Goal: Task Accomplishment & Management: Complete application form

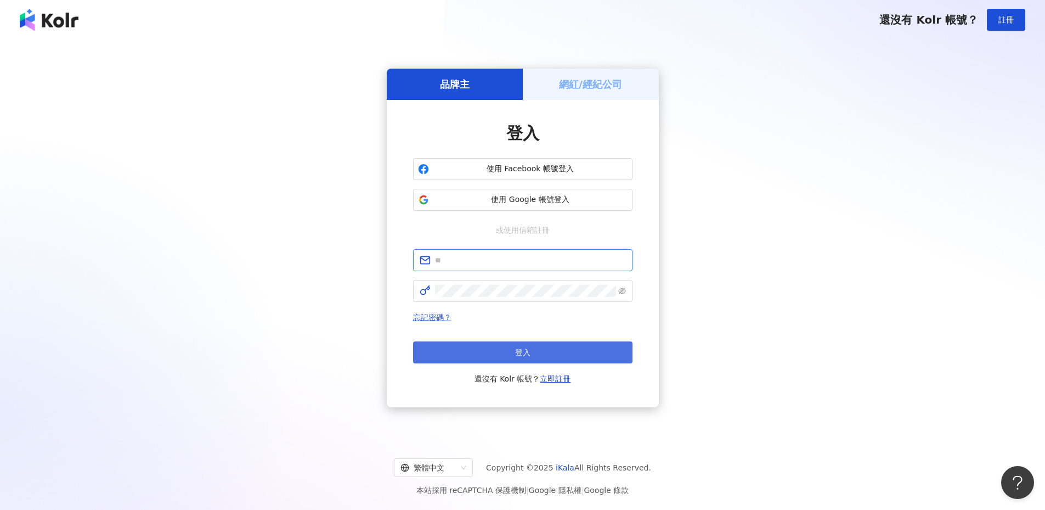
type input "**********"
click at [501, 342] on button "登入" at bounding box center [522, 352] width 219 height 22
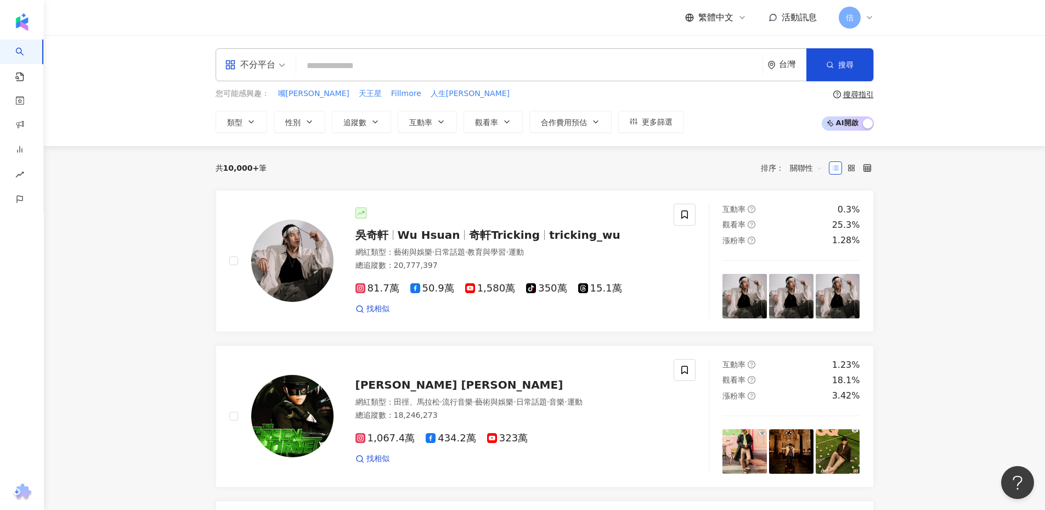
click at [332, 64] on input "search" at bounding box center [529, 65] width 457 height 21
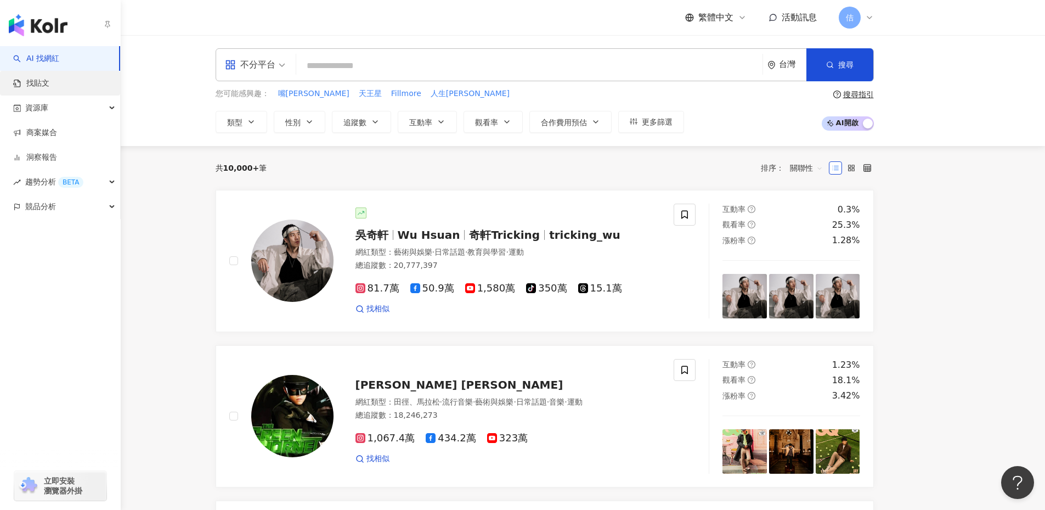
click at [29, 80] on link "找貼文" at bounding box center [31, 83] width 36 height 11
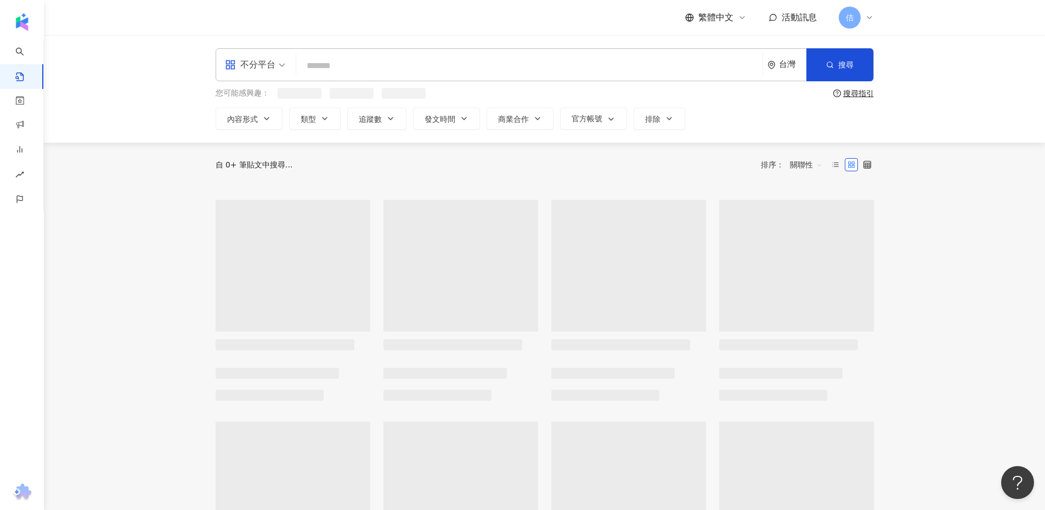
click at [318, 66] on input "search" at bounding box center [529, 66] width 457 height 24
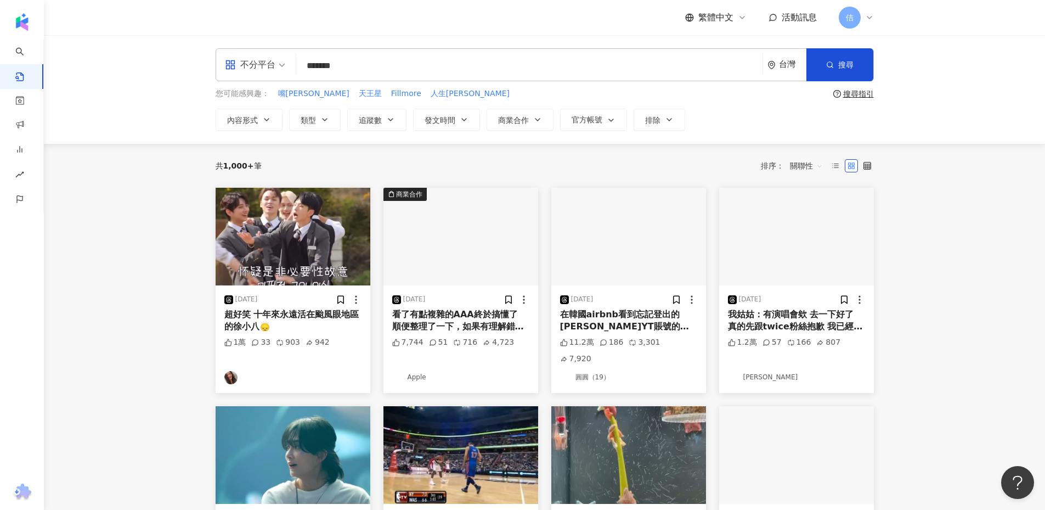
type input "*******"
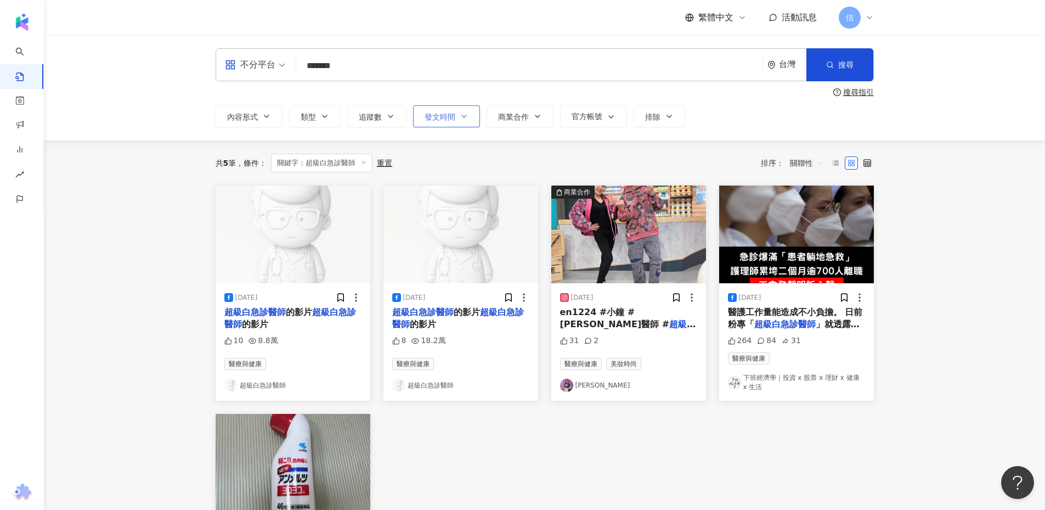
click at [445, 117] on span "發文時間" at bounding box center [440, 116] width 31 height 9
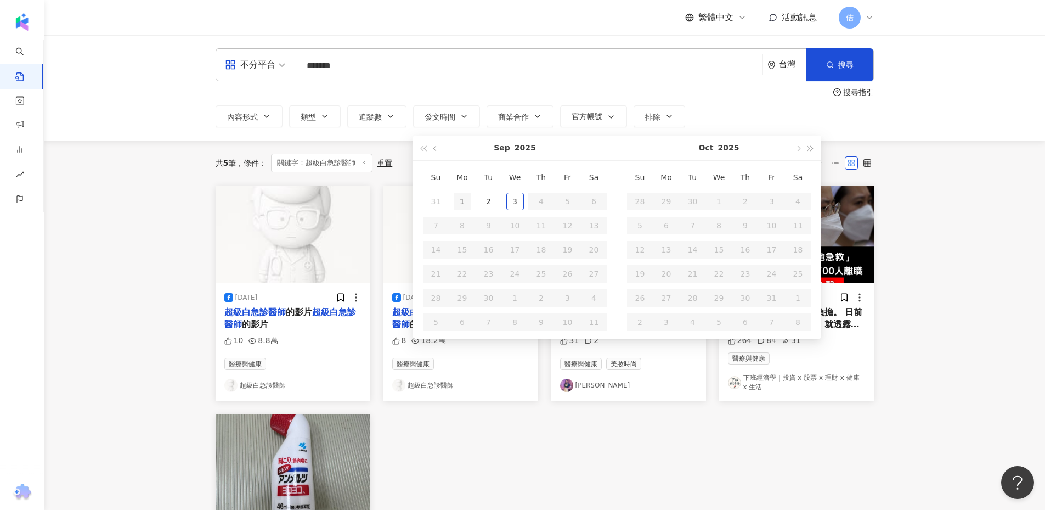
type input "**********"
click at [437, 149] on span "button" at bounding box center [435, 147] width 5 height 5
type input "**********"
click at [438, 276] on div "17" at bounding box center [436, 274] width 18 height 18
click at [545, 296] on div "28" at bounding box center [542, 298] width 18 height 18
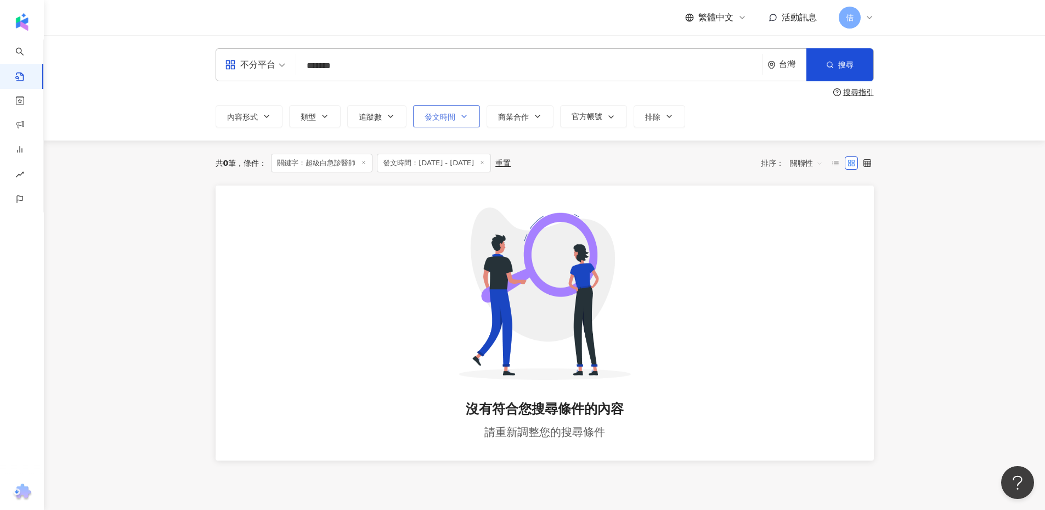
click at [444, 112] on span "發文時間" at bounding box center [440, 116] width 31 height 9
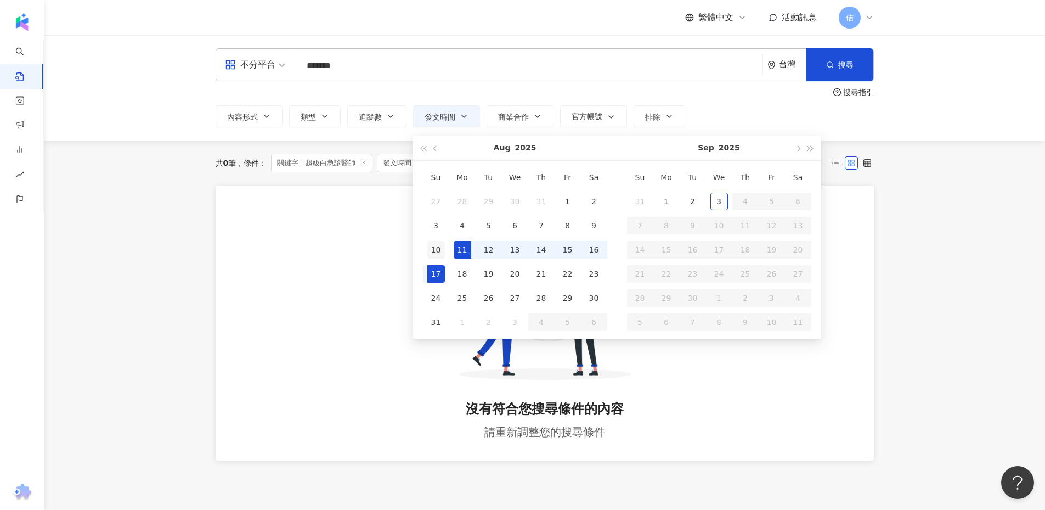
type input "**********"
click at [438, 245] on div "10" at bounding box center [436, 250] width 18 height 18
click at [449, 276] on td "18" at bounding box center [462, 274] width 26 height 24
type input "**********"
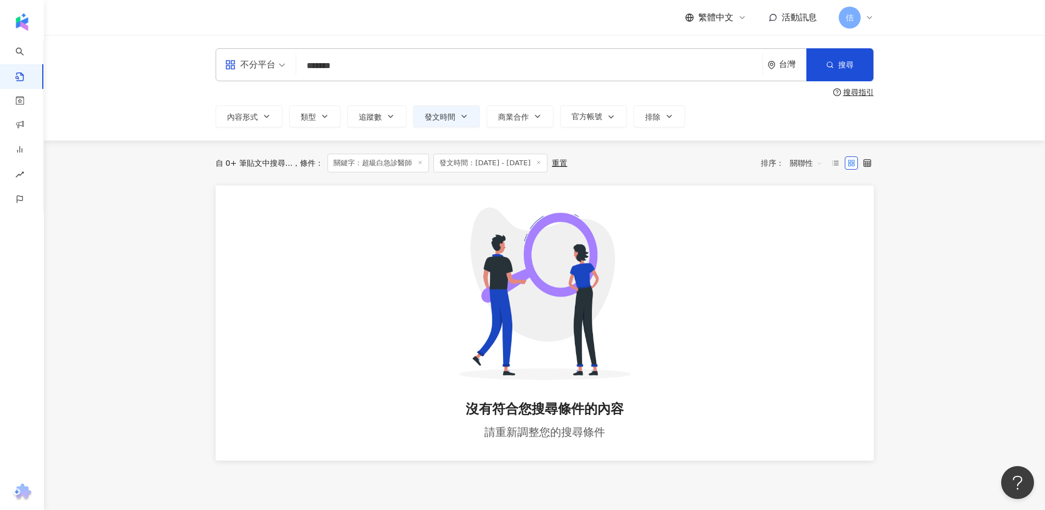
type input "**********"
click at [368, 64] on input "*******" at bounding box center [529, 66] width 457 height 24
click at [511, 167] on div "重置" at bounding box center [502, 163] width 15 height 9
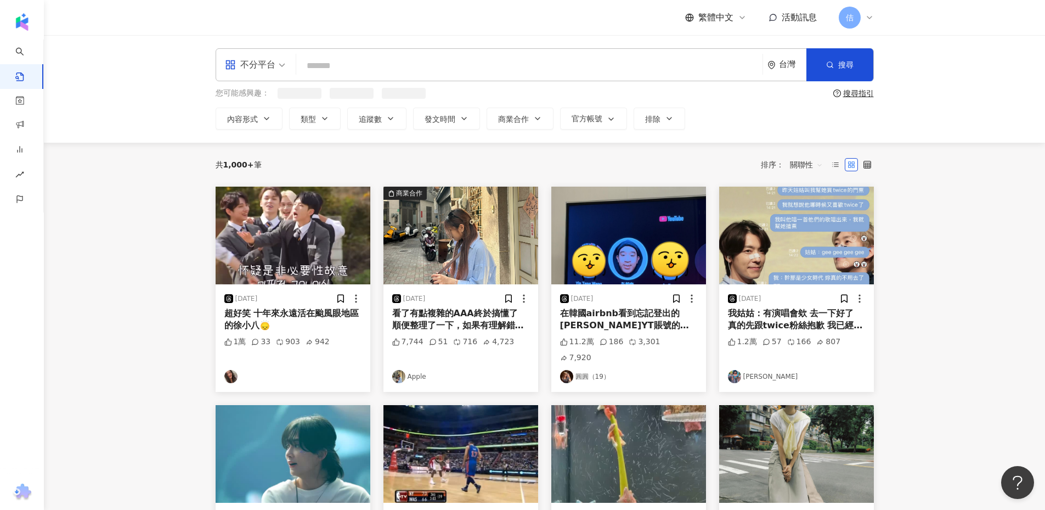
click at [344, 59] on input "search" at bounding box center [529, 66] width 457 height 24
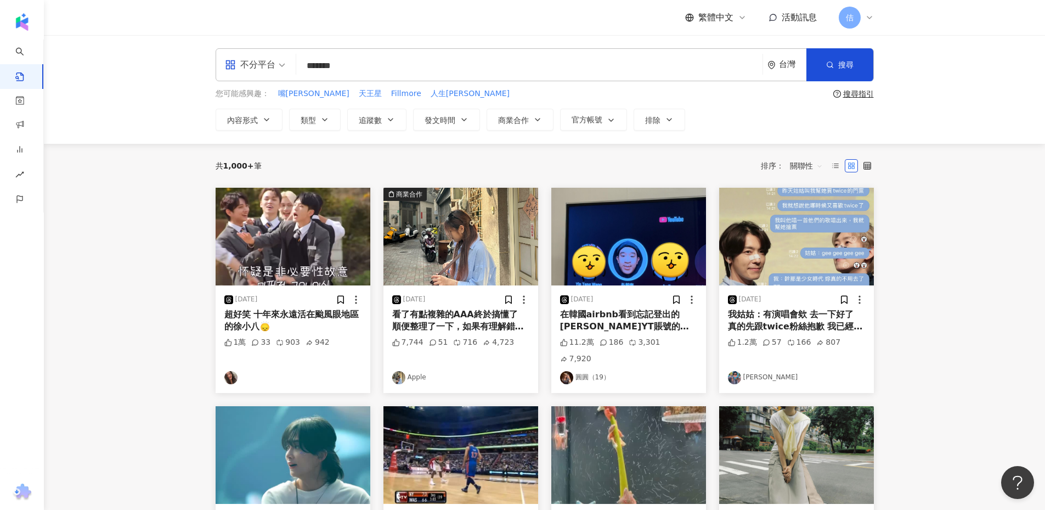
type input "*******"
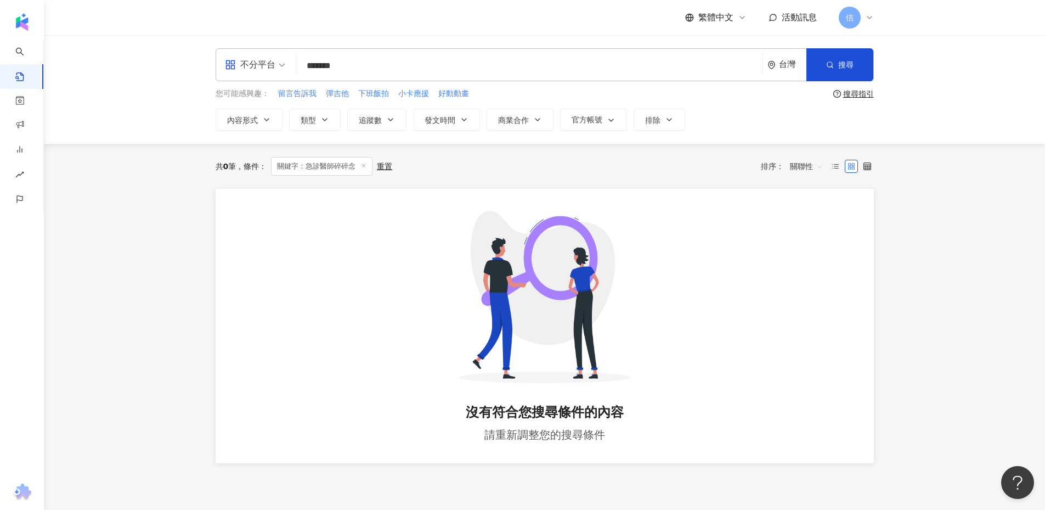
click at [359, 60] on input "*******" at bounding box center [529, 66] width 457 height 24
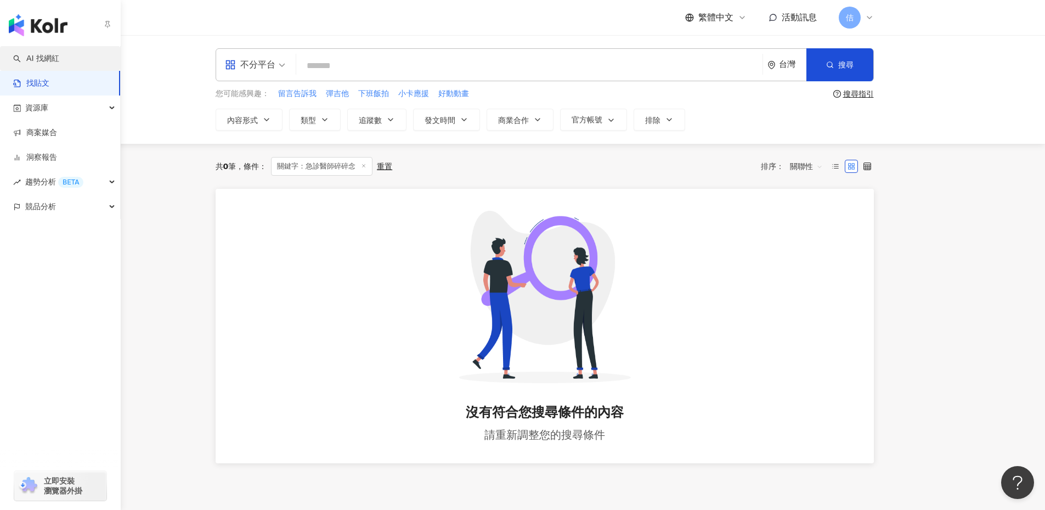
click at [58, 64] on link "AI 找網紅" at bounding box center [36, 58] width 46 height 11
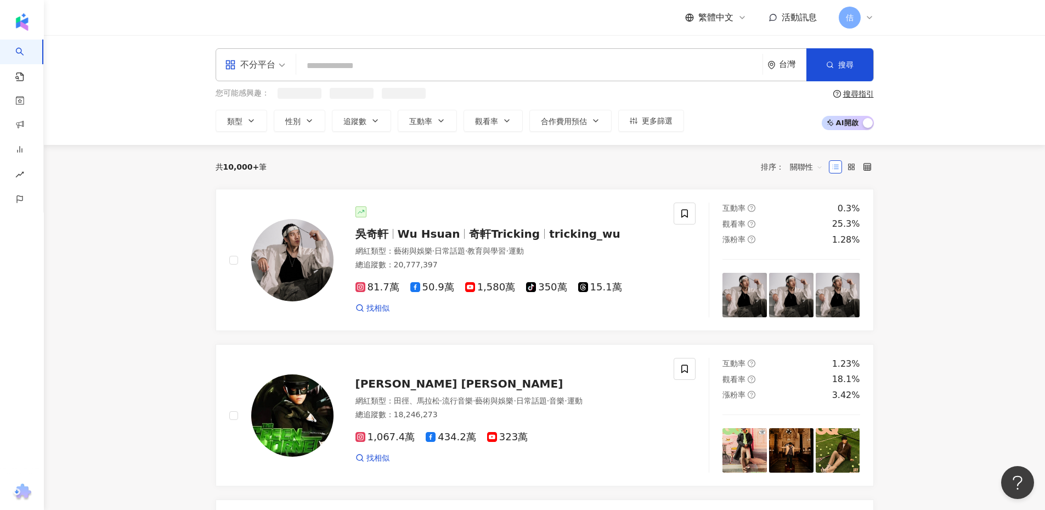
click at [304, 66] on div "不分平台 台灣 搜尋" at bounding box center [545, 64] width 658 height 33
click at [316, 65] on input "search" at bounding box center [529, 65] width 457 height 21
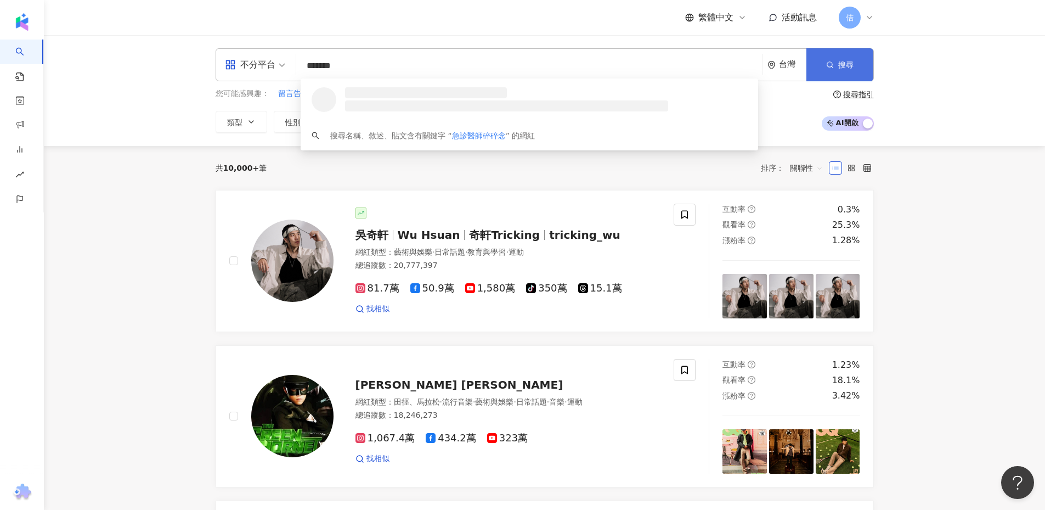
type input "*******"
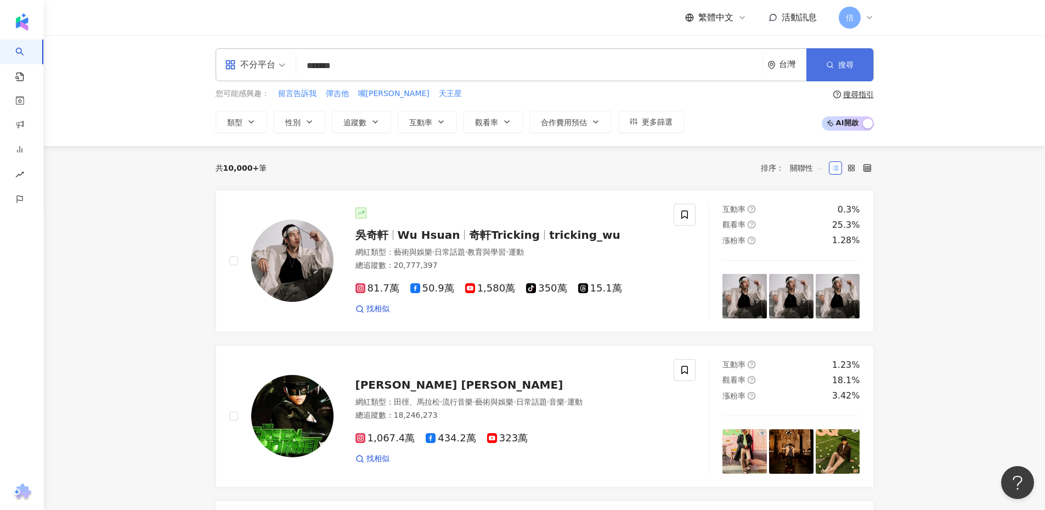
click at [871, 64] on button "搜尋" at bounding box center [839, 64] width 67 height 33
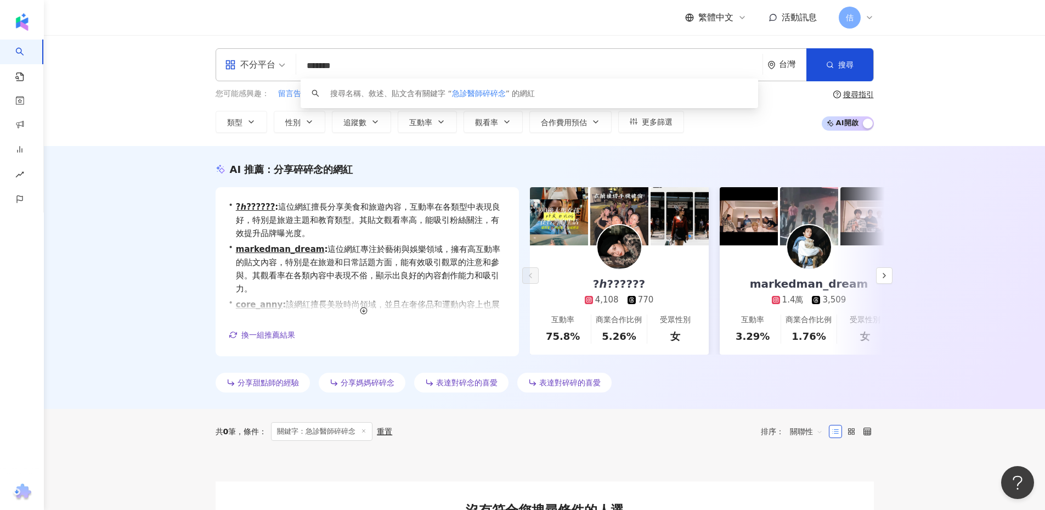
drag, startPoint x: 308, startPoint y: 67, endPoint x: 295, endPoint y: 66, distance: 13.3
click at [295, 66] on div "不分平台 ******* 台灣 搜尋 keyword 搜尋名稱、敘述、貼文含有關鍵字 “ 急診醫師碎碎念 ” 的網紅" at bounding box center [545, 64] width 658 height 33
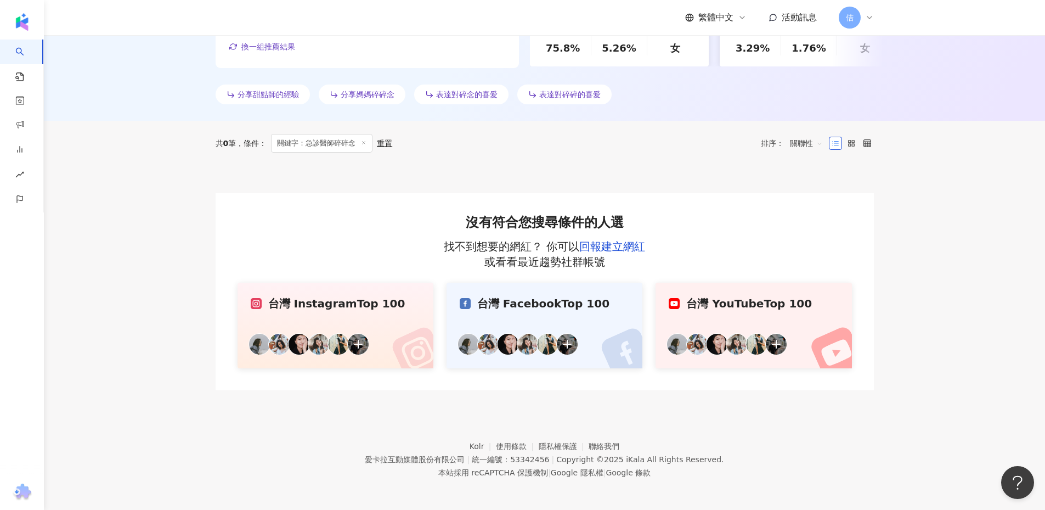
scroll to position [290, 0]
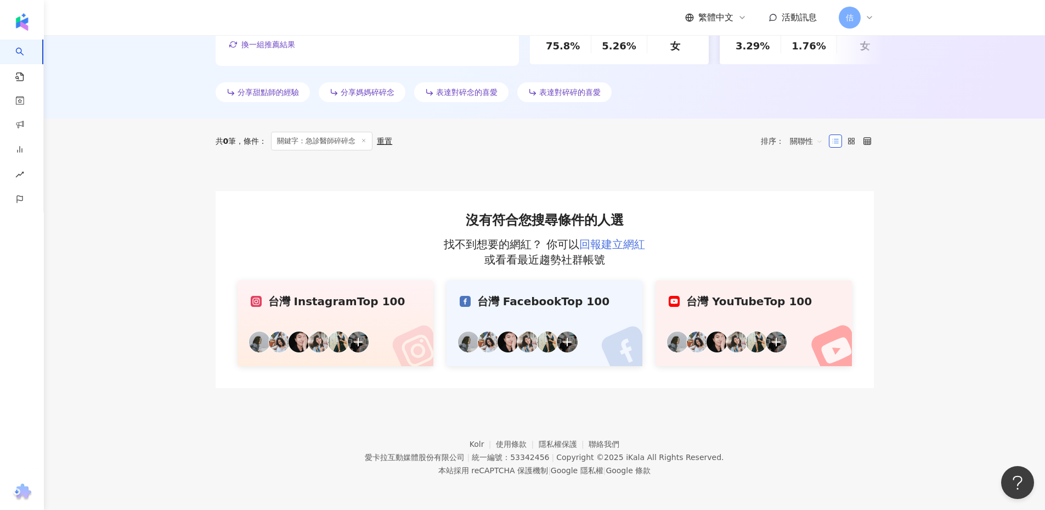
click at [597, 248] on link "回報建立網紅" at bounding box center [612, 244] width 66 height 13
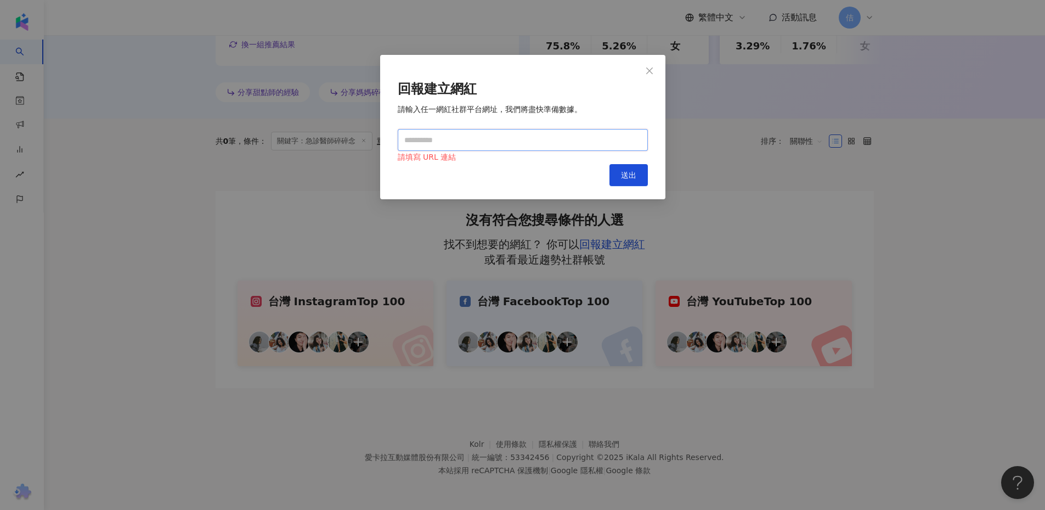
paste input "**********"
type input "**********"
click at [606, 168] on div "Cancel 送出" at bounding box center [523, 175] width 250 height 22
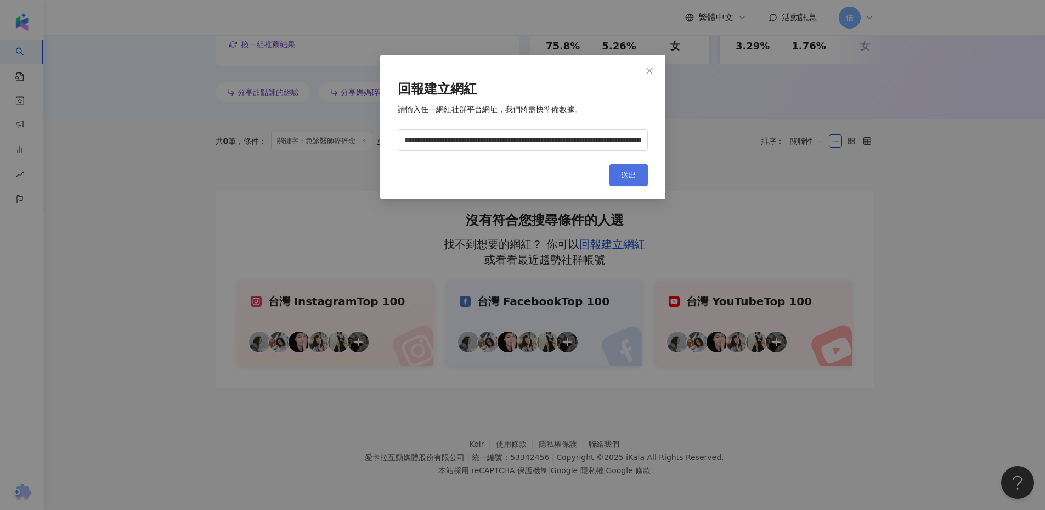
click at [609, 170] on button "送出" at bounding box center [628, 175] width 38 height 22
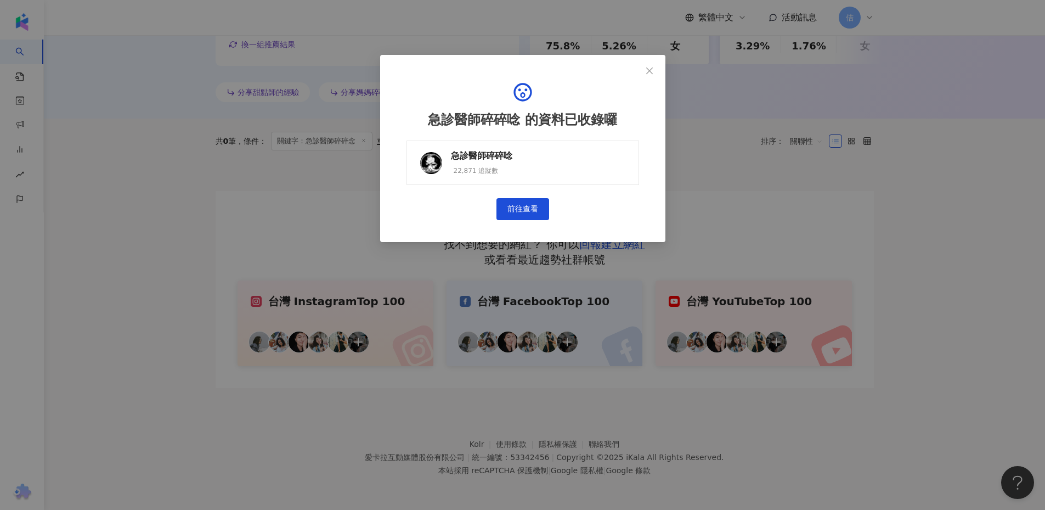
click at [468, 149] on link "急診醫師碎碎唸 22,871 追蹤數" at bounding box center [522, 162] width 233 height 44
click at [646, 71] on icon "close" at bounding box center [649, 70] width 9 height 9
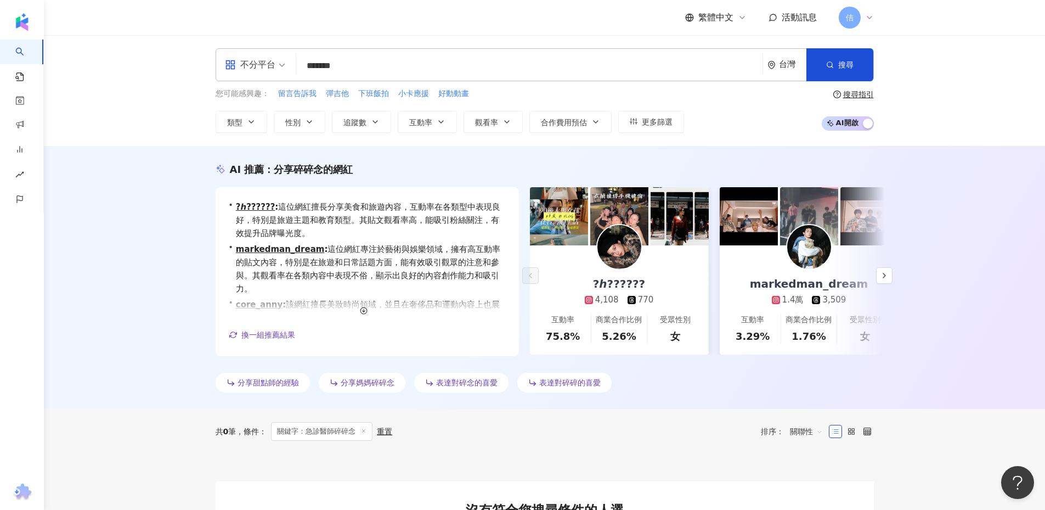
click at [379, 78] on div "不分平台 ******* 台灣 搜尋 keyword 搜尋名稱、敘述、貼文含有關鍵字 “ 急診醫師碎碎念 ” 的網紅" at bounding box center [545, 64] width 658 height 33
click at [378, 76] on input "*******" at bounding box center [529, 65] width 457 height 21
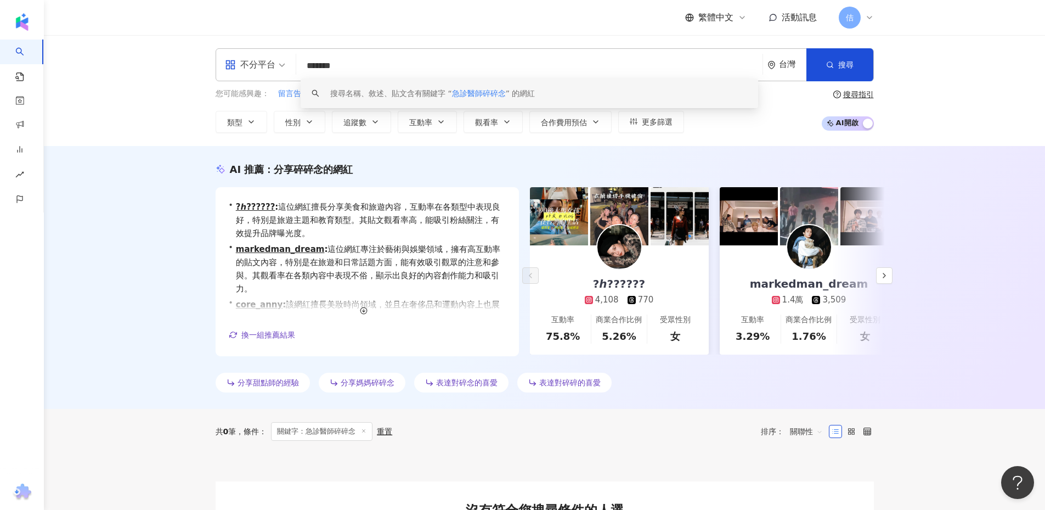
click at [378, 76] on input "*******" at bounding box center [529, 65] width 457 height 21
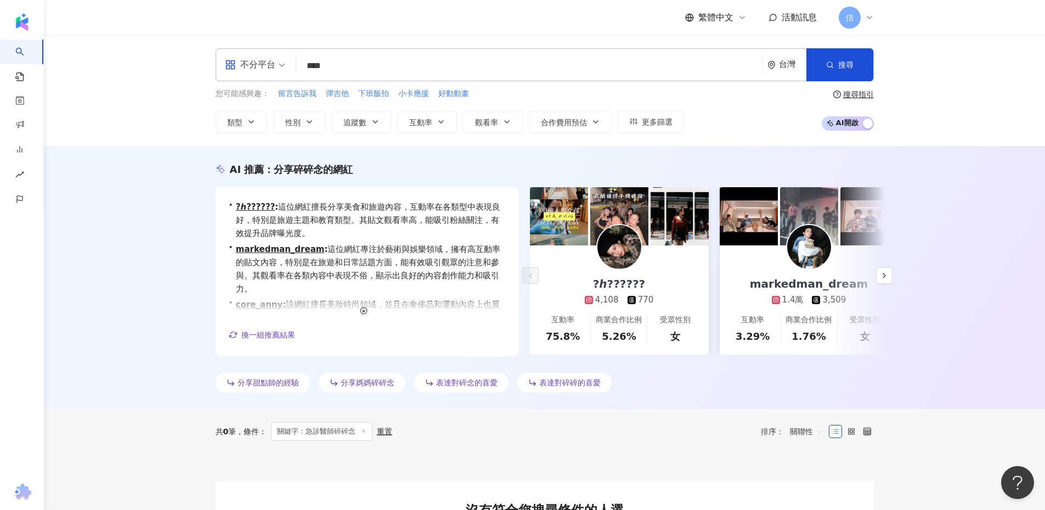
type input "***"
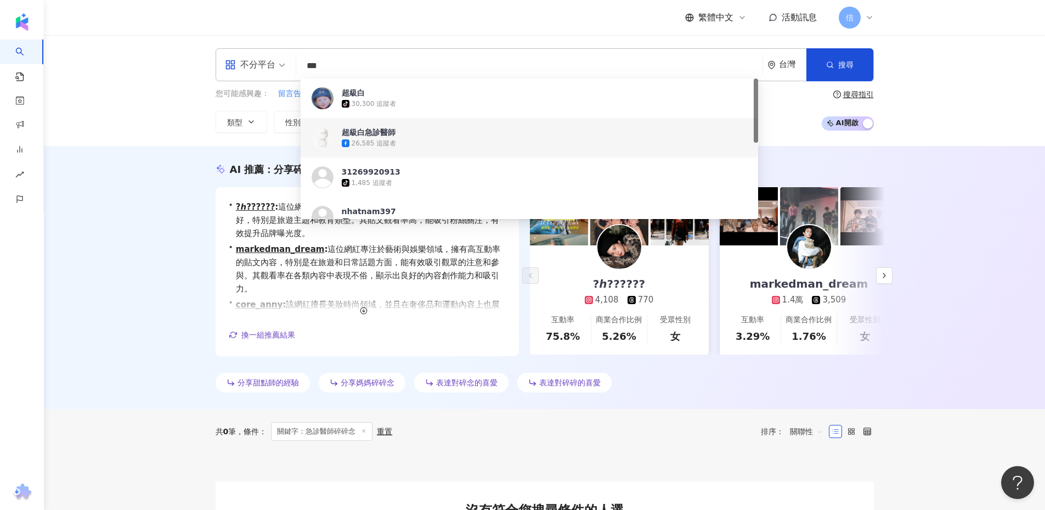
click at [385, 140] on div "26,585 追蹤者" at bounding box center [374, 143] width 45 height 9
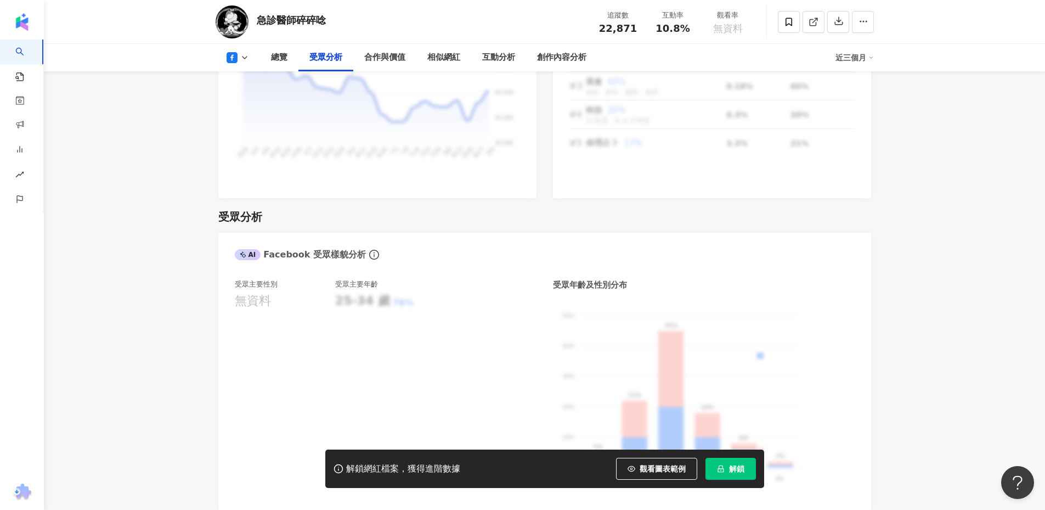
scroll to position [1097, 0]
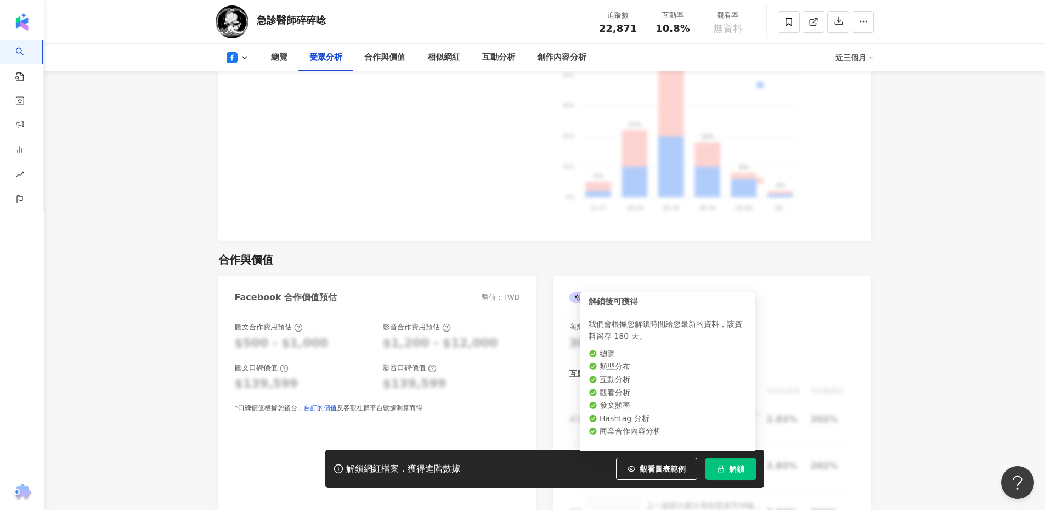
click at [716, 464] on button "解鎖" at bounding box center [730, 468] width 50 height 22
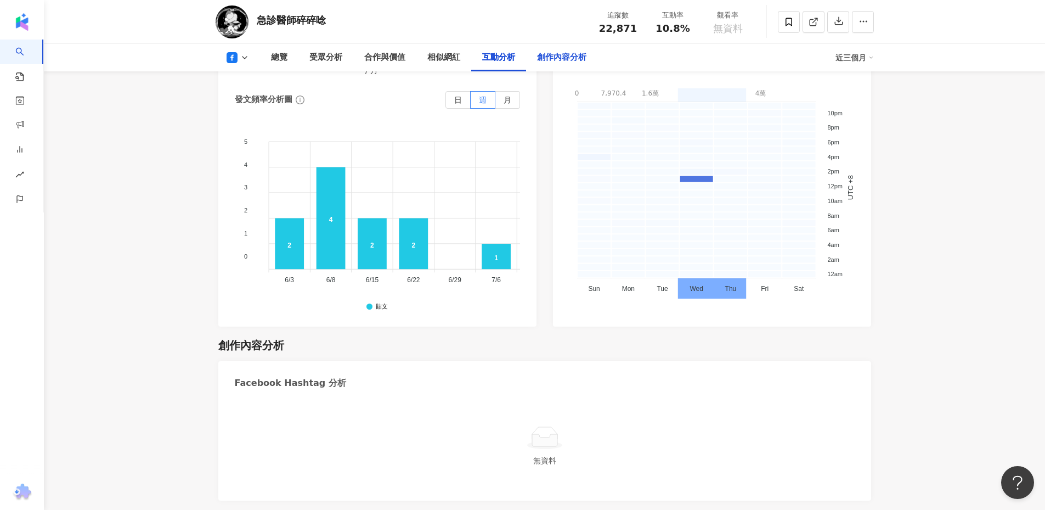
click at [569, 65] on div "創作內容分析" at bounding box center [561, 57] width 71 height 27
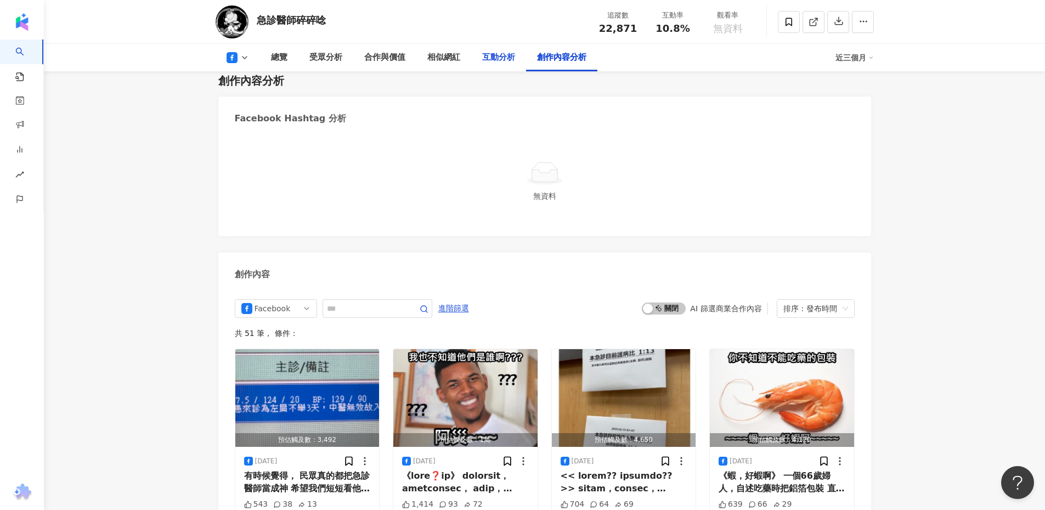
click at [510, 57] on div "互動分析" at bounding box center [498, 57] width 33 height 13
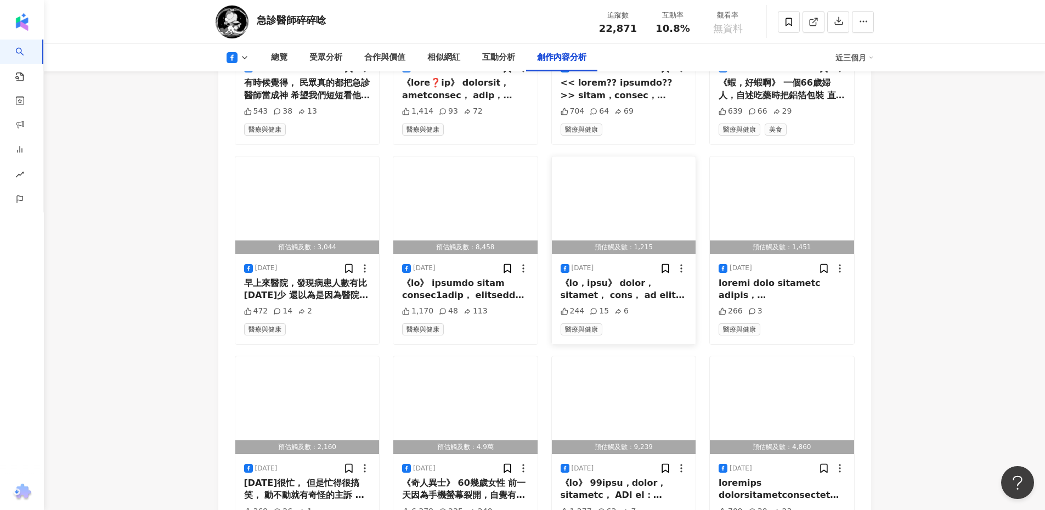
scroll to position [2850, 0]
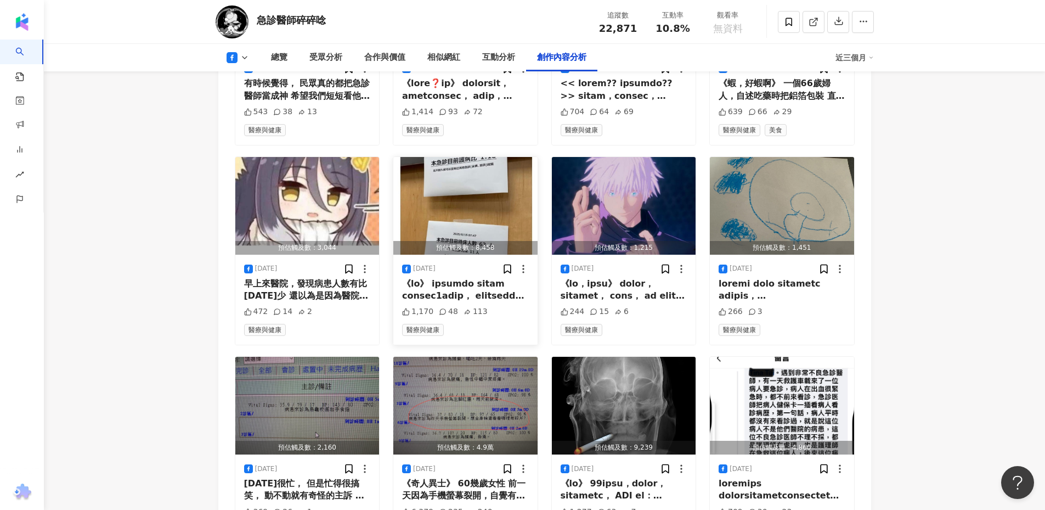
click at [428, 292] on div at bounding box center [465, 290] width 127 height 25
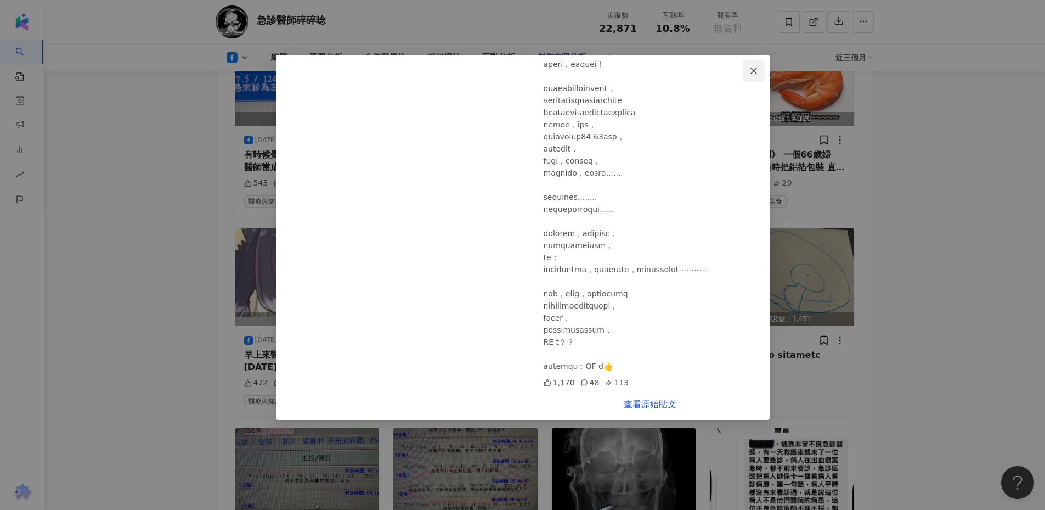
scroll to position [2778, 0]
click at [754, 67] on icon "close" at bounding box center [753, 70] width 9 height 9
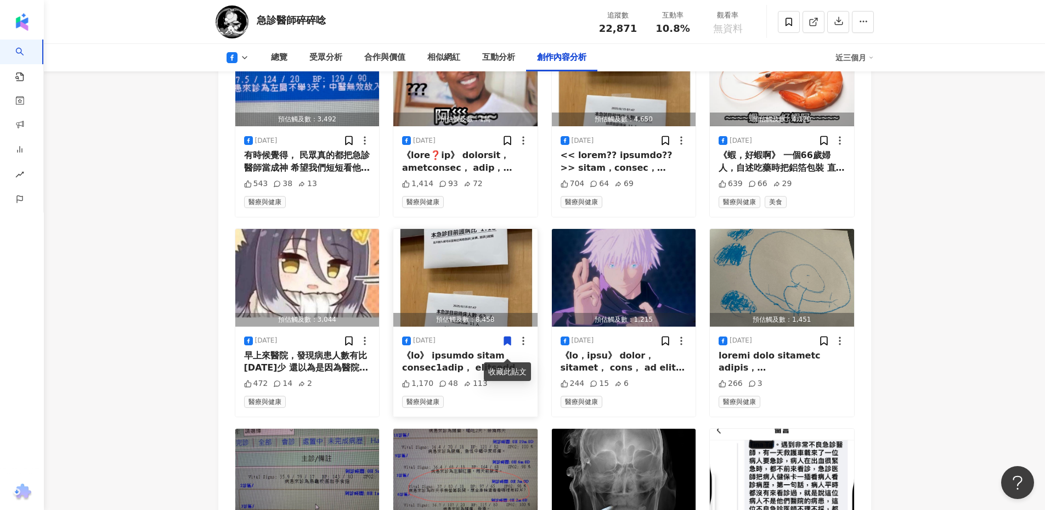
click at [509, 344] on icon at bounding box center [507, 340] width 7 height 8
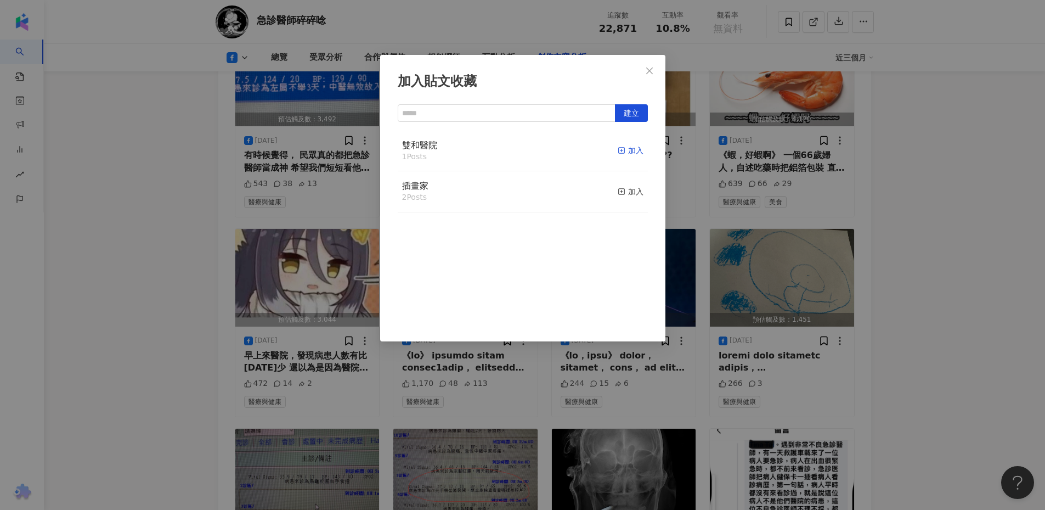
click at [619, 147] on div "加入" at bounding box center [631, 150] width 26 height 12
click at [227, 235] on div "加入貼文收藏 建立 雙和醫院 2 Posts 已加入 插畫家 2 Posts 加入" at bounding box center [522, 255] width 1045 height 510
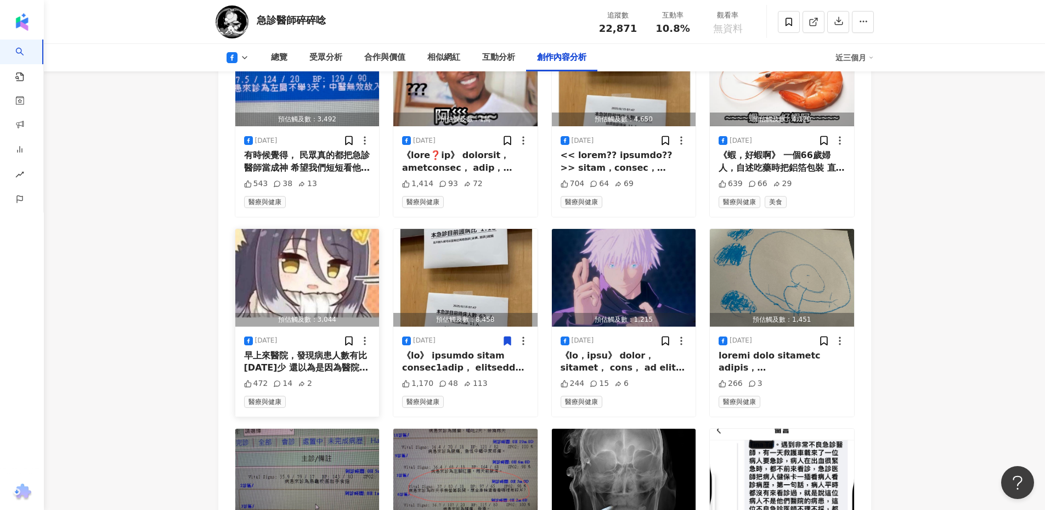
click at [287, 369] on div "早上來醫院，發現病患人數有比昨天少 還以為是因為醫院爆滿上新聞 所以病患變少了 結果早上不過三個小時 一個休克血壓70mmHg 一個喘，血氧80%的 然後還有…" at bounding box center [307, 361] width 127 height 25
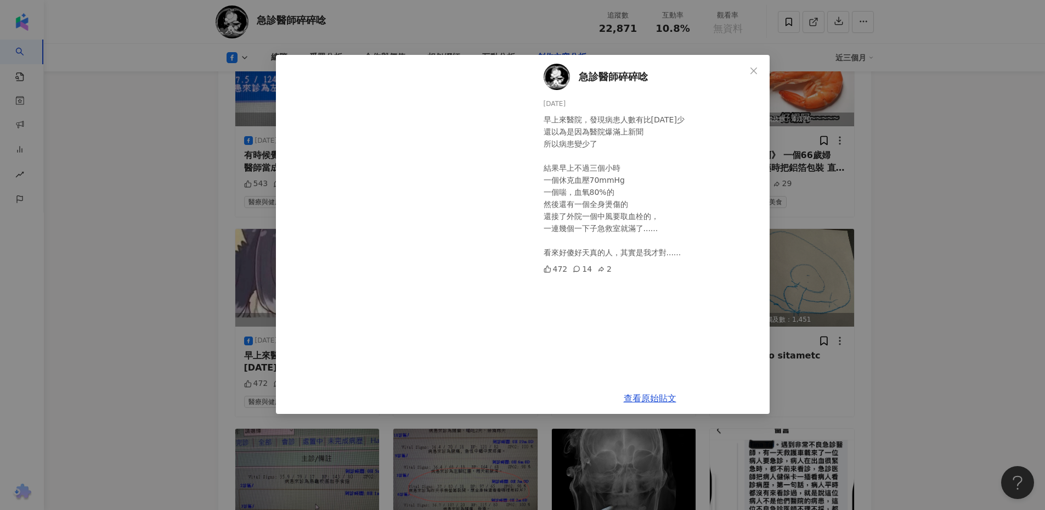
click at [206, 296] on div "急診醫師碎碎唸 2025/8/17 早上來醫院，發現病患人數有比昨天少 還以為是因為醫院爆滿上新聞 所以病患變少了 結果早上不過三個小時 一個休克血壓70mm…" at bounding box center [522, 255] width 1045 height 510
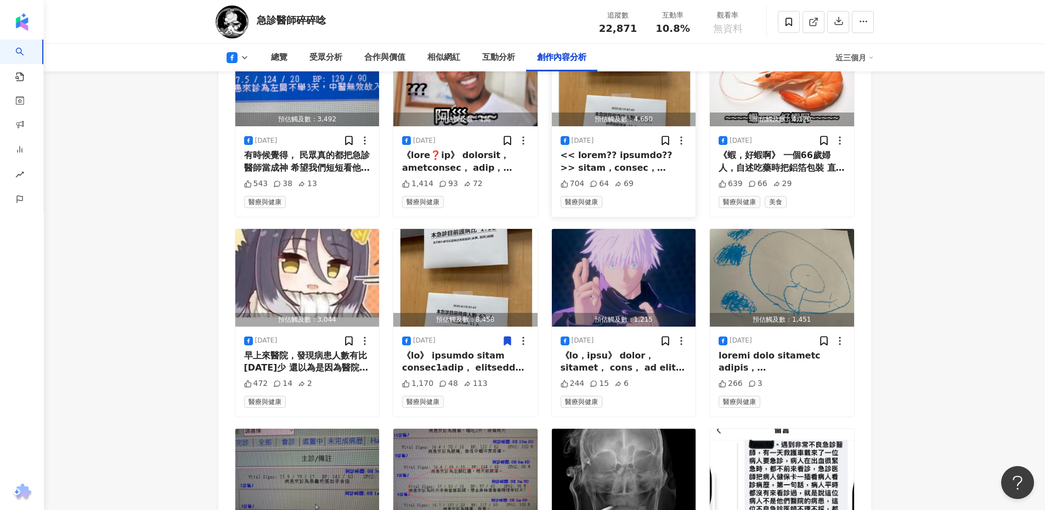
click at [626, 174] on div at bounding box center [624, 161] width 127 height 25
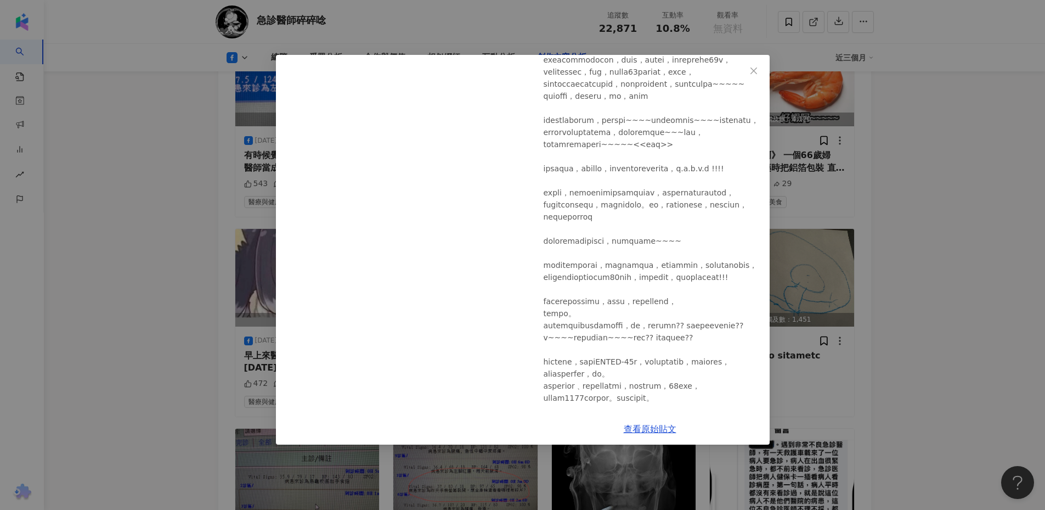
scroll to position [145, 0]
click at [849, 109] on div "急診醫師碎碎唸 2025/8/24 704 64 69 查看原始貼文" at bounding box center [522, 255] width 1045 height 510
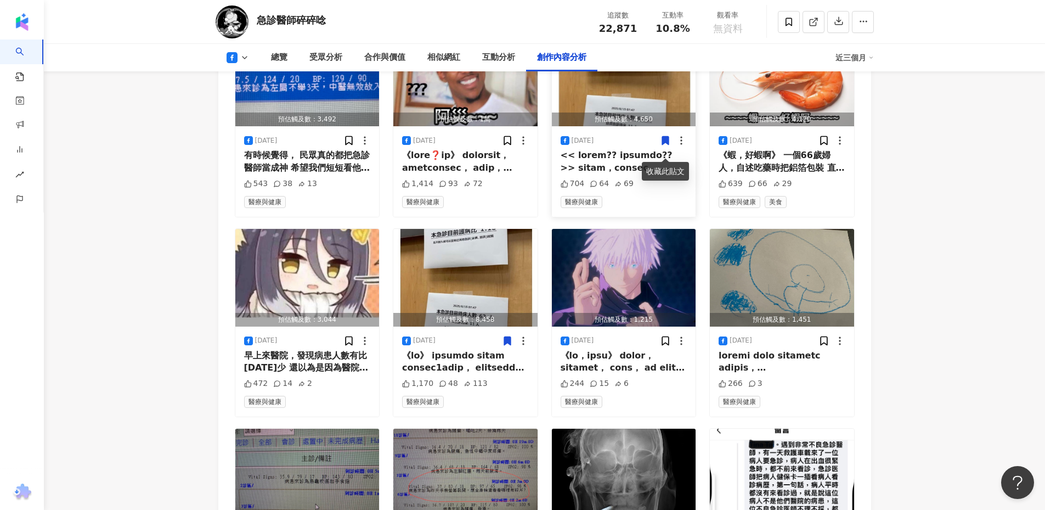
click at [665, 145] on icon at bounding box center [665, 141] width 7 height 8
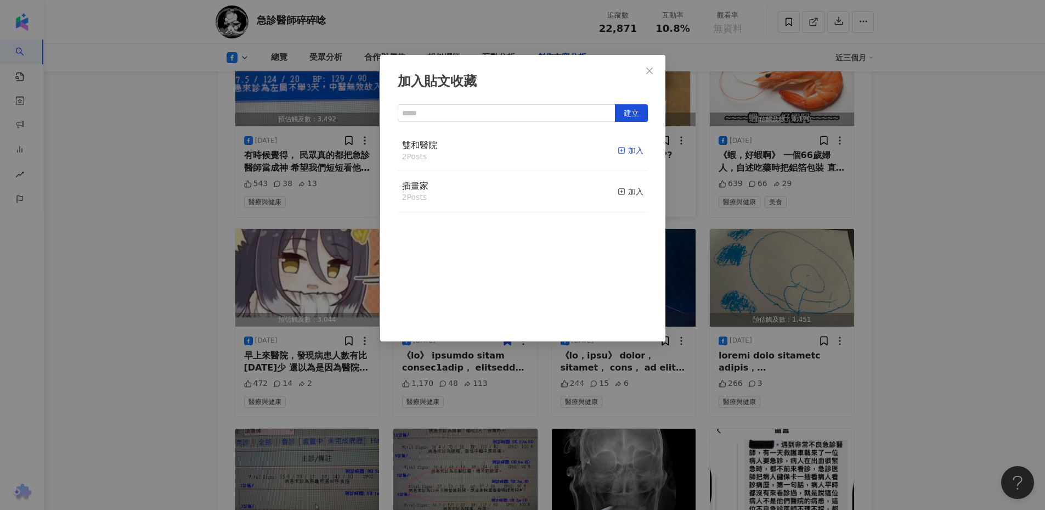
click at [618, 147] on icon "button" at bounding box center [622, 150] width 8 height 8
click at [215, 269] on div "加入貼文收藏 建立 雙和醫院 3 Posts 已加入 插畫家 2 Posts 加入" at bounding box center [522, 255] width 1045 height 510
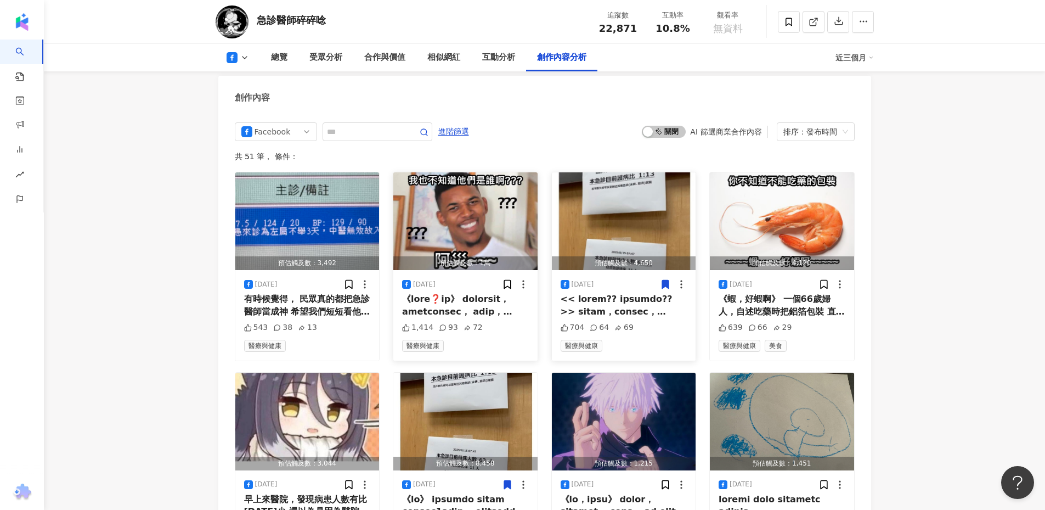
scroll to position [2633, 0]
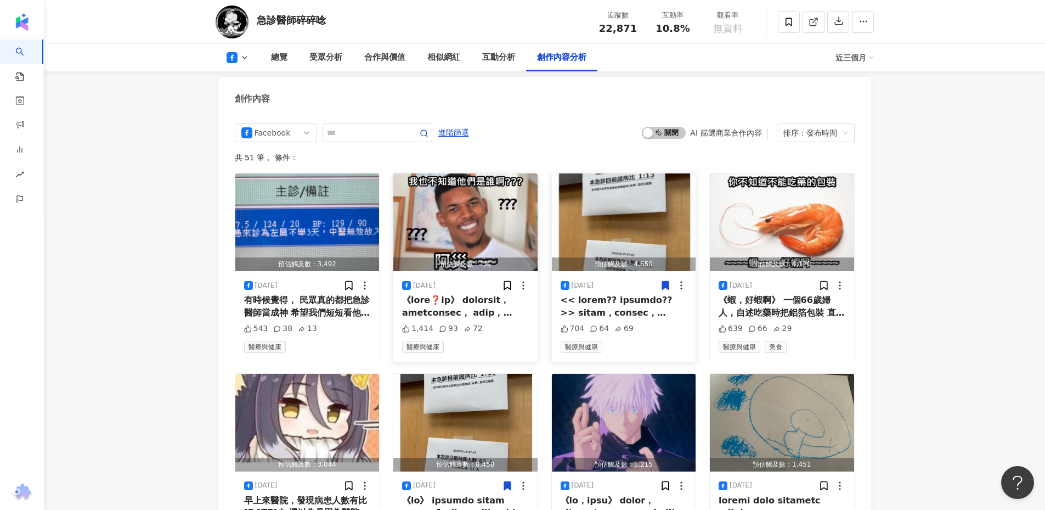
click at [436, 290] on div "[DATE]" at bounding box center [424, 285] width 22 height 9
click at [439, 308] on div at bounding box center [465, 306] width 127 height 25
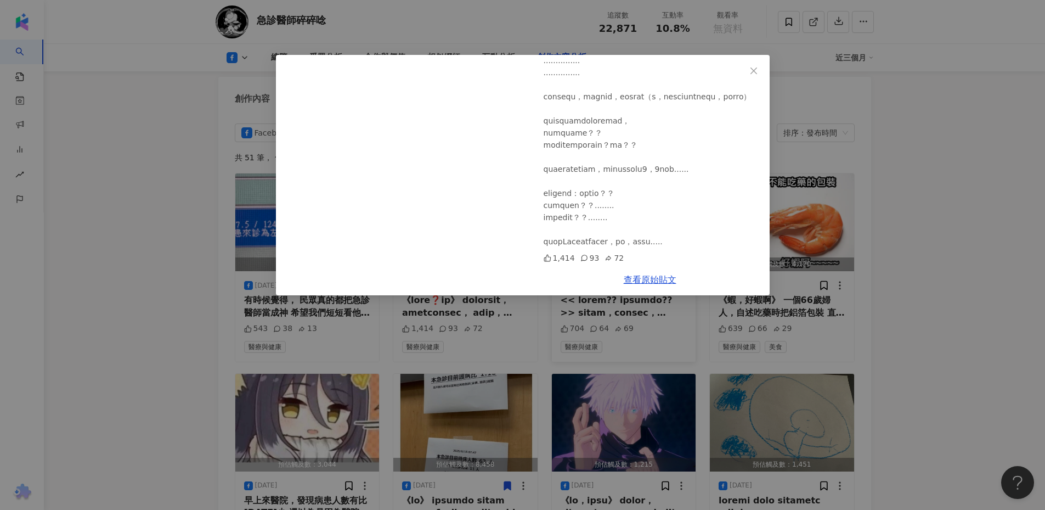
scroll to position [2634, 0]
click at [170, 278] on div "急診醫師碎碎唸 2025/8/25 1,414 93 72 查看原始貼文" at bounding box center [522, 255] width 1045 height 510
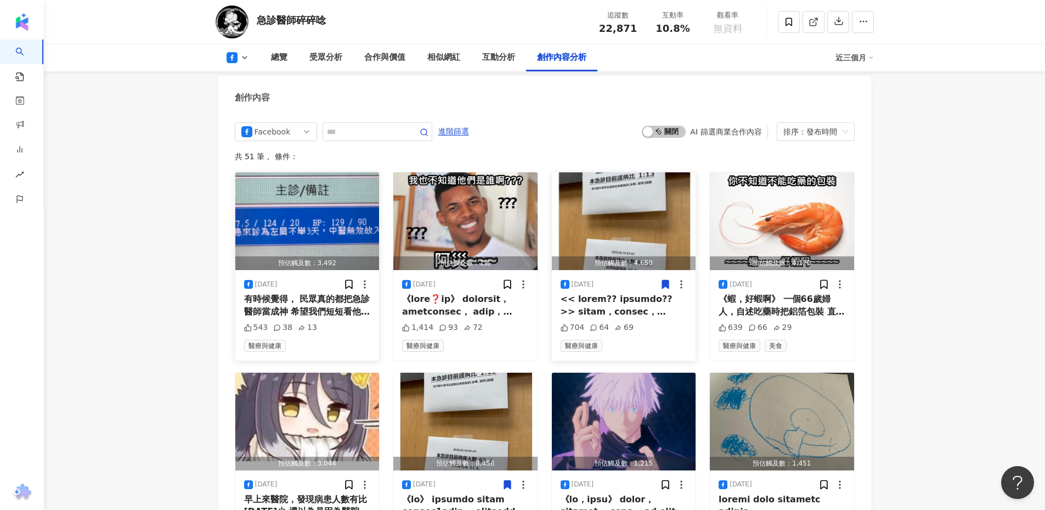
click at [306, 318] on div "有時候覺得， 民眾真的都把急診醫師當成神 希望我們短短看他幾分鐘，就可以處理他經年累月的問題 啊，你看了骨科，神經外科，復健科 核磁共振都做過了， 還是沒辦法…" at bounding box center [307, 305] width 127 height 25
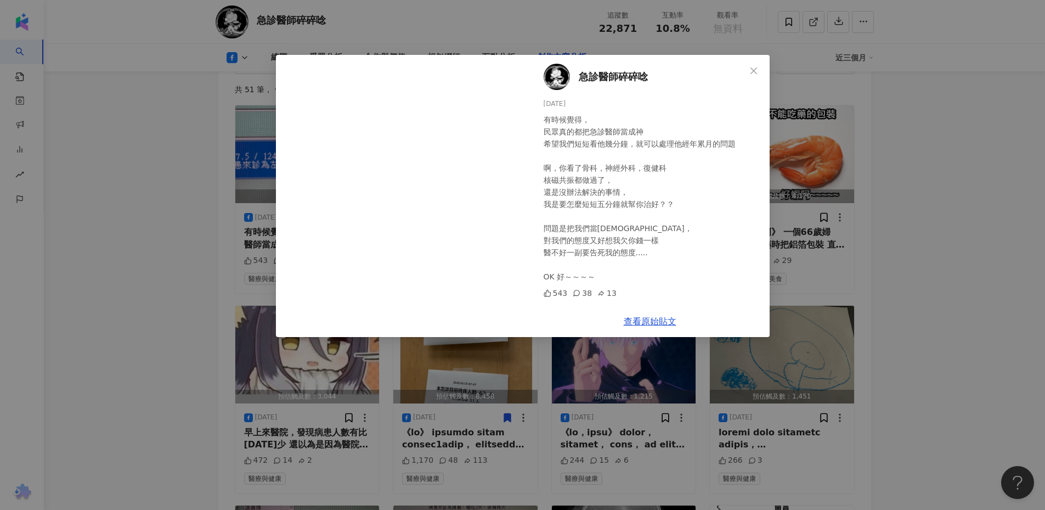
click at [173, 264] on div "急診醫師碎碎唸 2025/8/29 有時候覺得， 民眾真的都把急診醫師當成神 希望我們短短看他幾分鐘，就可以處理他經年累月的問題 啊，你看了骨科，神經外科，復…" at bounding box center [522, 255] width 1045 height 510
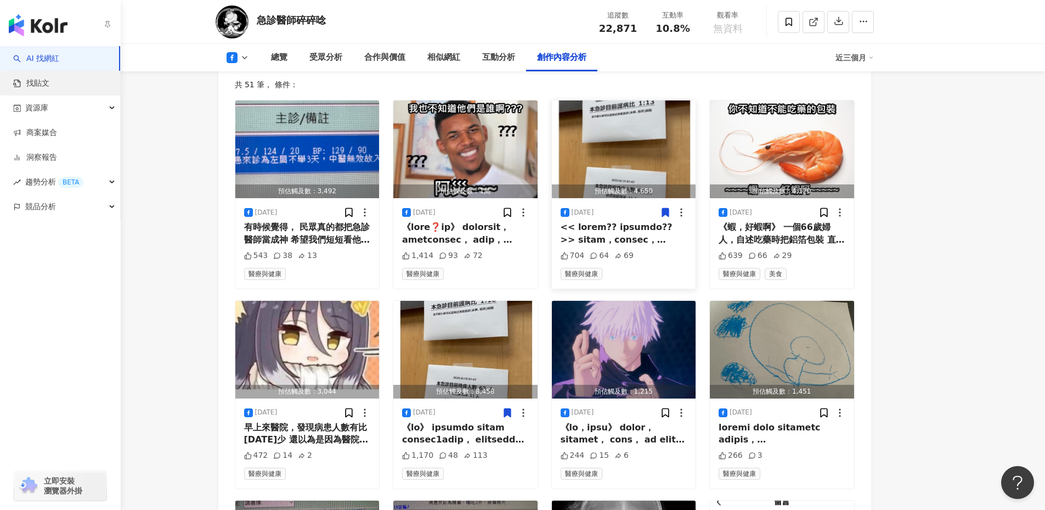
scroll to position [2706, 0]
click at [41, 152] on link "洞察報告" at bounding box center [35, 157] width 44 height 11
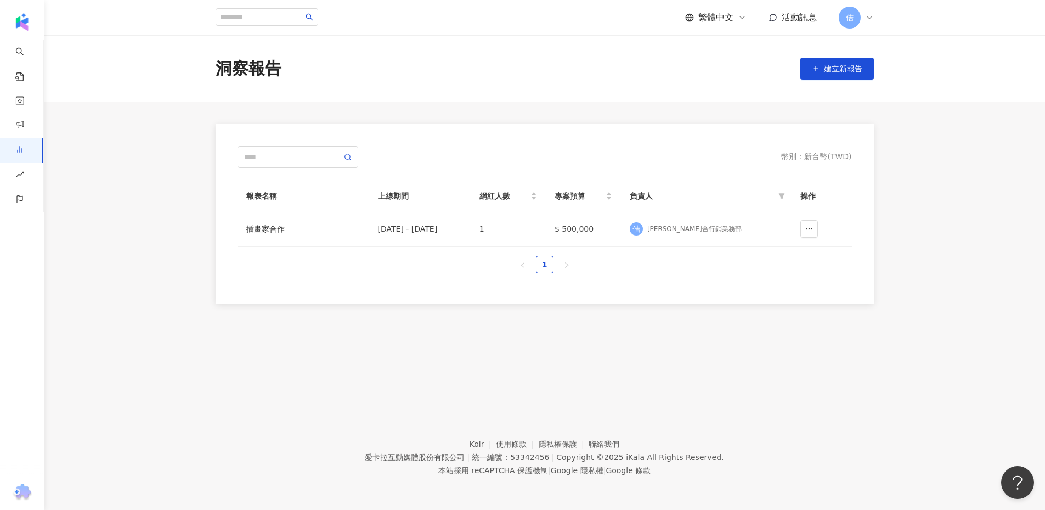
click at [619, 290] on div "幣別 ： 新台幣 ( TWD ) 報表名稱 上線期間 網紅人數 專案預算 負責人 操作 插畫家合作 2025/8/18 - 2025/8/27 1 $ 500…" at bounding box center [545, 214] width 658 height 180
click at [827, 59] on button "建立新報告" at bounding box center [837, 69] width 74 height 22
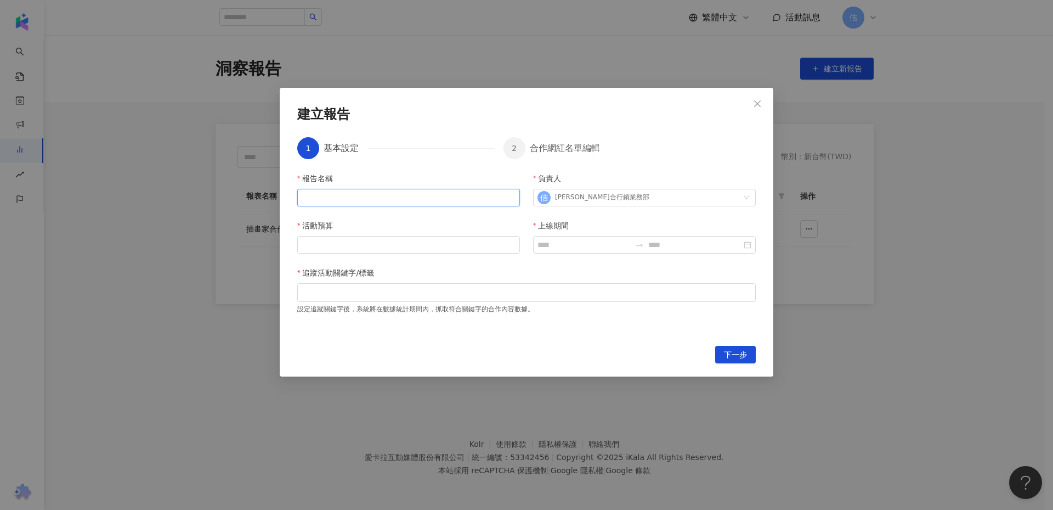
click at [426, 202] on input "報告名稱" at bounding box center [408, 198] width 223 height 18
type input "********"
click at [462, 252] on input "活動預算" at bounding box center [409, 244] width 222 height 16
click at [462, 284] on div at bounding box center [526, 292] width 459 height 19
type input "*"
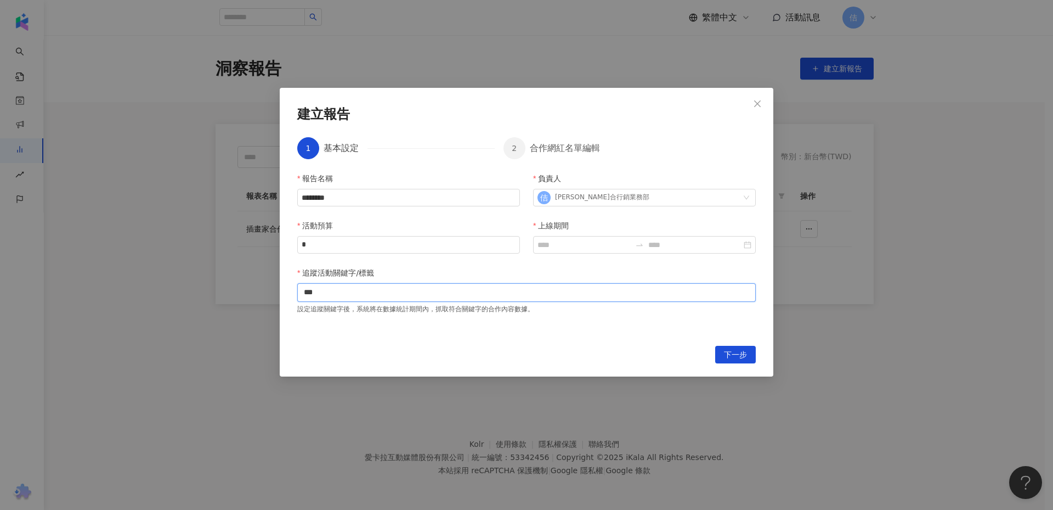
type input "**"
type input "***"
click at [596, 250] on input "上線期間" at bounding box center [584, 245] width 93 height 12
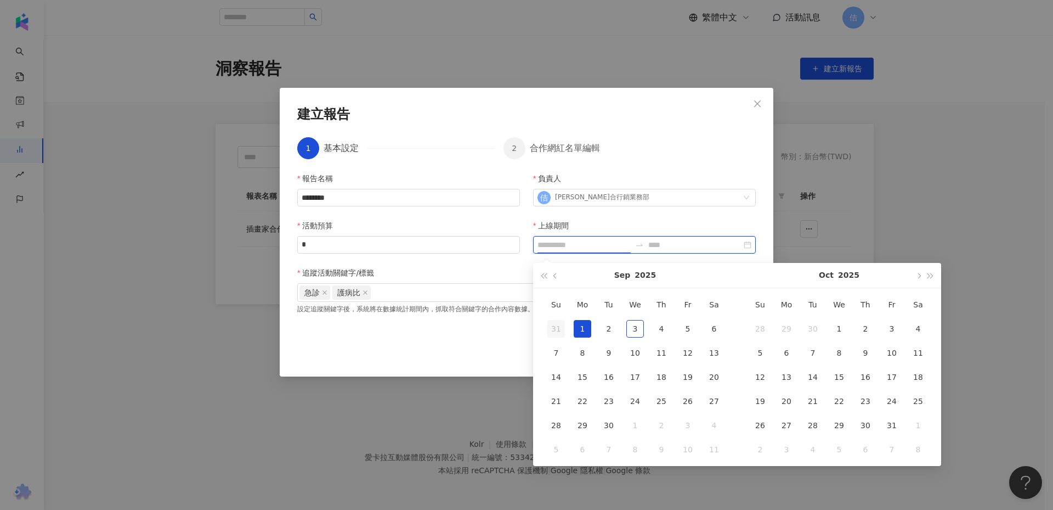
type input "**********"
click at [553, 276] on span "button" at bounding box center [555, 275] width 5 height 5
type input "**********"
click at [560, 376] on div "10" at bounding box center [556, 377] width 18 height 18
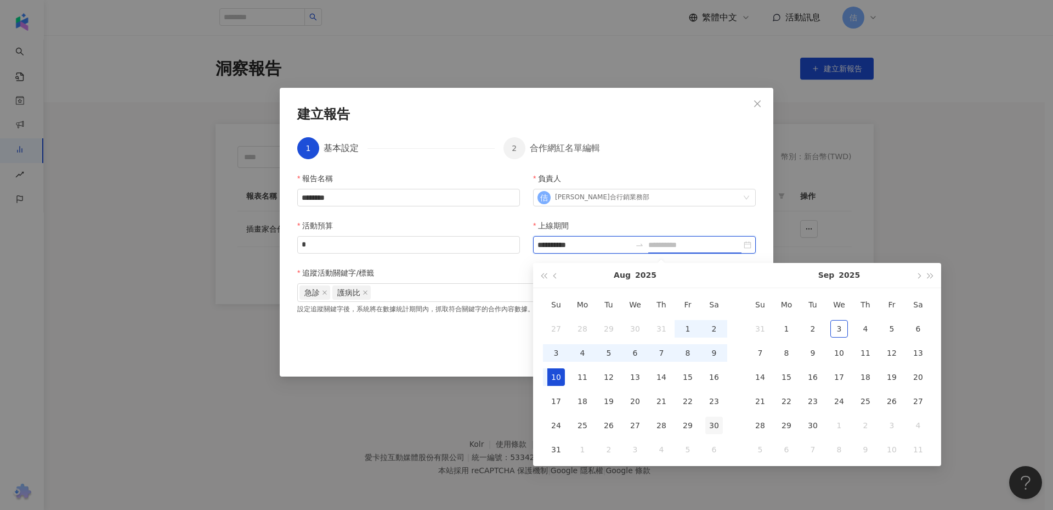
type input "**********"
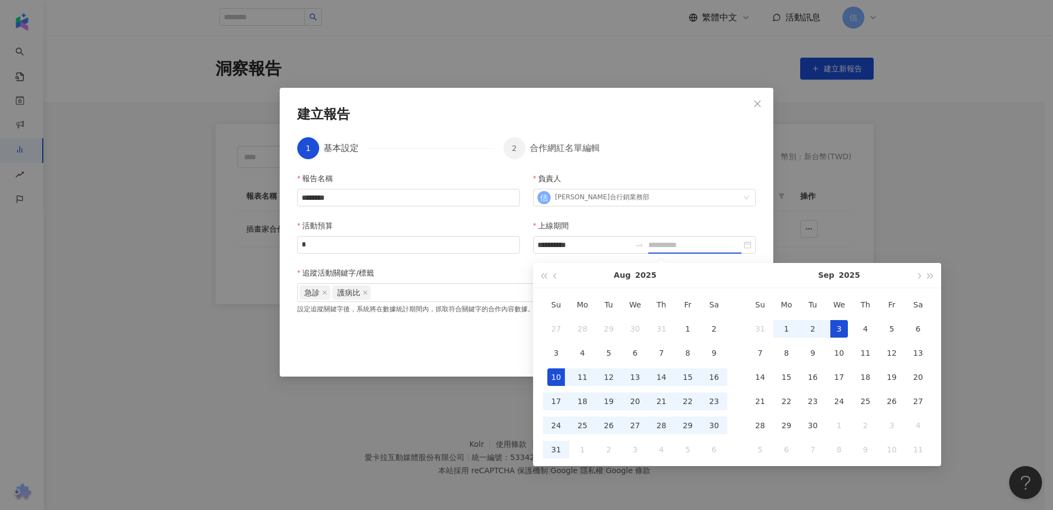
click at [844, 329] on div "3" at bounding box center [839, 329] width 18 height 18
type input "**********"
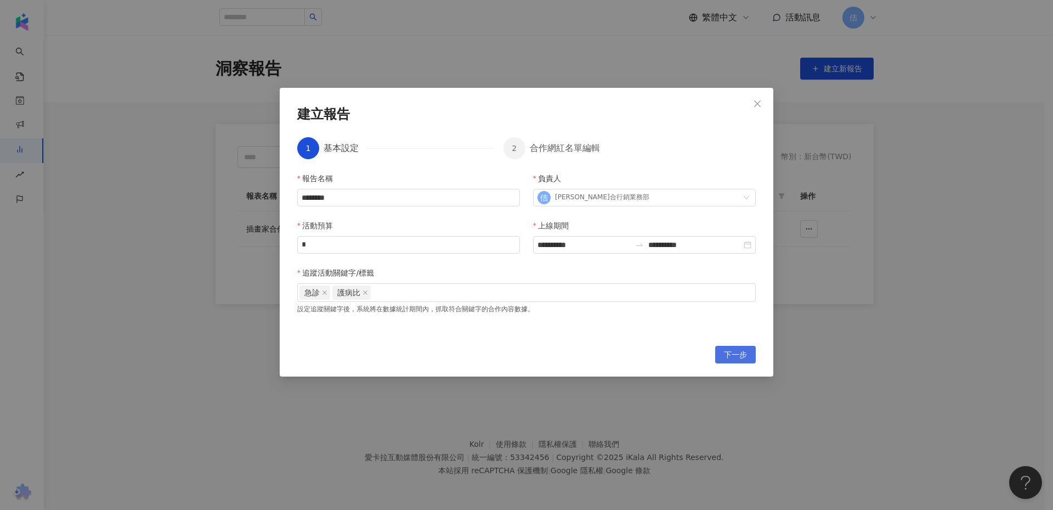
click at [728, 350] on span "下一步" at bounding box center [735, 355] width 23 height 18
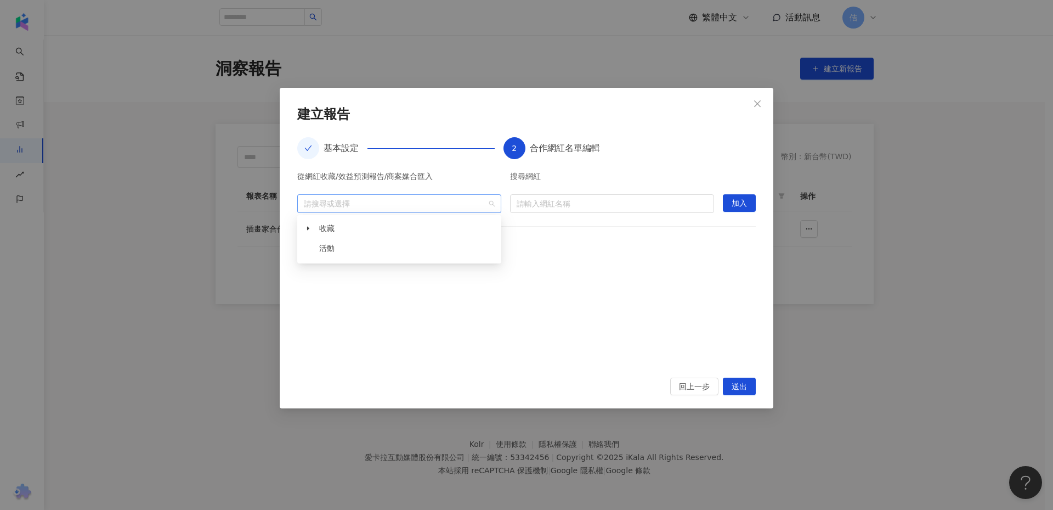
click at [341, 197] on div "請搜尋或選擇" at bounding box center [399, 203] width 204 height 19
click at [411, 290] on div at bounding box center [526, 313] width 459 height 101
click at [369, 207] on div at bounding box center [393, 203] width 188 height 8
click at [334, 231] on span "收藏" at bounding box center [326, 228] width 15 height 9
click at [581, 223] on div "從網紅收藏/效益預測報告/商案媒合匯入 請搜尋或選擇 搜尋網紅 請輸入網紅名稱 加入 已加入網紅：0 位" at bounding box center [526, 268] width 459 height 192
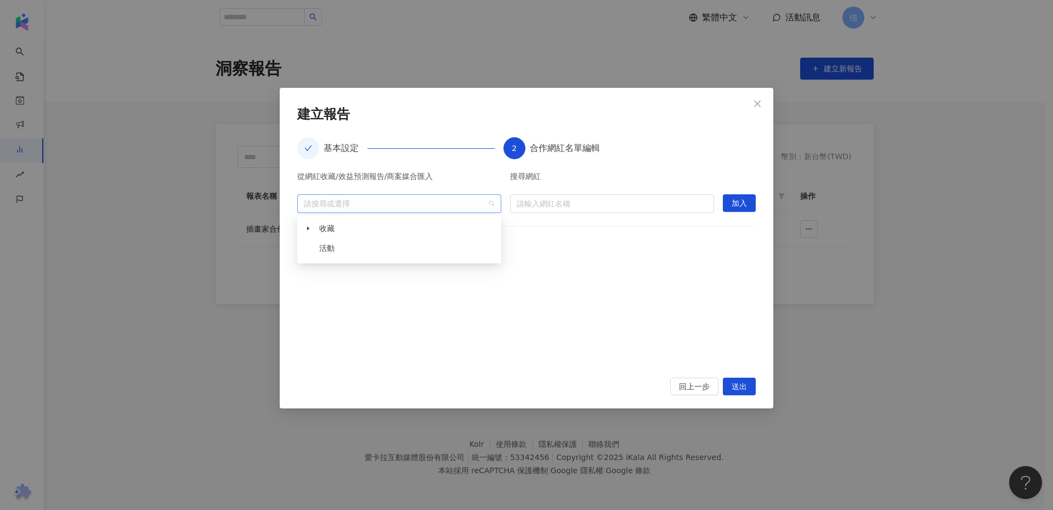
click at [440, 207] on div at bounding box center [393, 203] width 188 height 8
click at [442, 243] on span "活動" at bounding box center [408, 248] width 182 height 18
click at [631, 238] on div "從網紅收藏/效益預測報告/商案媒合匯入 請搜尋或選擇 搜尋網紅 請輸入網紅名稱 加入 已加入網紅：0 位" at bounding box center [526, 268] width 459 height 192
click at [741, 391] on span "送出" at bounding box center [739, 387] width 15 height 18
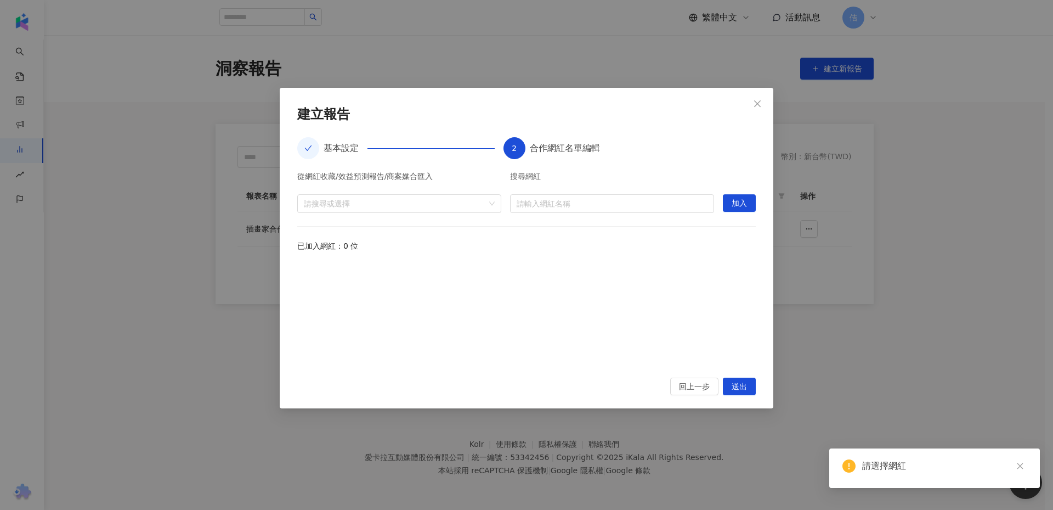
click at [685, 223] on div "從網紅收藏/效益預測報告/商案媒合匯入 請搜尋或選擇 搜尋網紅 請輸入網紅名稱 加入 已加入網紅：0 位" at bounding box center [526, 268] width 459 height 192
click at [625, 200] on input "search" at bounding box center [612, 204] width 191 height 18
click at [327, 263] on div at bounding box center [526, 313] width 459 height 101
drag, startPoint x: 310, startPoint y: 227, endPoint x: 315, endPoint y: 244, distance: 17.7
click at [313, 239] on div "從網紅收藏/效益預測報告/商案媒合匯入 請搜尋或選擇 搜尋網紅 請輸入網紅名稱 加入 已加入網紅：0 位" at bounding box center [526, 268] width 459 height 192
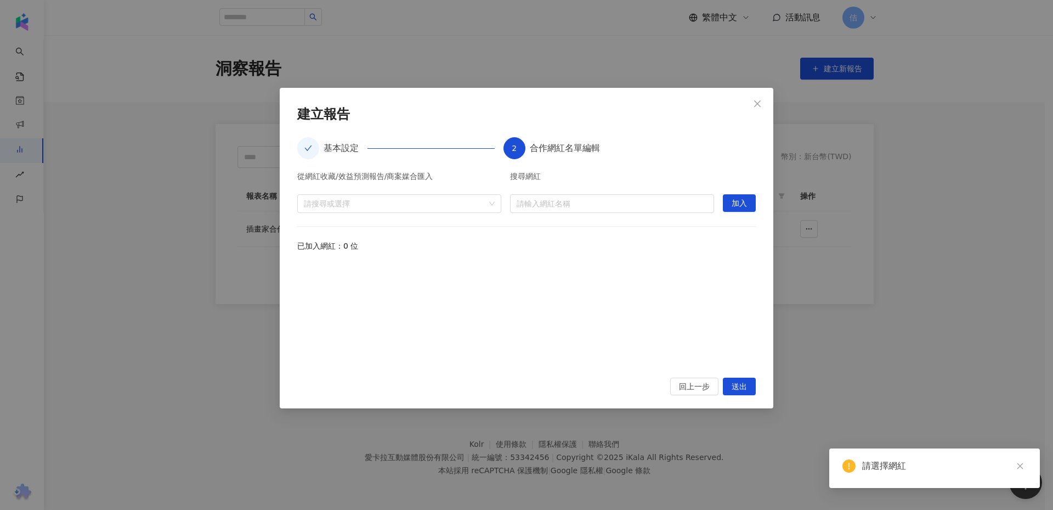
click at [316, 245] on div "已加入網紅：0 位" at bounding box center [526, 246] width 459 height 12
click at [335, 201] on div at bounding box center [393, 203] width 188 height 8
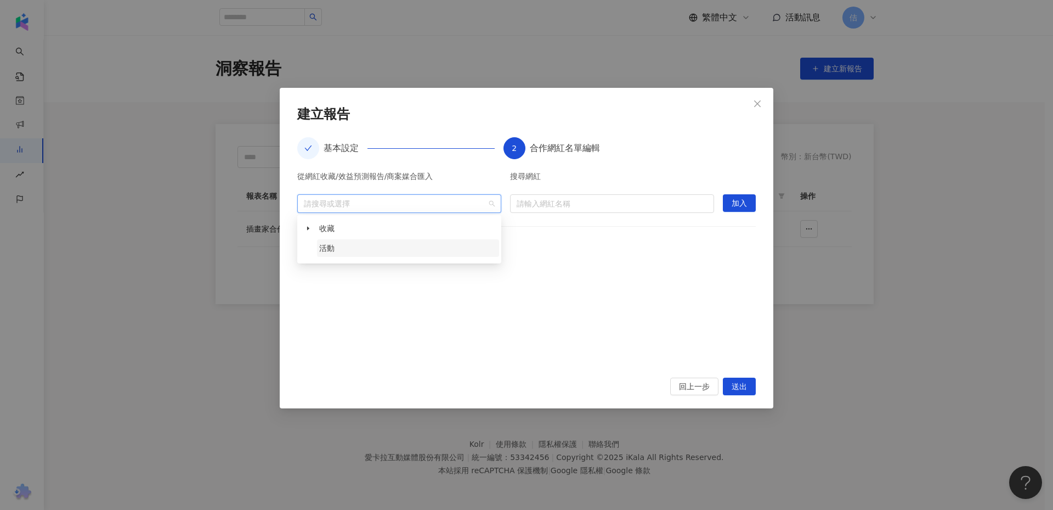
click at [332, 246] on span "活動" at bounding box center [326, 248] width 15 height 9
click at [331, 233] on span "收藏" at bounding box center [326, 228] width 15 height 9
click at [386, 205] on div at bounding box center [393, 203] width 188 height 8
type input "*******"
drag, startPoint x: 387, startPoint y: 205, endPoint x: 231, endPoint y: 211, distance: 155.4
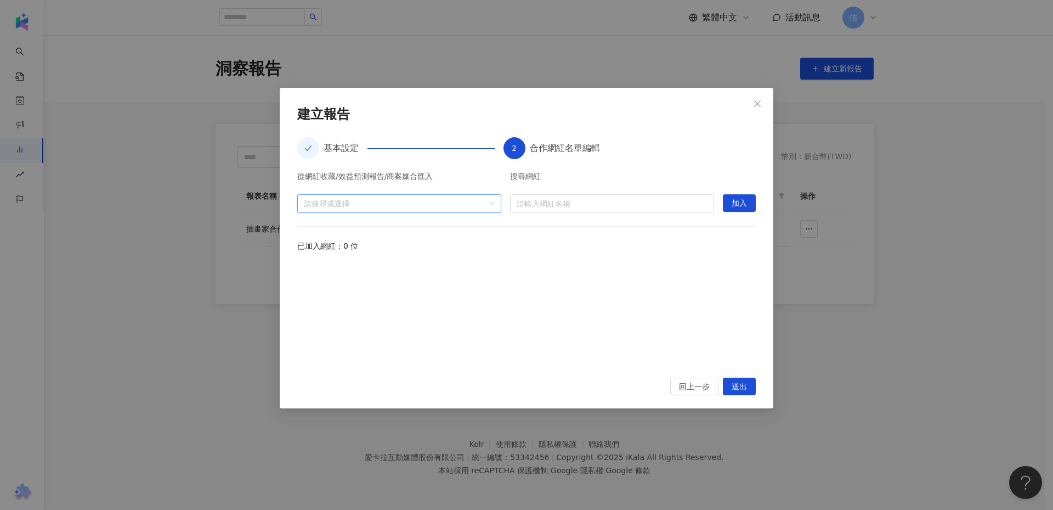
click at [231, 211] on div "**********" at bounding box center [526, 255] width 1053 height 510
click at [532, 204] on input "search" at bounding box center [612, 204] width 191 height 18
type input "*******"
click at [532, 204] on input "search" at bounding box center [612, 204] width 191 height 18
click at [744, 201] on span "加入" at bounding box center [739, 204] width 15 height 18
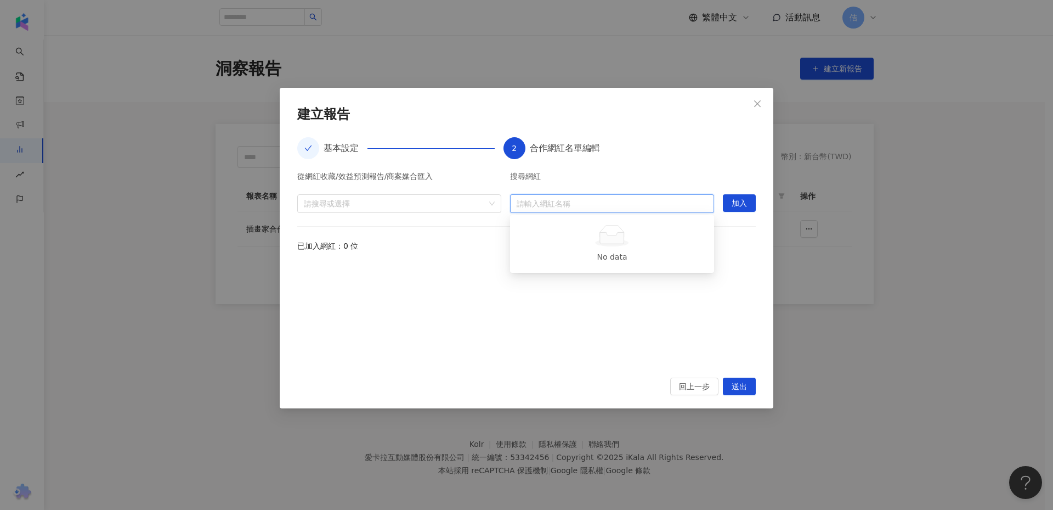
click at [670, 197] on input "search" at bounding box center [612, 204] width 191 height 18
type input "***"
click at [657, 261] on div "超級白急診醫師 26,585 追蹤者" at bounding box center [612, 260] width 187 height 22
click at [737, 204] on span "加入" at bounding box center [739, 204] width 15 height 18
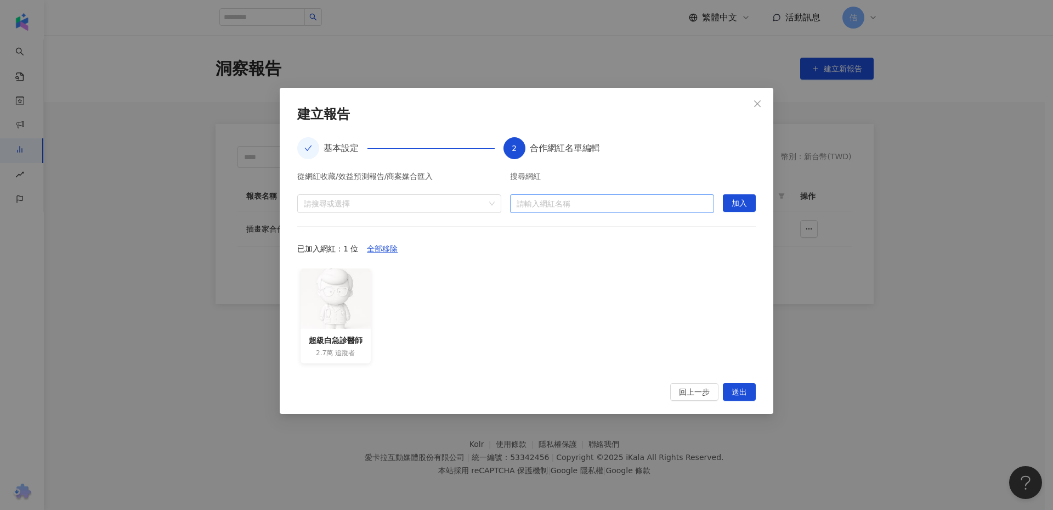
click at [582, 204] on input "search" at bounding box center [612, 204] width 191 height 18
type input "*******"
click at [587, 197] on input "search" at bounding box center [612, 204] width 191 height 18
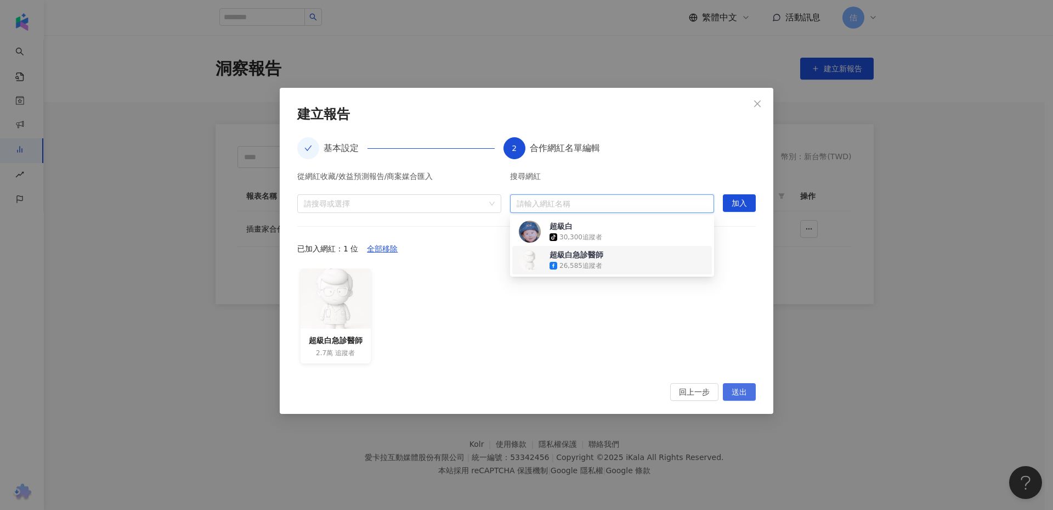
click at [740, 387] on span "送出" at bounding box center [739, 392] width 15 height 18
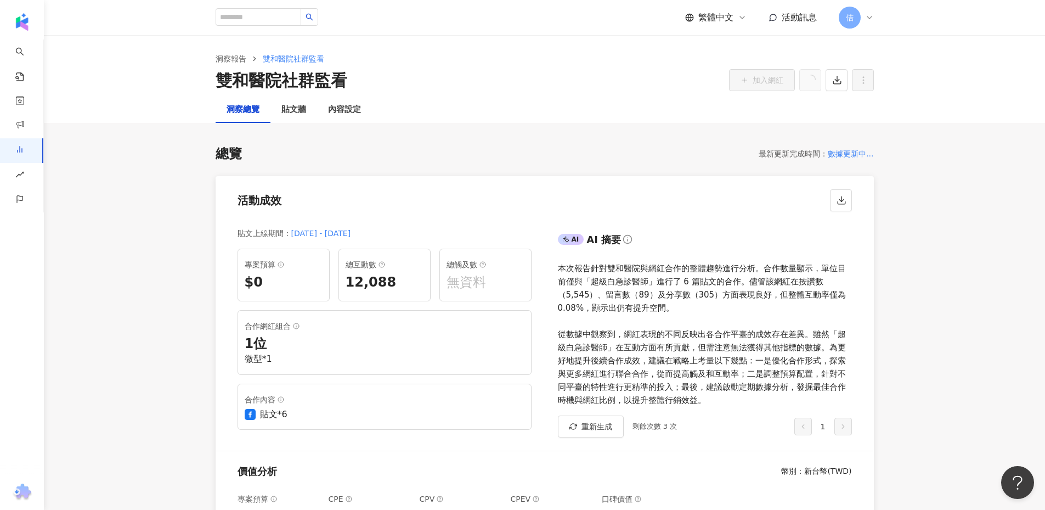
click at [317, 408] on div "貼文*6" at bounding box center [385, 414] width 280 height 12
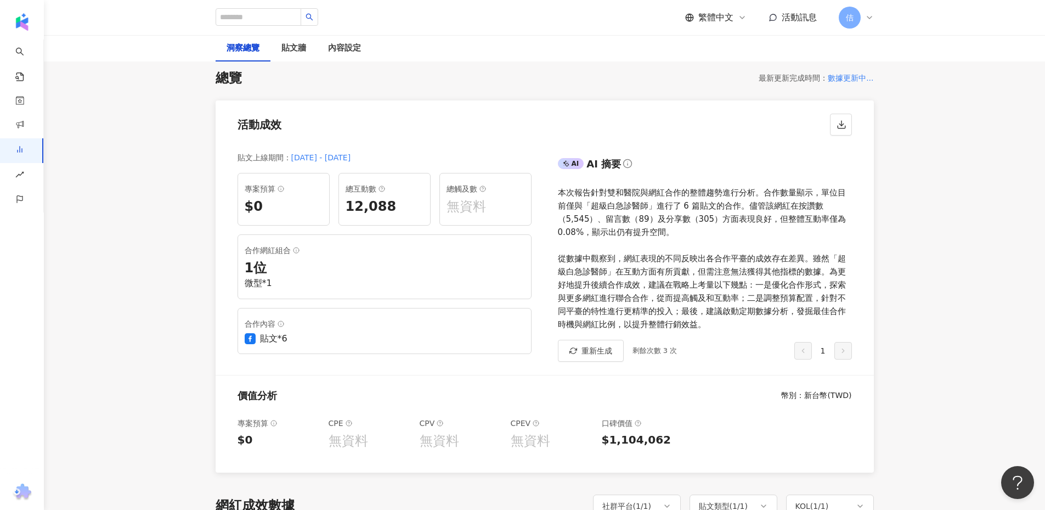
scroll to position [74, 0]
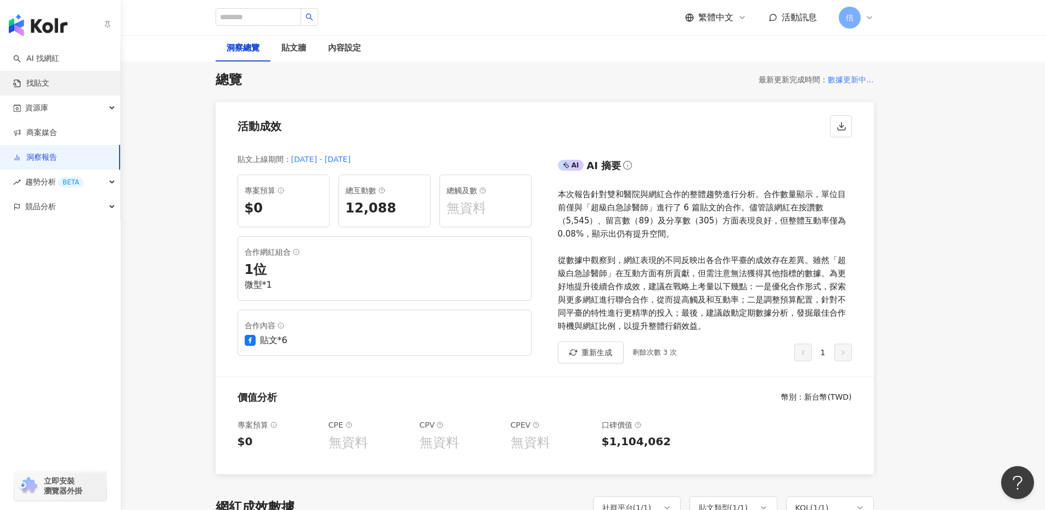
click at [49, 87] on link "找貼文" at bounding box center [31, 83] width 36 height 11
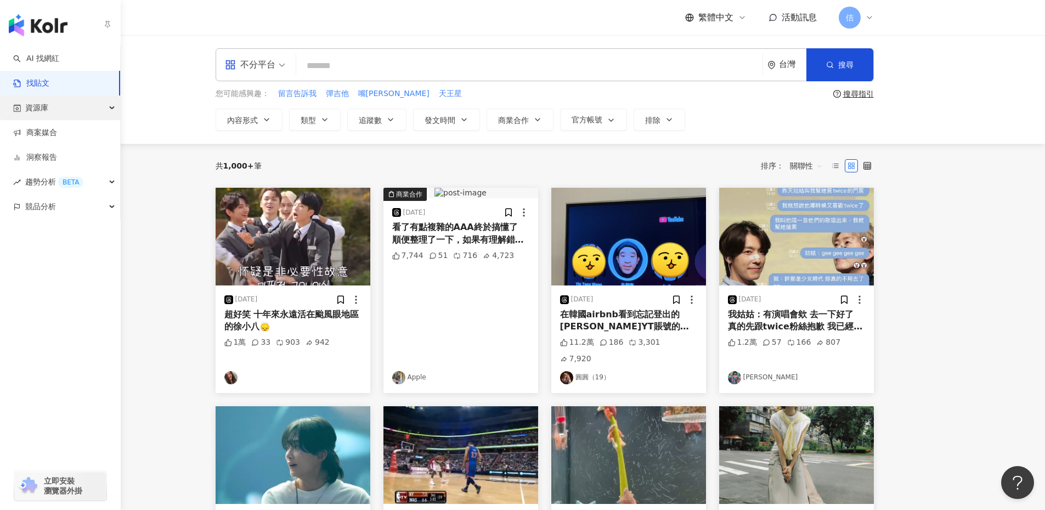
click at [75, 104] on div "資源庫" at bounding box center [60, 107] width 120 height 25
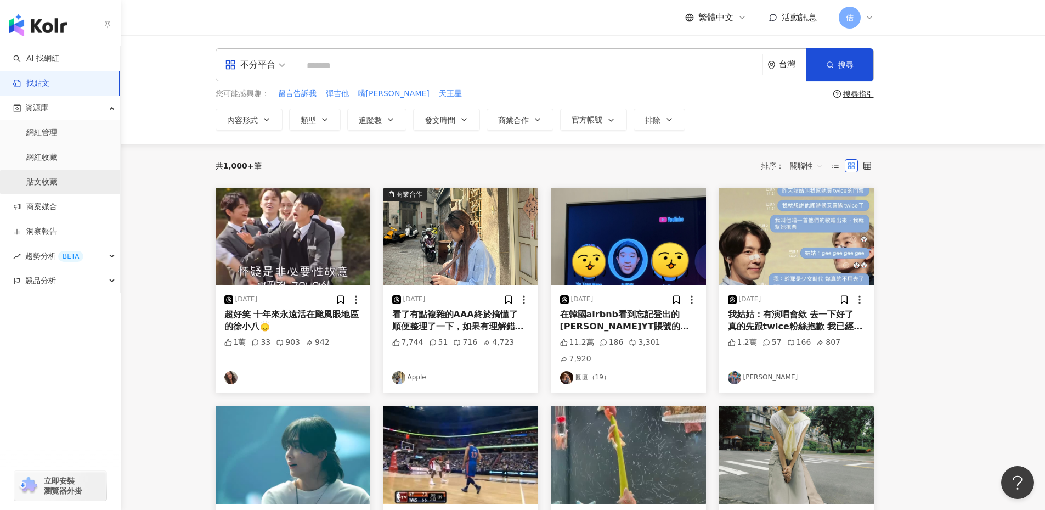
click at [53, 177] on link "貼文收藏" at bounding box center [41, 182] width 31 height 11
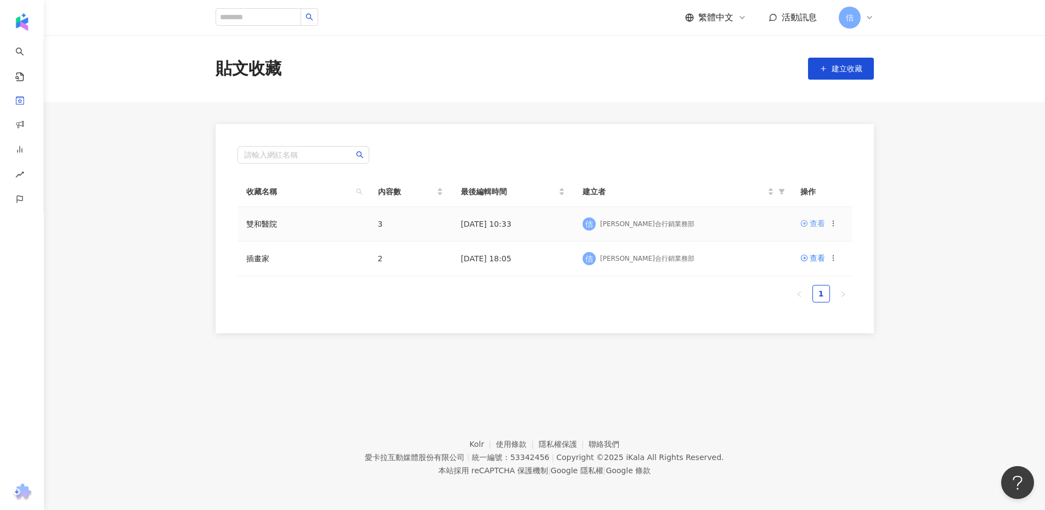
click at [811, 228] on div "查看" at bounding box center [817, 223] width 15 height 12
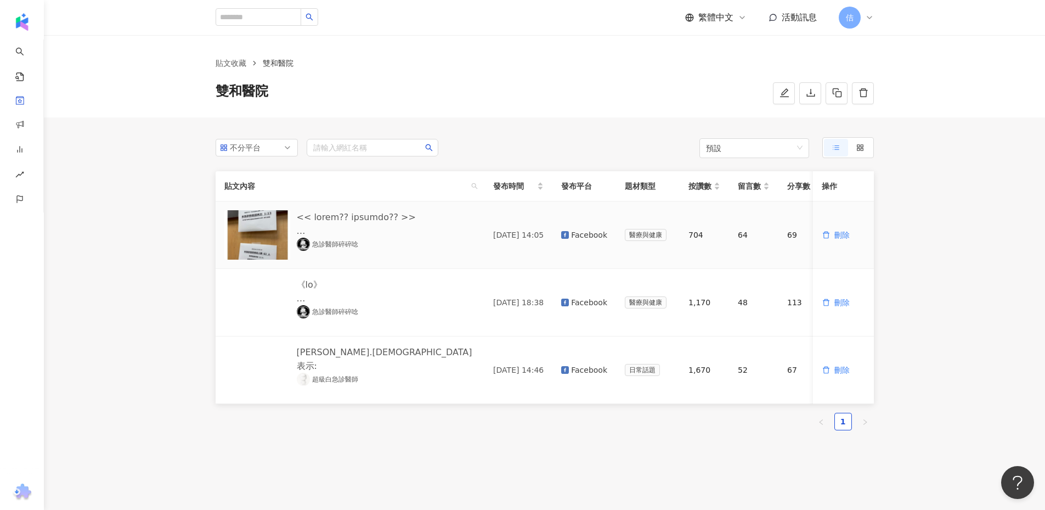
drag, startPoint x: 788, startPoint y: 242, endPoint x: 778, endPoint y: 257, distance: 17.7
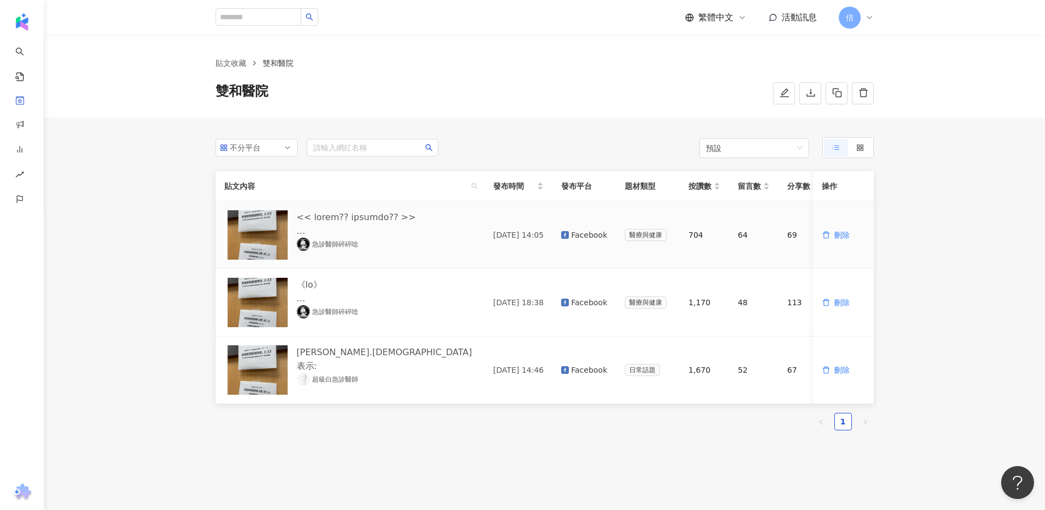
click at [828, 245] on td "837" at bounding box center [852, 234] width 49 height 67
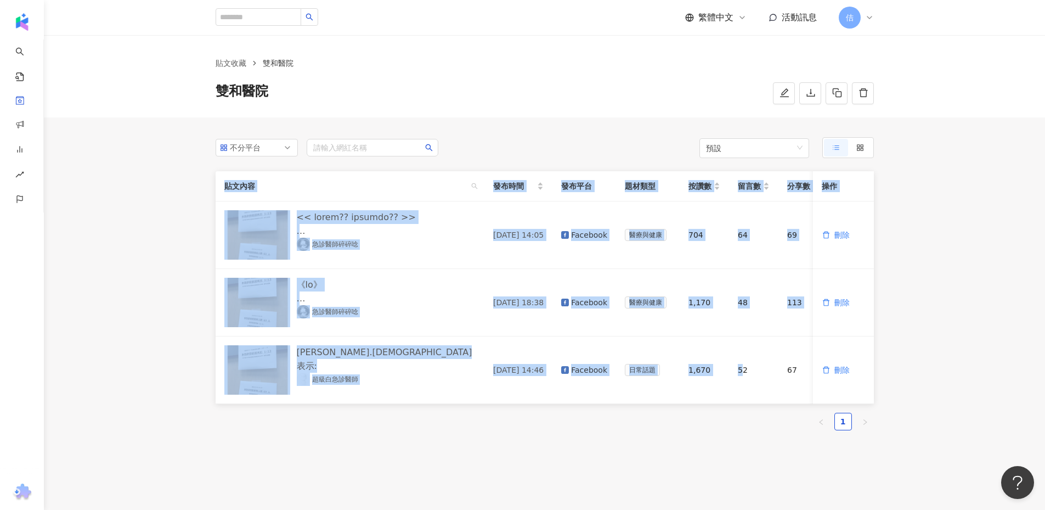
drag, startPoint x: 695, startPoint y: 403, endPoint x: 840, endPoint y: 410, distance: 145.5
click at [840, 404] on div "貼文內容 發布時間 發布平台 題材類型 按讚數 留言數 分享數 互動數 觀看數 操作 急診醫師碎碎唸 2025/8/24 14:05 Facebook 醫療與…" at bounding box center [545, 287] width 658 height 233
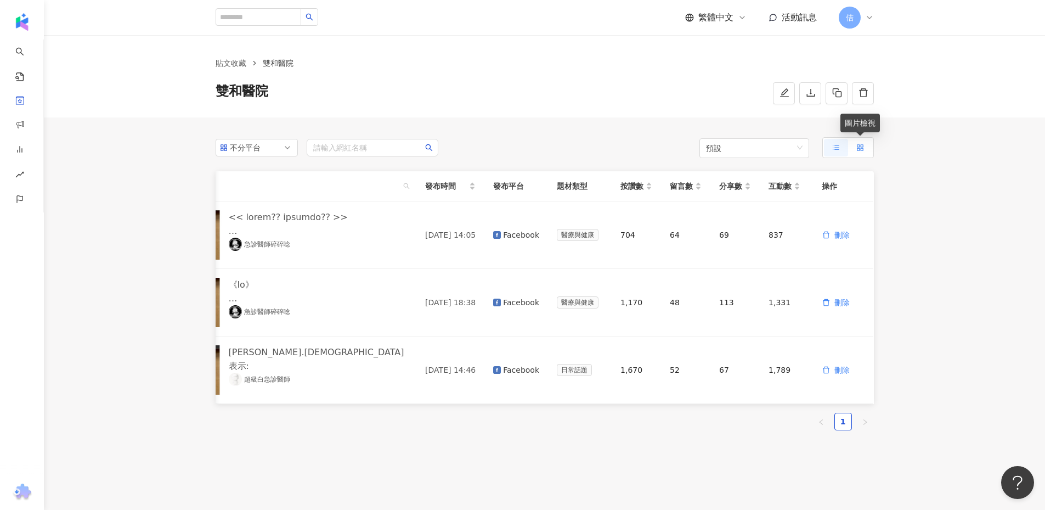
click at [860, 143] on div at bounding box center [860, 148] width 8 height 18
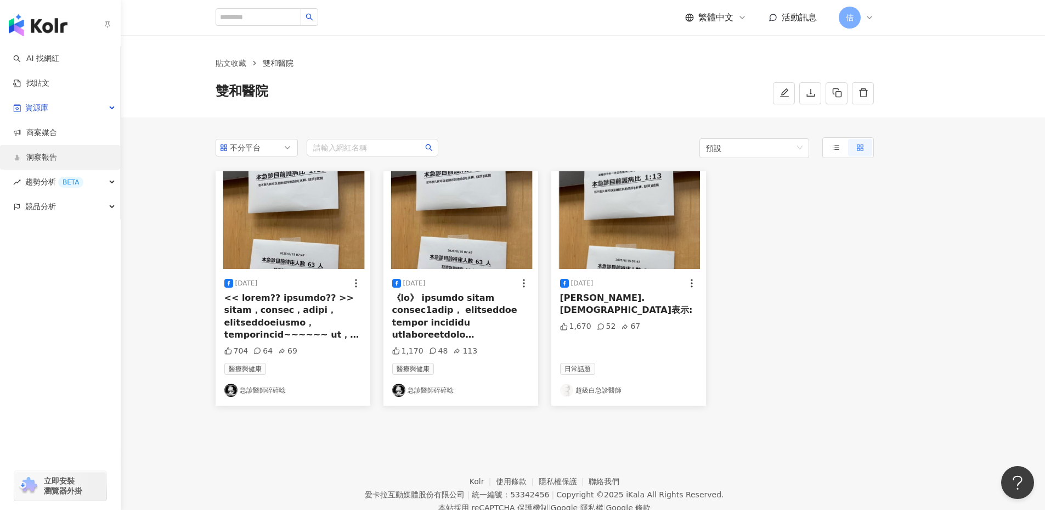
click at [33, 156] on link "洞察報告" at bounding box center [35, 157] width 44 height 11
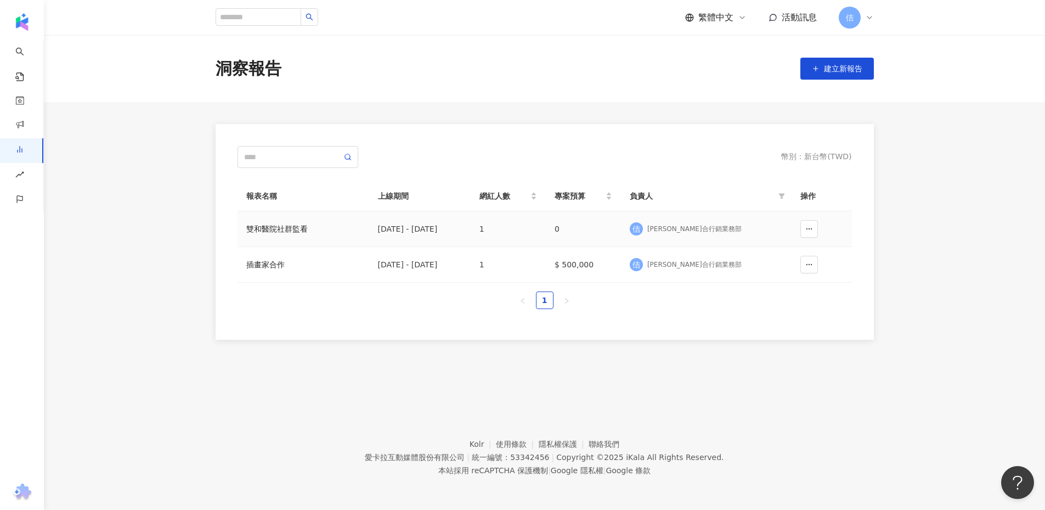
click at [618, 235] on td "0" at bounding box center [583, 229] width 75 height 36
click at [813, 228] on button "button" at bounding box center [809, 229] width 18 height 18
click at [824, 69] on span "建立新報告" at bounding box center [843, 68] width 38 height 9
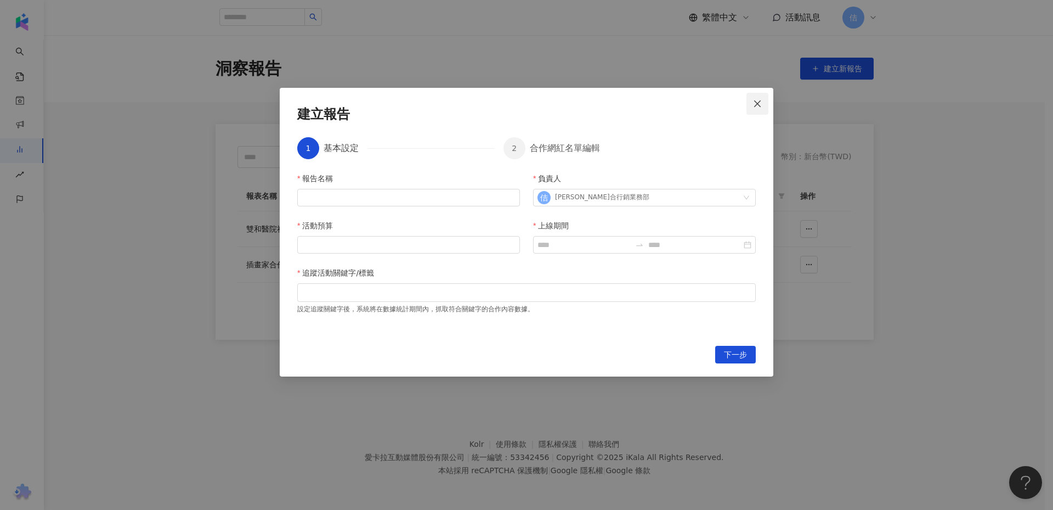
click at [761, 103] on icon "close" at bounding box center [757, 103] width 9 height 9
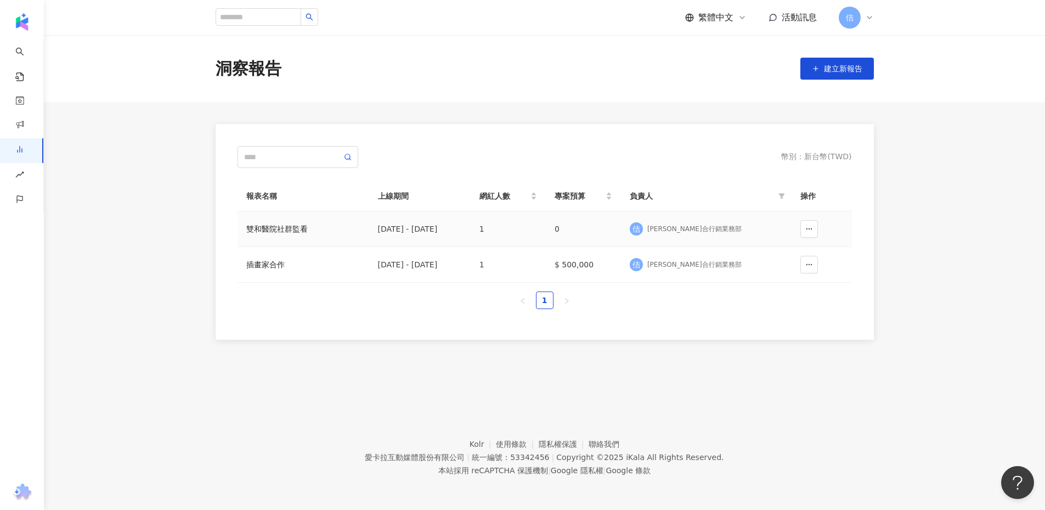
click at [301, 227] on div "雙和醫院社群監看" at bounding box center [303, 229] width 114 height 12
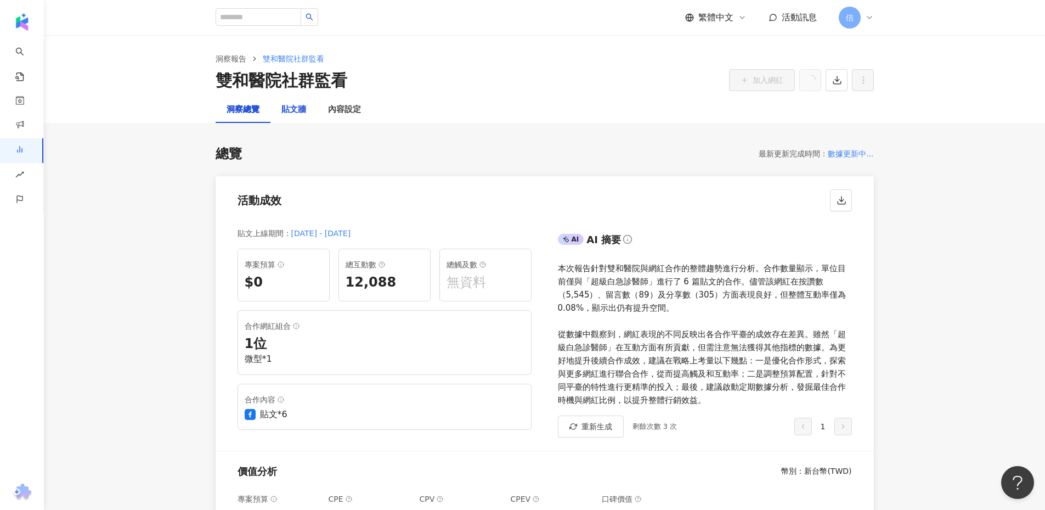
click at [299, 112] on div "貼文牆" at bounding box center [293, 109] width 25 height 13
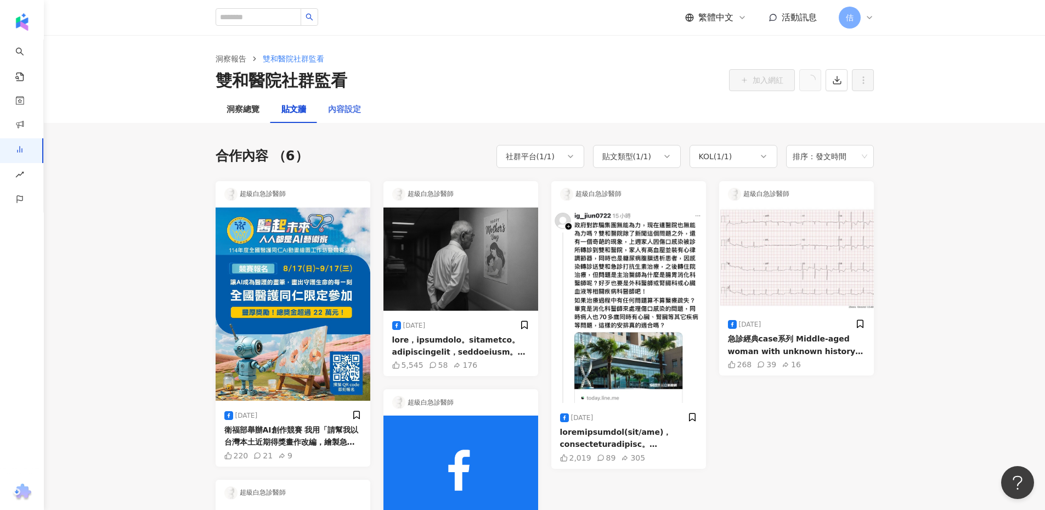
click at [327, 120] on div "內容設定" at bounding box center [344, 110] width 55 height 26
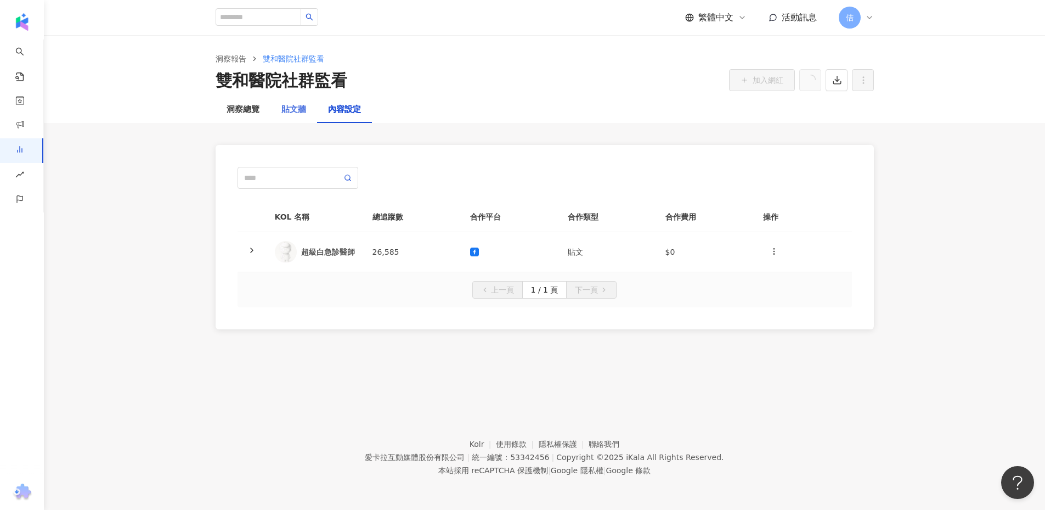
click at [314, 104] on div "貼文牆" at bounding box center [293, 110] width 47 height 26
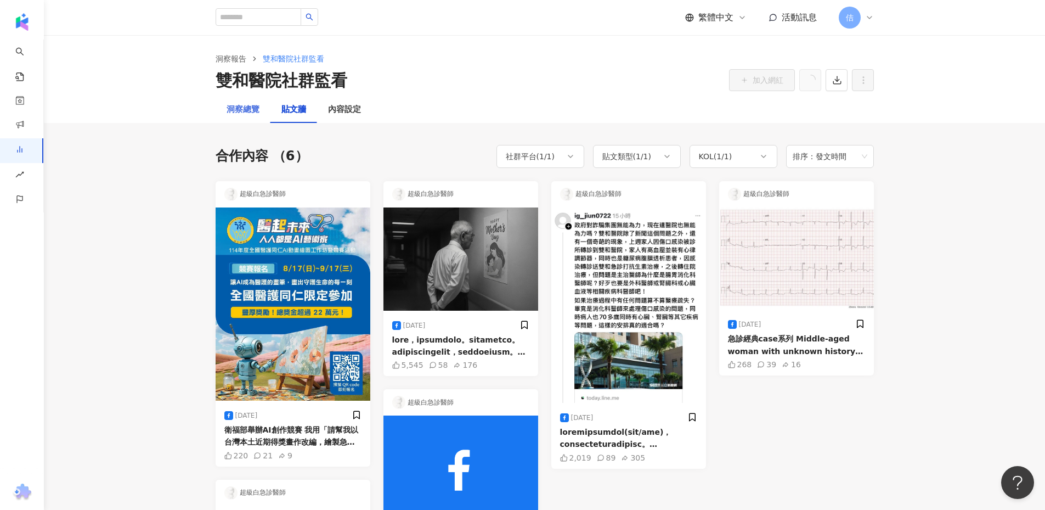
click at [239, 103] on div "洞察總覽" at bounding box center [243, 110] width 55 height 26
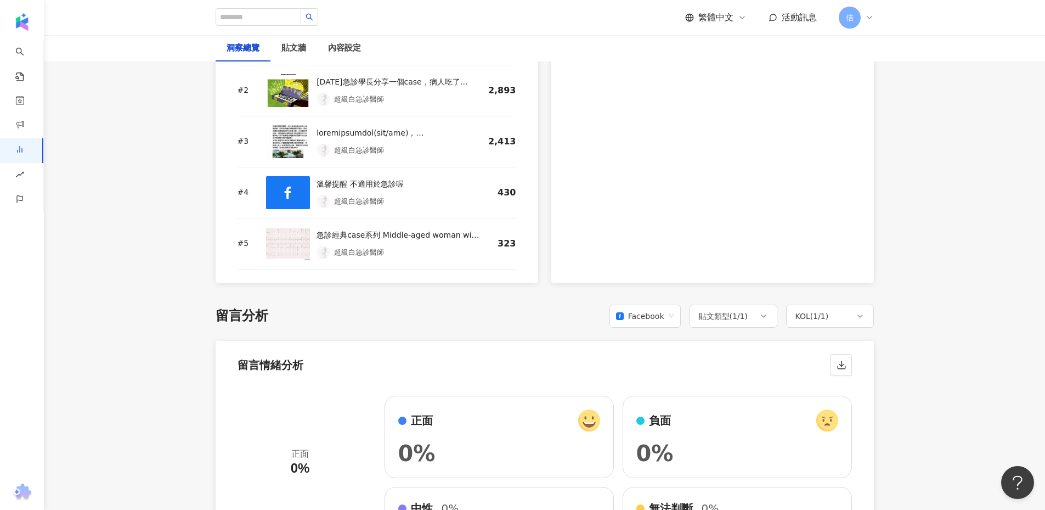
scroll to position [1609, 0]
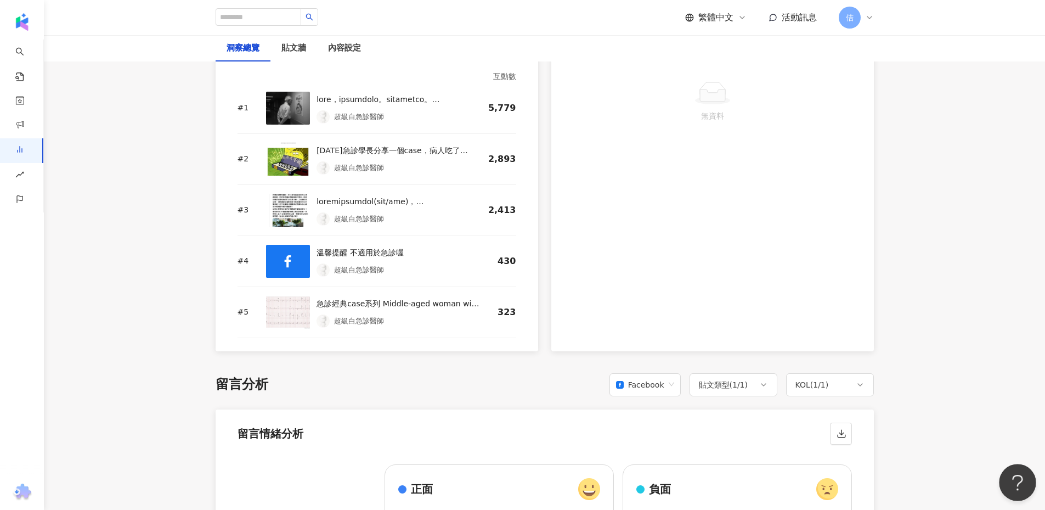
click at [1004, 476] on button "Open Beacon popover" at bounding box center [1015, 480] width 33 height 33
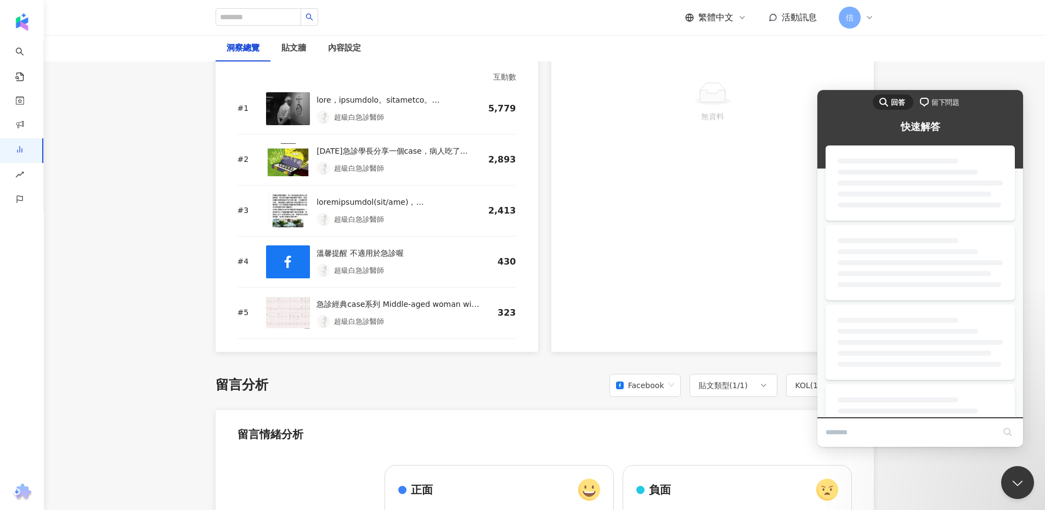
scroll to position [1540, 0]
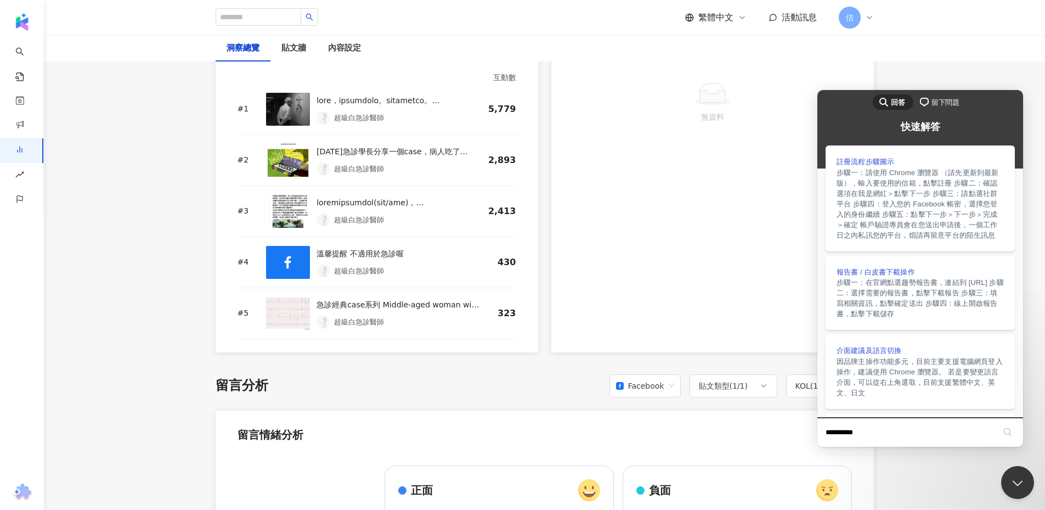
type input "*********"
click button "search" at bounding box center [1008, 432] width 18 height 18
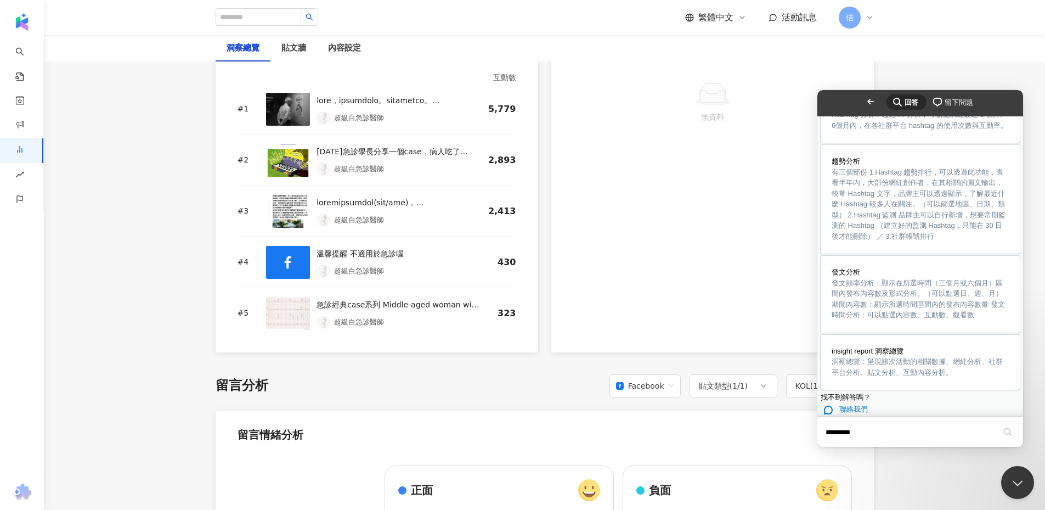
scroll to position [760, 0]
click at [893, 334] on link "insight report 洞察總覽 洞察總覽：呈現該次活動的相關數據、網紅分析、社群平台分析、貼文分析、互動內容分析。" at bounding box center [920, 361] width 199 height 55
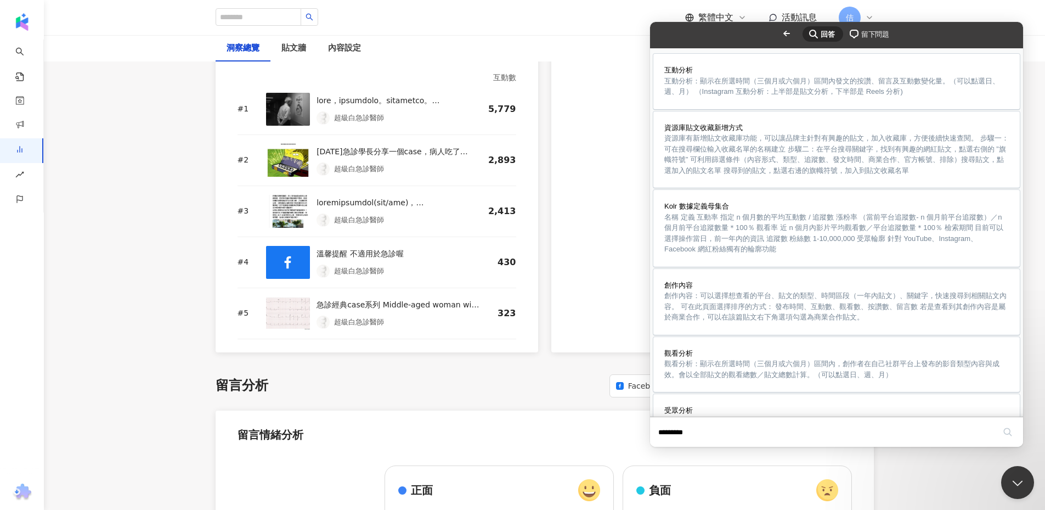
scroll to position [0, 0]
click at [670, 447] on button "Close" at bounding box center [661, 454] width 20 height 14
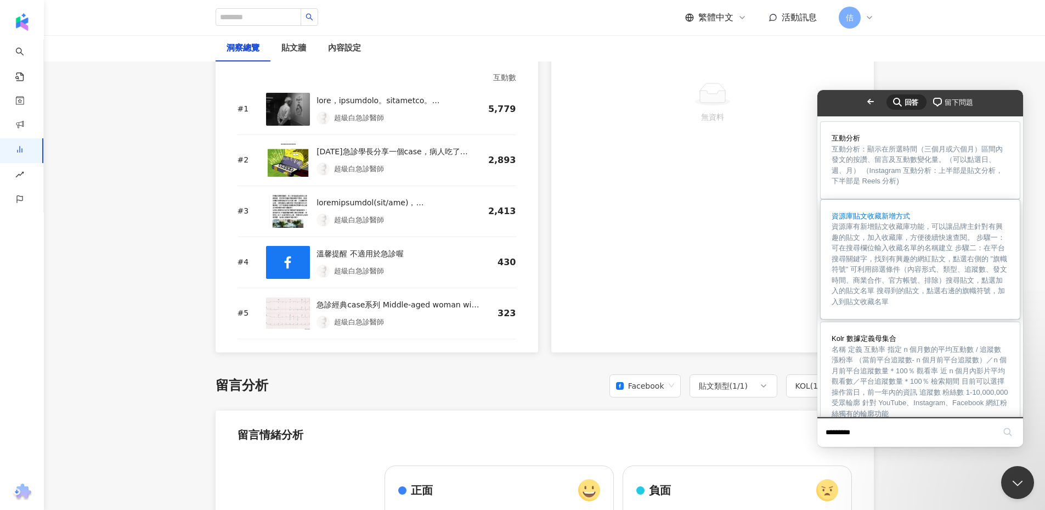
click at [903, 319] on link "資源庫貼文收藏新增方式 資源庫有新增貼文收藏庫功能，可以讓品牌主針對有興趣的貼文，加入收藏庫，方便後續快速查閱。 步驟一：可在搜尋欄位輸入收藏名單的名稱建立 …" at bounding box center [920, 260] width 199 height 120
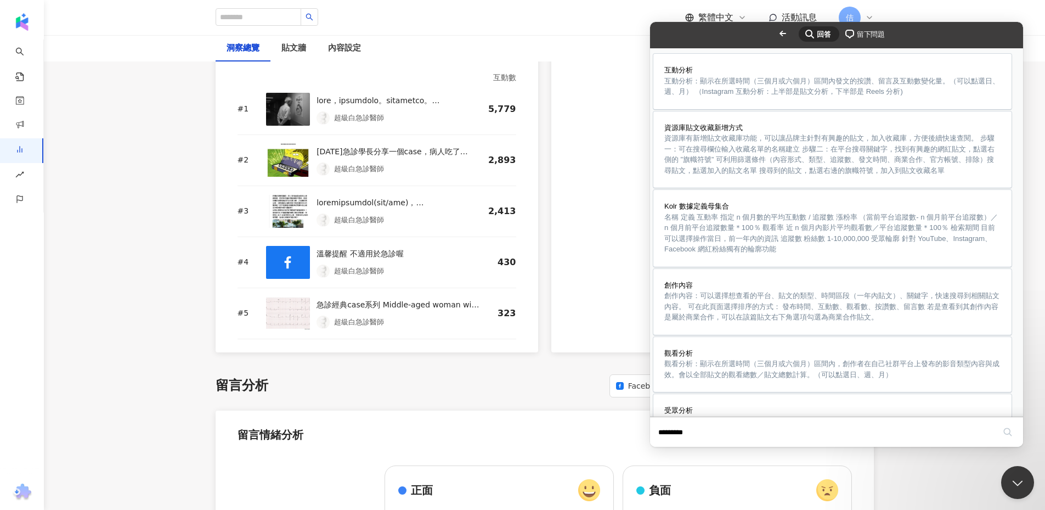
scroll to position [1809, 0]
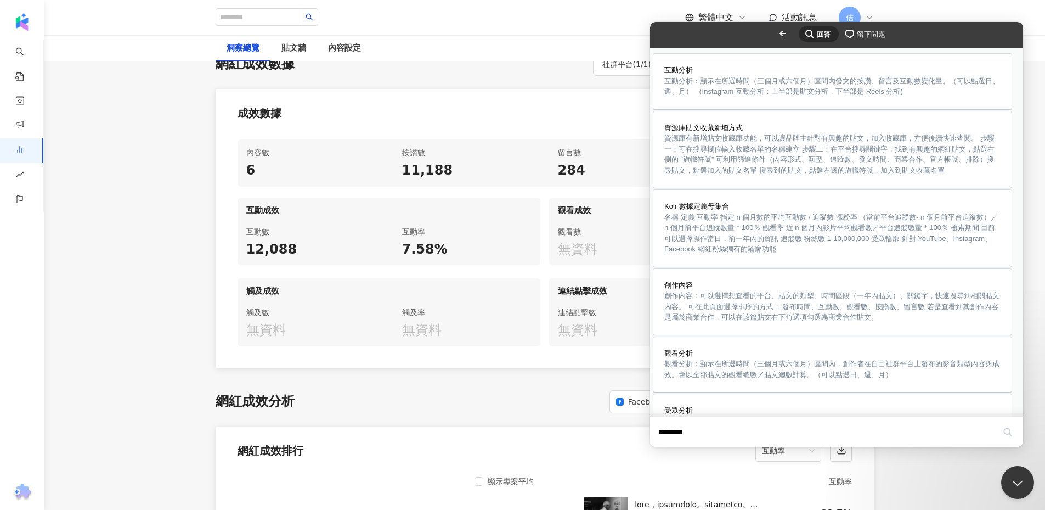
click at [670, 447] on button "Close" at bounding box center [661, 454] width 20 height 14
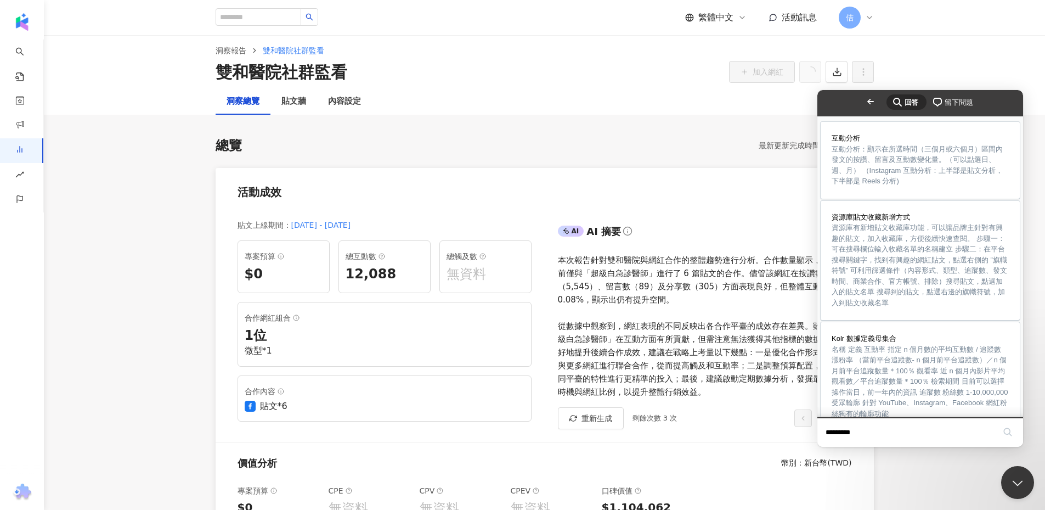
scroll to position [0, 0]
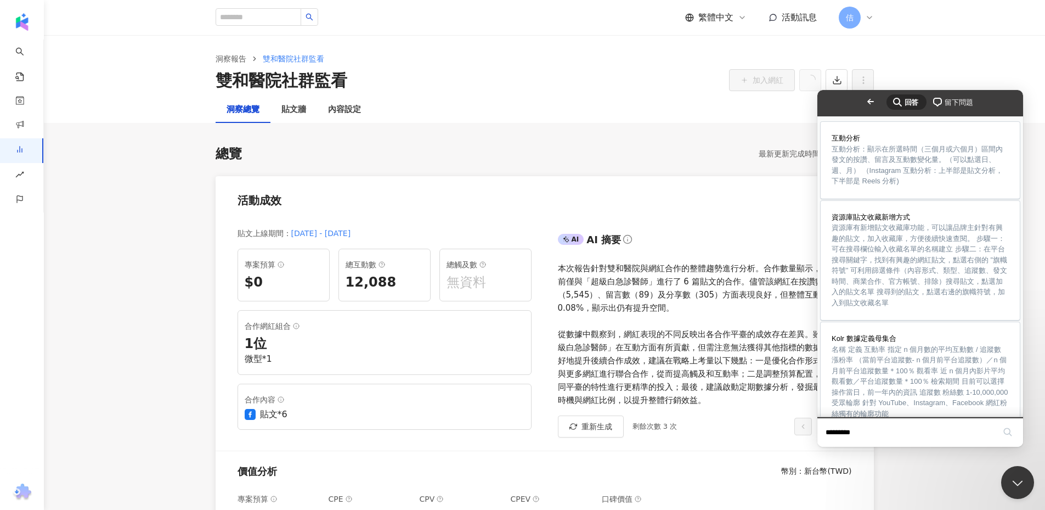
click at [304, 149] on div "總覽 最新更新完成時間 ： 數據更新中..." at bounding box center [545, 154] width 658 height 19
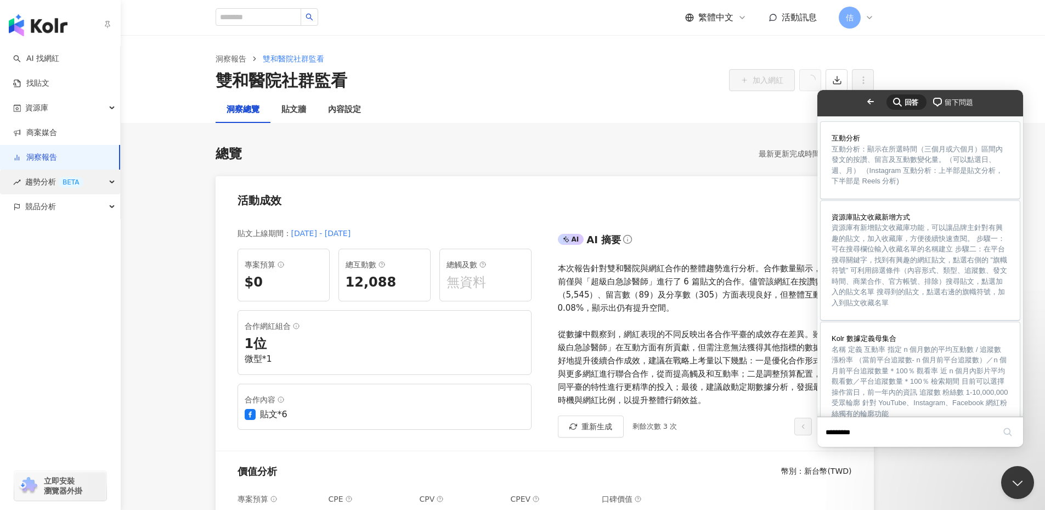
click at [31, 188] on span "趨勢分析 BETA" at bounding box center [54, 181] width 58 height 25
click at [63, 283] on div "競品分析" at bounding box center [60, 280] width 120 height 25
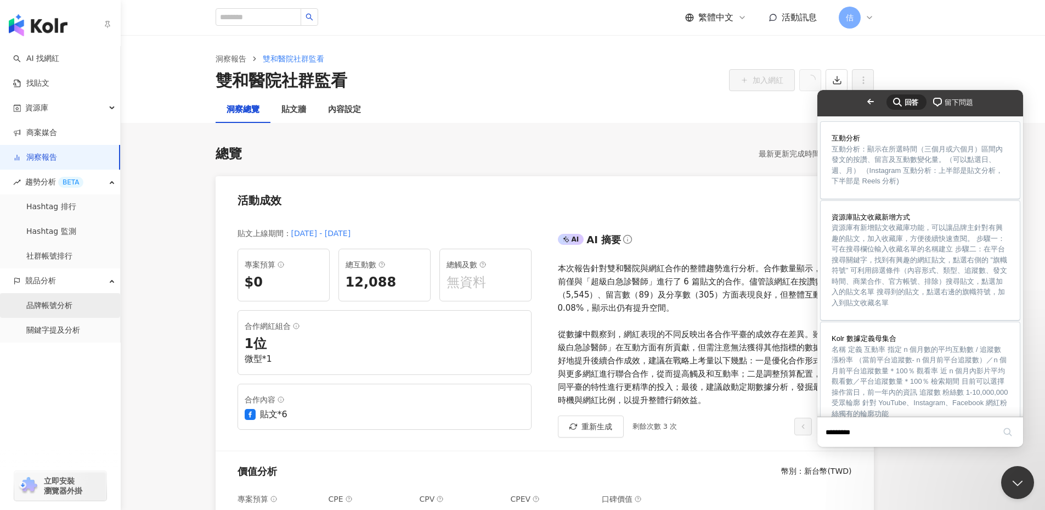
click at [64, 307] on link "品牌帳號分析" at bounding box center [49, 305] width 46 height 11
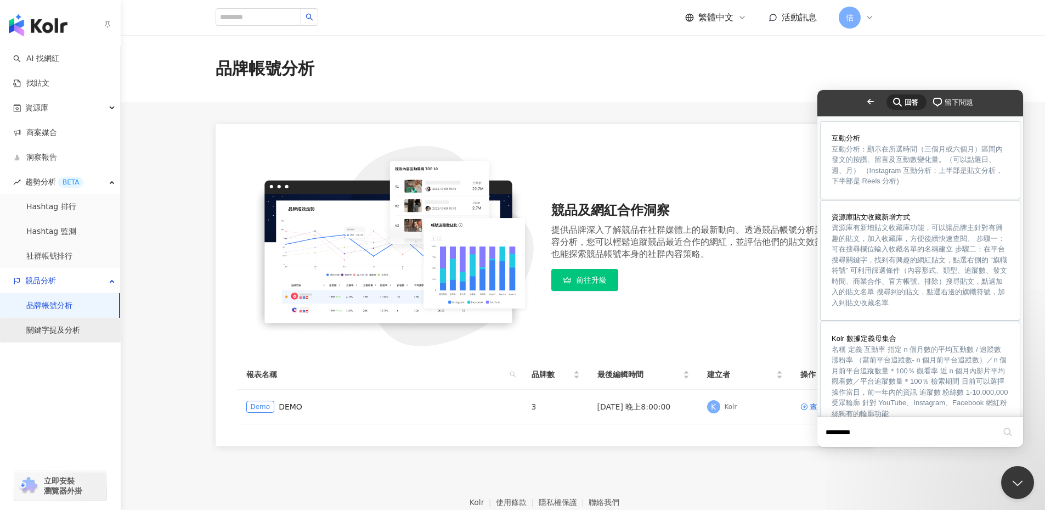
click at [53, 331] on link "關鍵字提及分析" at bounding box center [53, 330] width 54 height 11
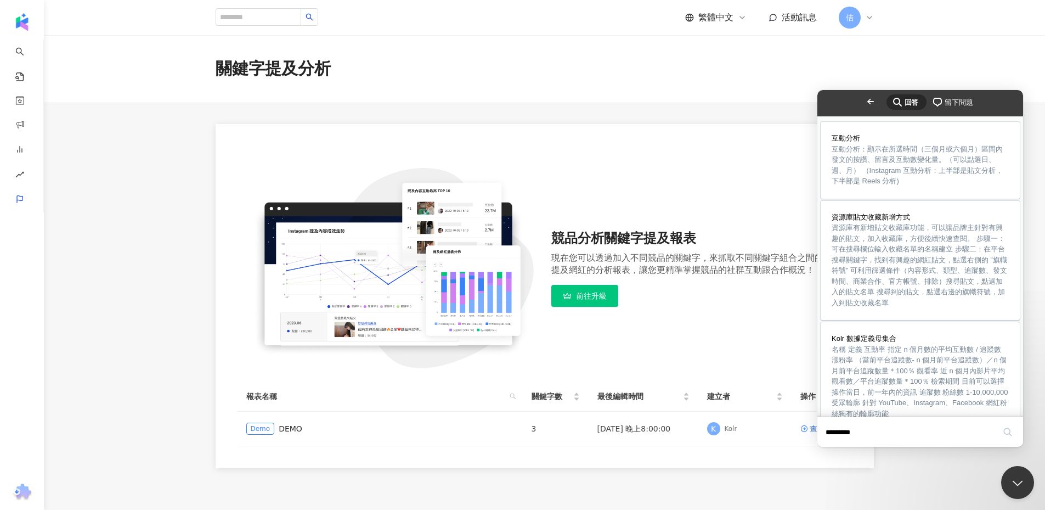
click at [359, 375] on div "競品分析關鍵字提及報表 現在您可以透過加入不同競品的關鍵字，來抓取不同關鍵字組合之間的數據與提及網紅的分析報表，讓您更精準掌握競品的社群互動跟合作概況！ 前往…" at bounding box center [545, 307] width 614 height 278
drag, startPoint x: 652, startPoint y: 348, endPoint x: 815, endPoint y: 238, distance: 196.7
click at [654, 348] on div "競品分析關鍵字提及報表 現在您可以透過加入不同競品的關鍵字，來抓取不同關鍵字組合之間的數據與提及網紅的分析報表，讓您更精準掌握競品的社群互動跟合作概況！ 前往…" at bounding box center [545, 268] width 614 height 200
click at [864, 104] on span "Go back" at bounding box center [870, 101] width 13 height 13
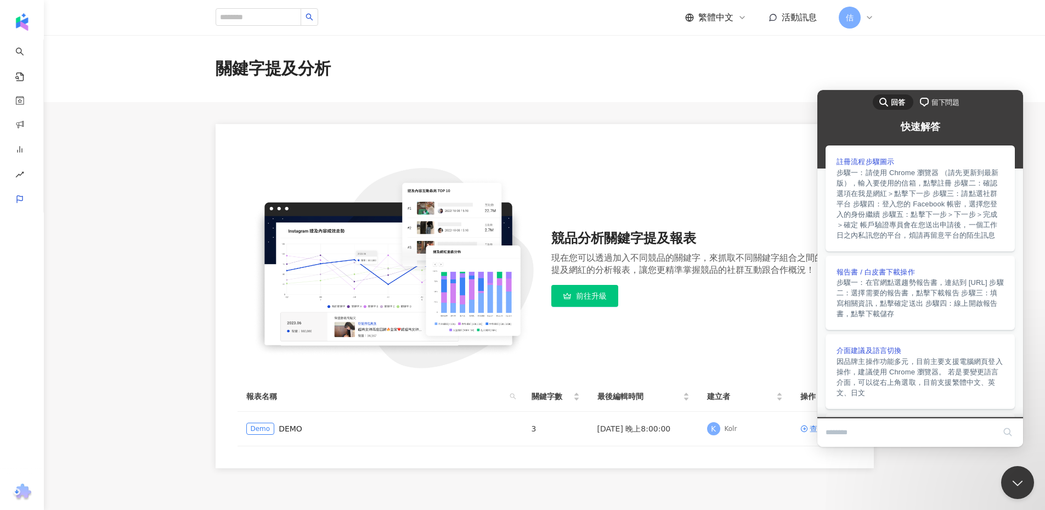
click at [720, 73] on div "關鍵字提及分析" at bounding box center [545, 68] width 702 height 23
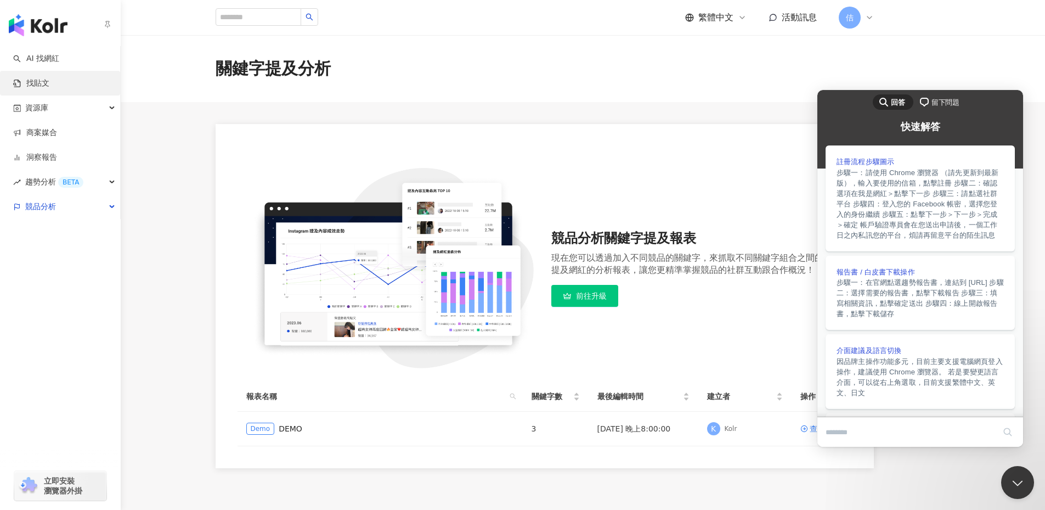
click at [29, 79] on link "找貼文" at bounding box center [31, 83] width 36 height 11
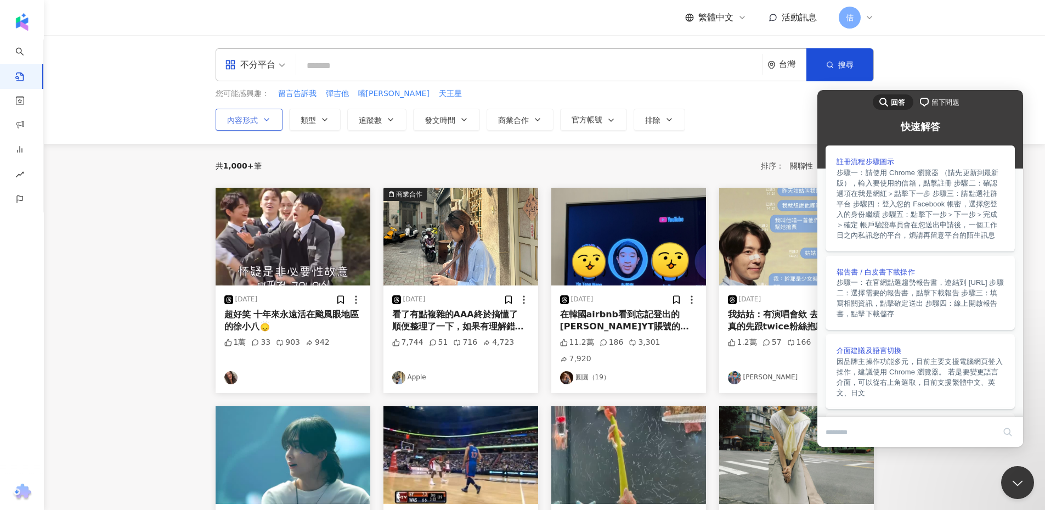
click at [272, 112] on button "內容形式" at bounding box center [249, 120] width 67 height 22
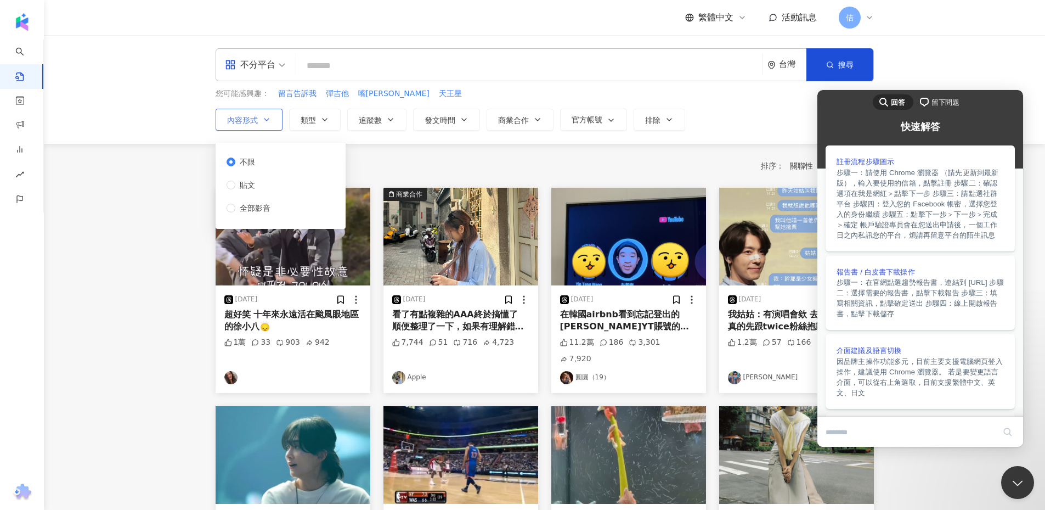
click at [272, 112] on button "內容形式" at bounding box center [249, 120] width 67 height 22
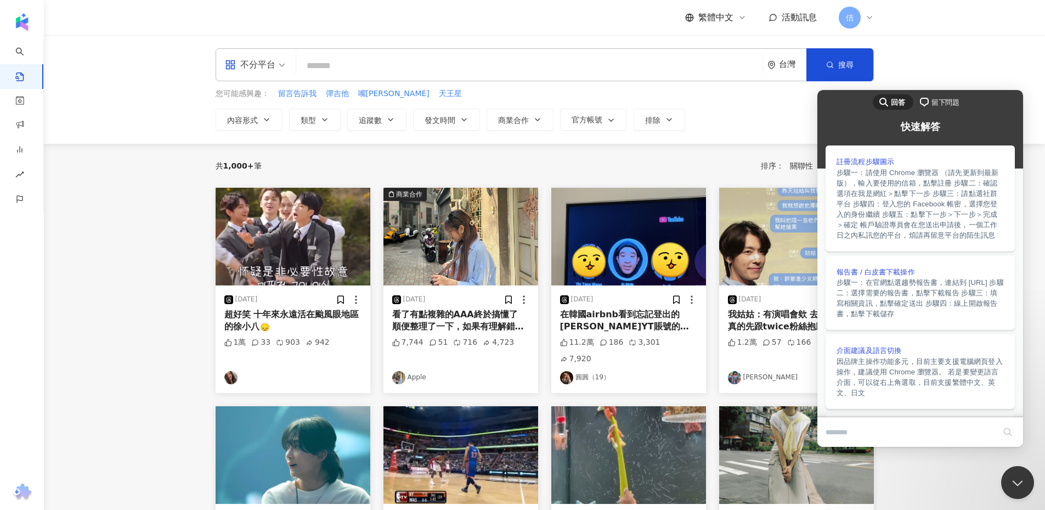
click at [330, 108] on div "不分平台 台灣 搜尋 您可能感興趣： 留言告訴我 彈吉他 嘴平伊之助 天王星 搜尋指引 內容形式 類型 追蹤數 發文時間 商業合作 官方帳號 排除 不限 貼文…" at bounding box center [545, 89] width 702 height 82
click at [330, 115] on button "類型" at bounding box center [315, 120] width 52 height 22
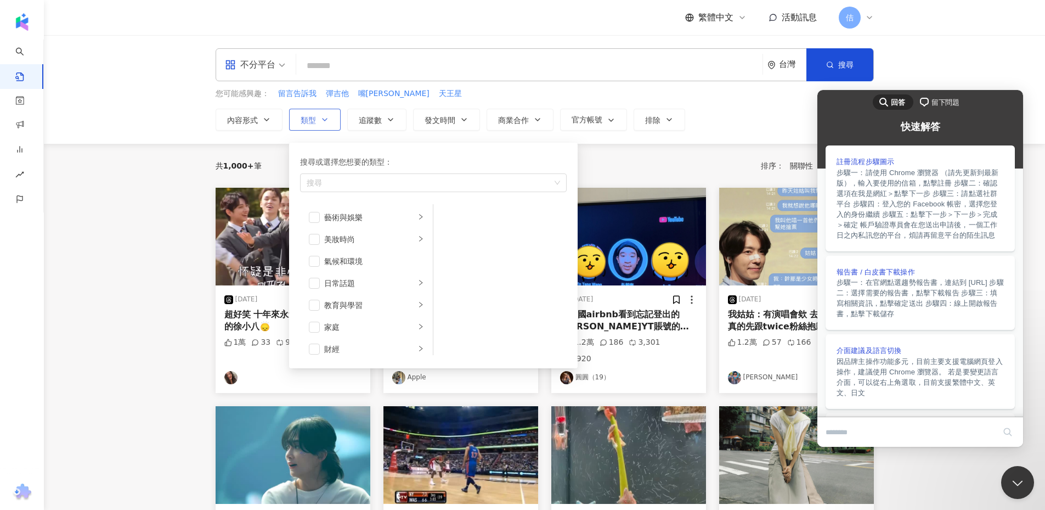
click at [330, 115] on button "類型 搜尋或選擇您想要的類型： 搜尋 藝術與娛樂 美妝時尚 氣候和環境 日常話題 教育與學習 家庭 財經 美食 命理占卜 遊戲 法政社會 生活風格 影視娛樂 …" at bounding box center [315, 120] width 52 height 22
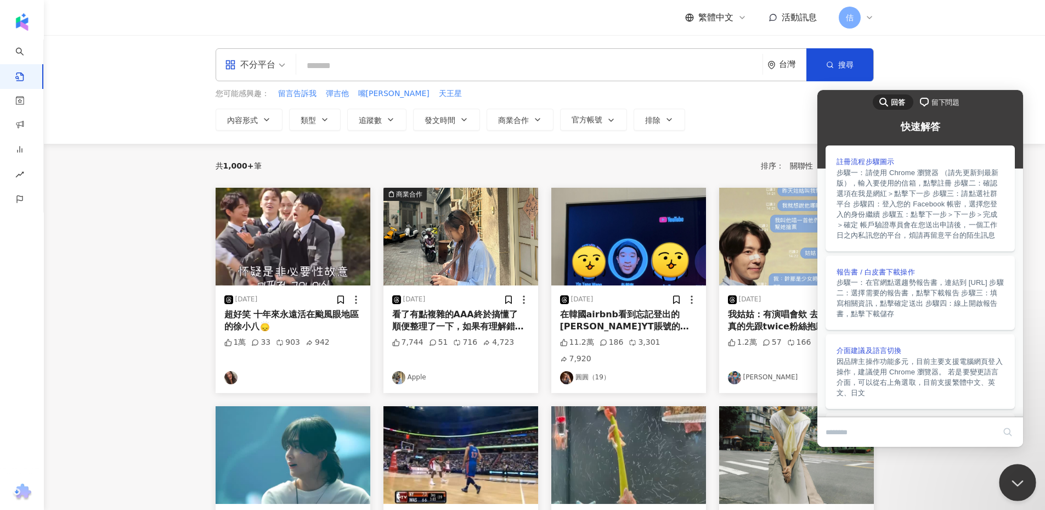
click at [1016, 469] on button "Close Beacon popover" at bounding box center [1015, 480] width 33 height 33
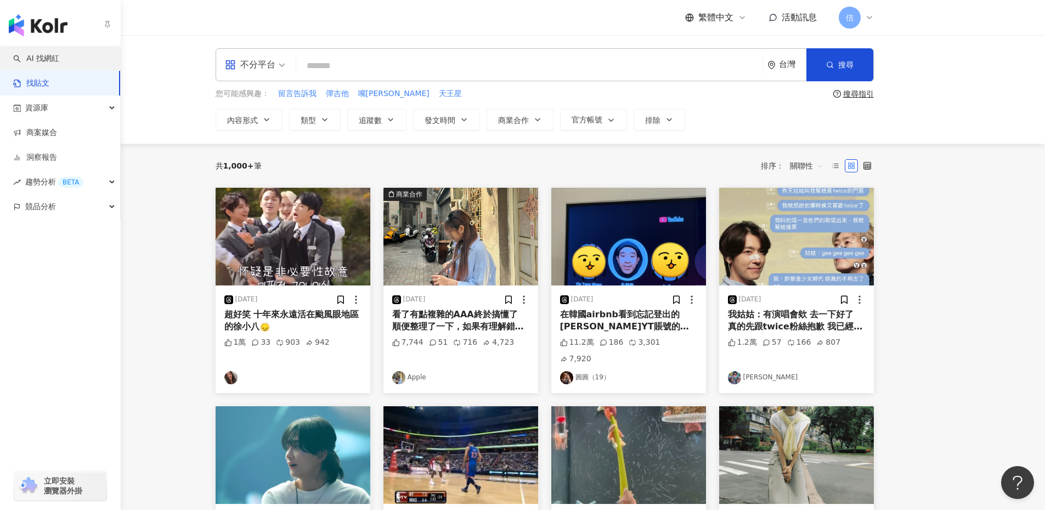
click at [18, 64] on link "AI 找網紅" at bounding box center [36, 58] width 46 height 11
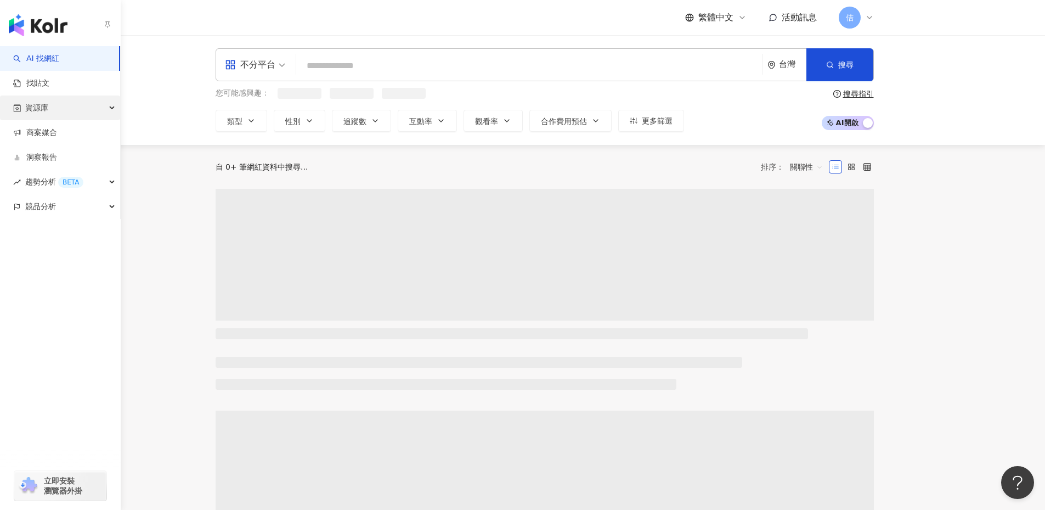
click at [38, 113] on span "資源庫" at bounding box center [36, 107] width 23 height 25
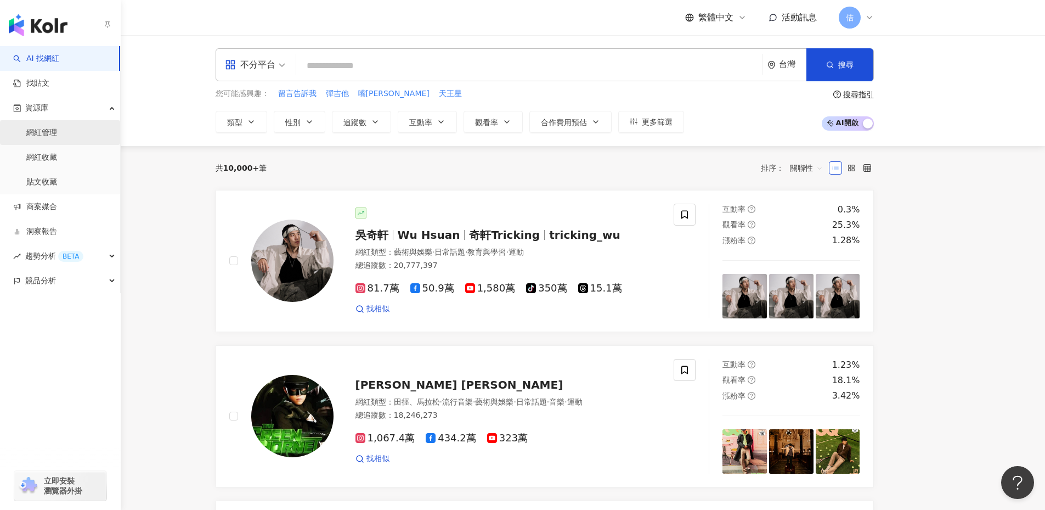
click at [56, 138] on link "網紅管理" at bounding box center [41, 132] width 31 height 11
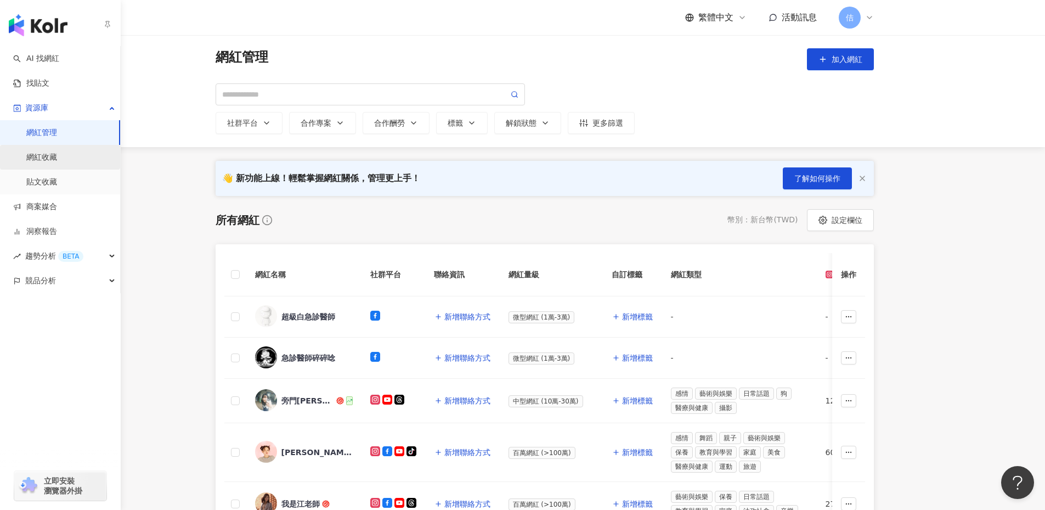
click at [53, 156] on link "網紅收藏" at bounding box center [41, 157] width 31 height 11
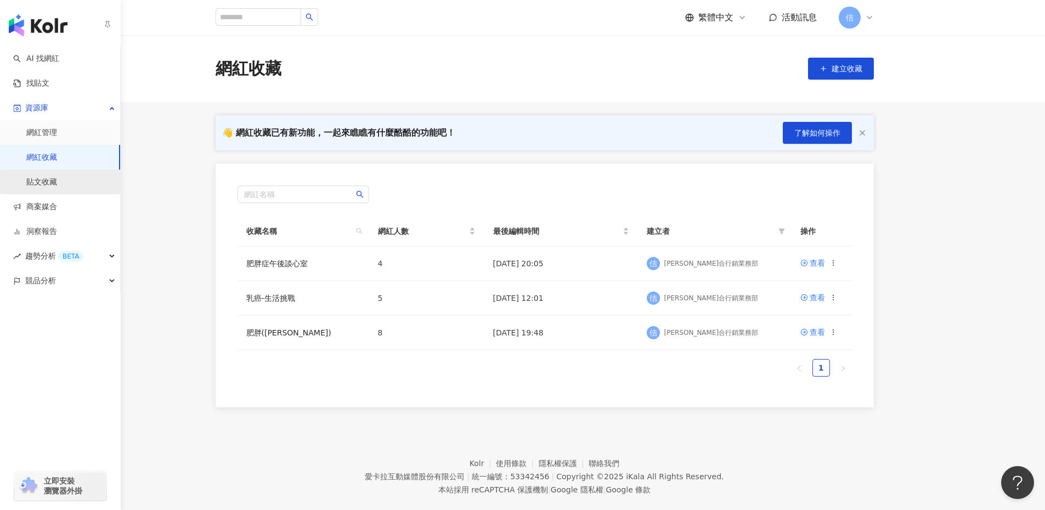
click at [57, 177] on link "貼文收藏" at bounding box center [41, 182] width 31 height 11
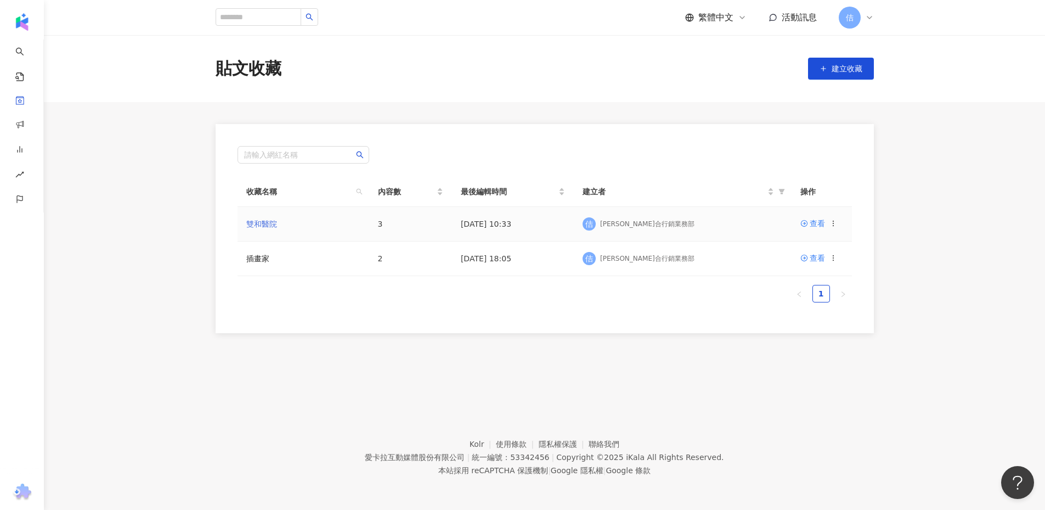
click at [263, 219] on link "雙和醫院" at bounding box center [261, 223] width 31 height 9
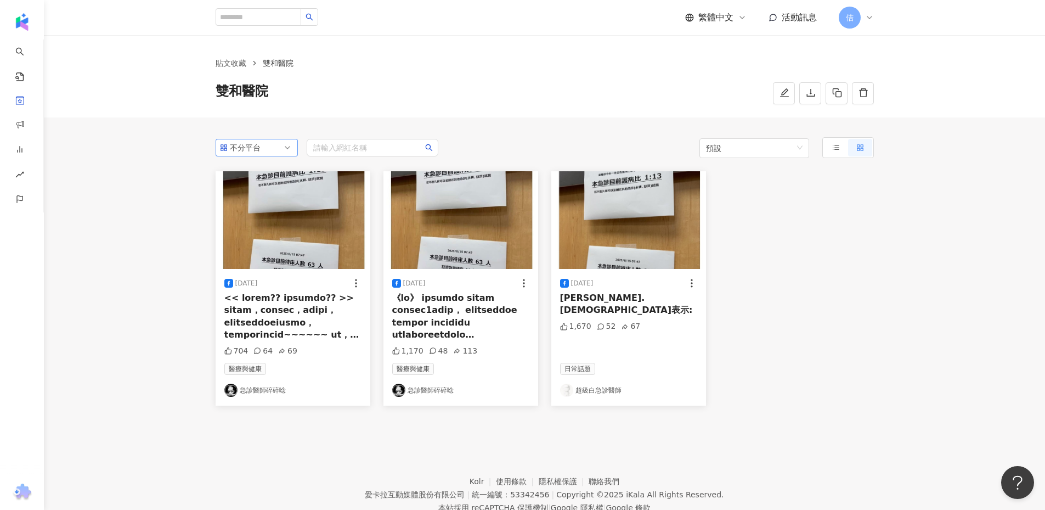
click at [255, 139] on div "不分平台" at bounding box center [257, 148] width 82 height 18
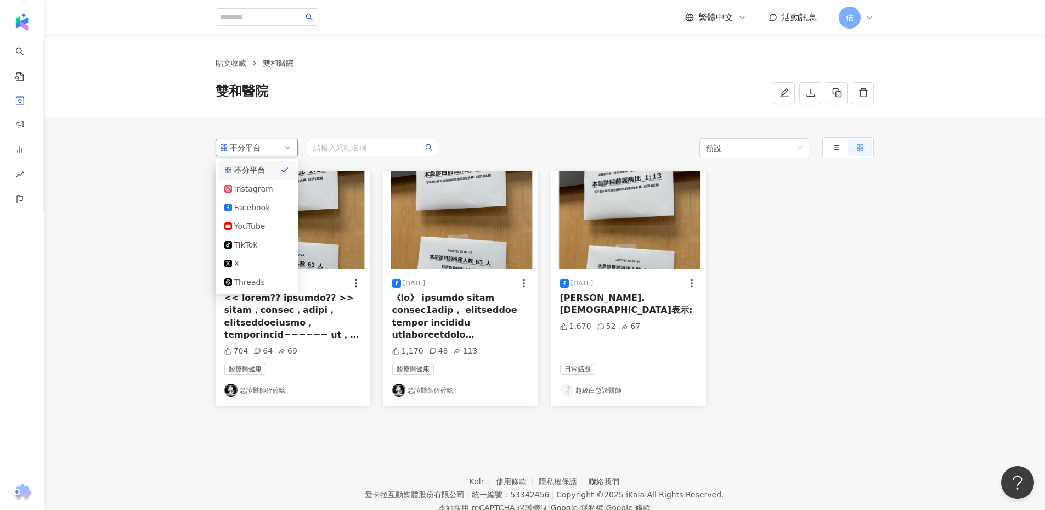
click at [255, 139] on div "不分平台 all ig 不分平台 Instagram Facebook YouTube tiktok-icon TikTok X Threads" at bounding box center [257, 148] width 82 height 18
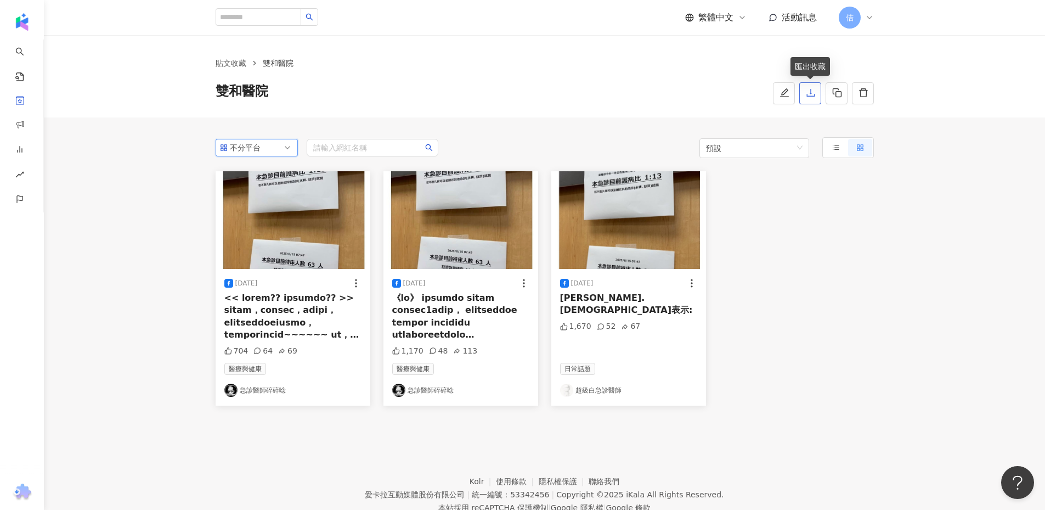
click at [809, 94] on icon "download" at bounding box center [811, 93] width 10 height 10
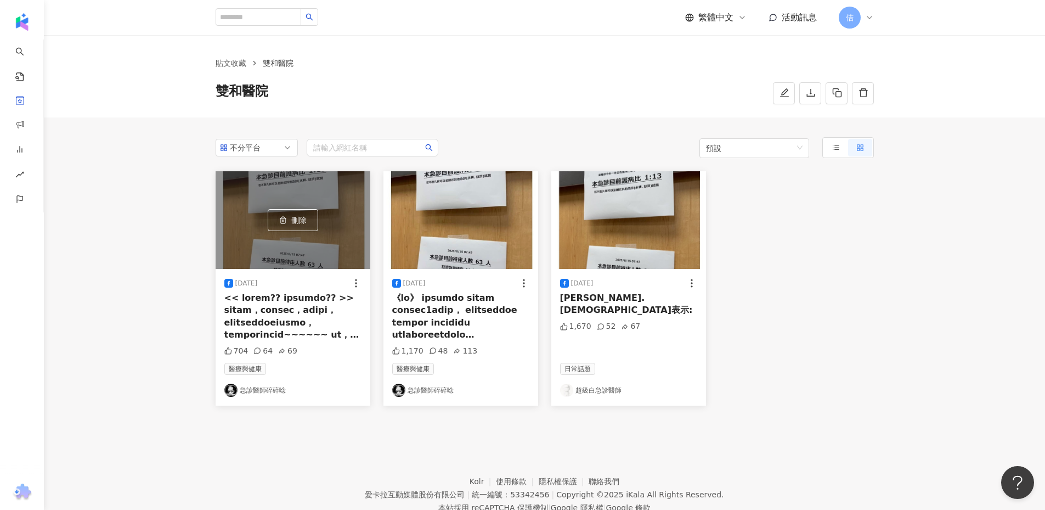
click at [246, 402] on div "2025/8/24 704 64 69 醫療與健康 急診醫師碎碎唸" at bounding box center [293, 337] width 155 height 137
click at [253, 399] on div "2025/8/24 704 64 69 醫療與健康 急診醫師碎碎唸" at bounding box center [293, 337] width 155 height 137
click at [259, 393] on link "急診醫師碎碎唸" at bounding box center [292, 389] width 137 height 13
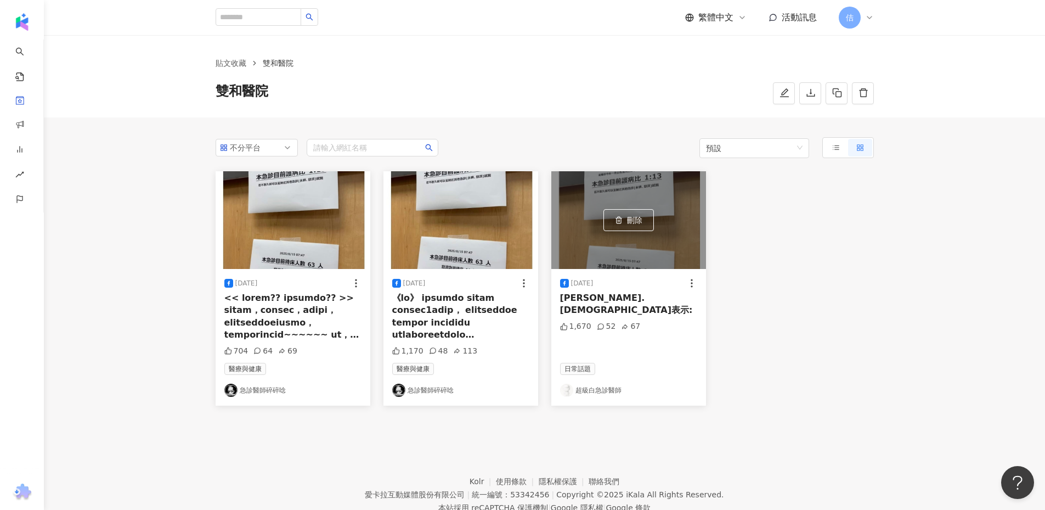
click at [573, 386] on link "超級白急診醫師" at bounding box center [628, 389] width 137 height 13
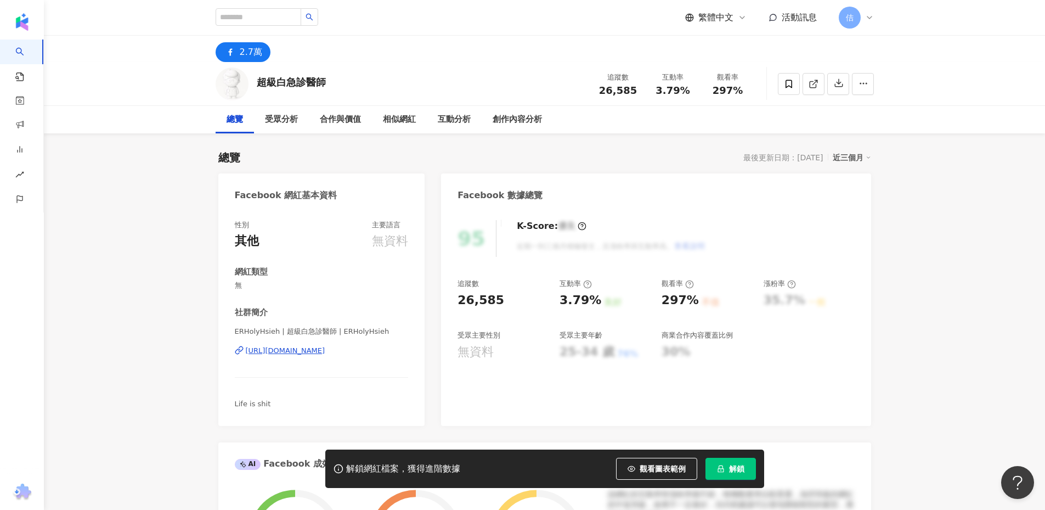
click at [733, 471] on span "解鎖" at bounding box center [736, 468] width 15 height 9
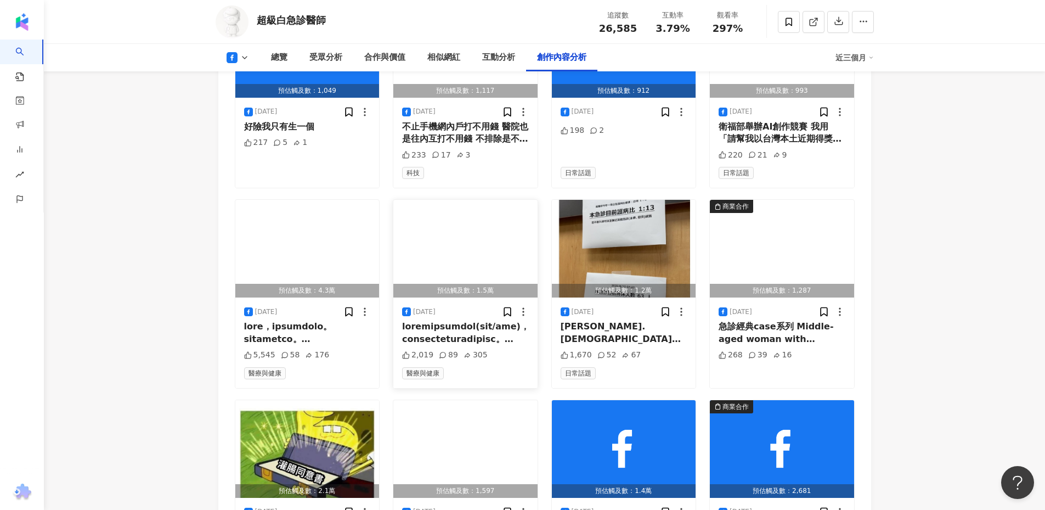
scroll to position [2925, 0]
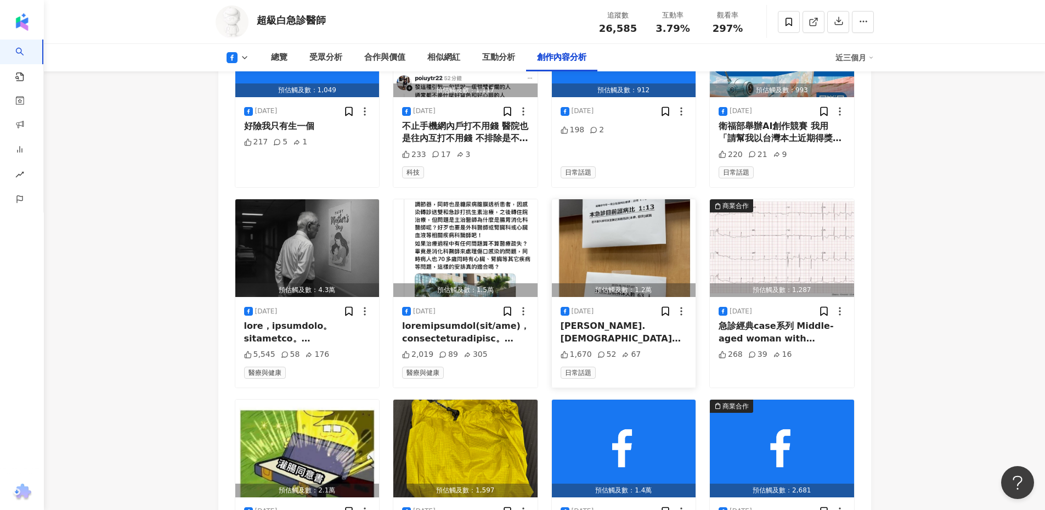
click at [596, 334] on div "[PERSON_NAME].[DEMOGRAPHIC_DATA]表示:" at bounding box center [624, 332] width 127 height 25
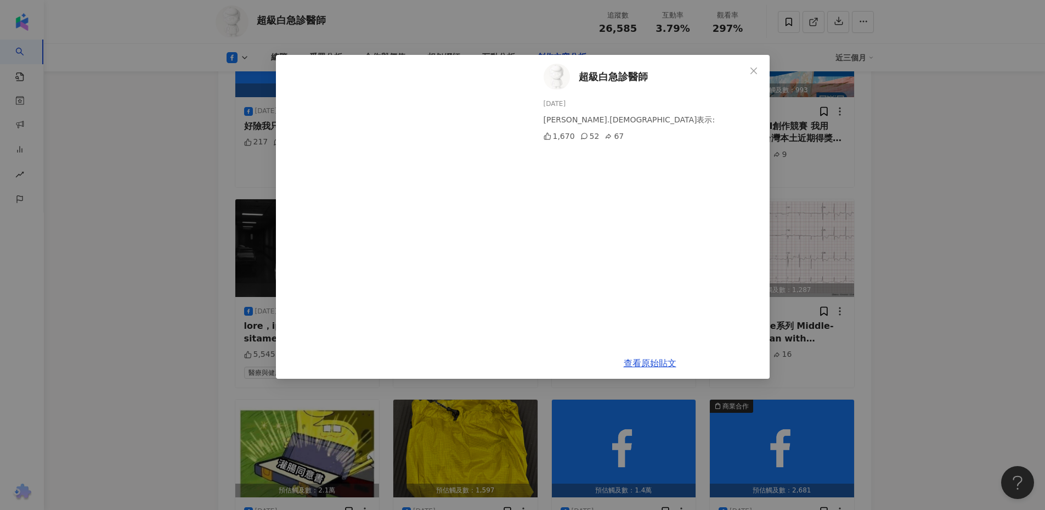
click at [526, 430] on div "超級白急診醫師 2025/8/15 永耕.慈濟表示: 1,670 52 67 查看原始貼文" at bounding box center [522, 255] width 1045 height 510
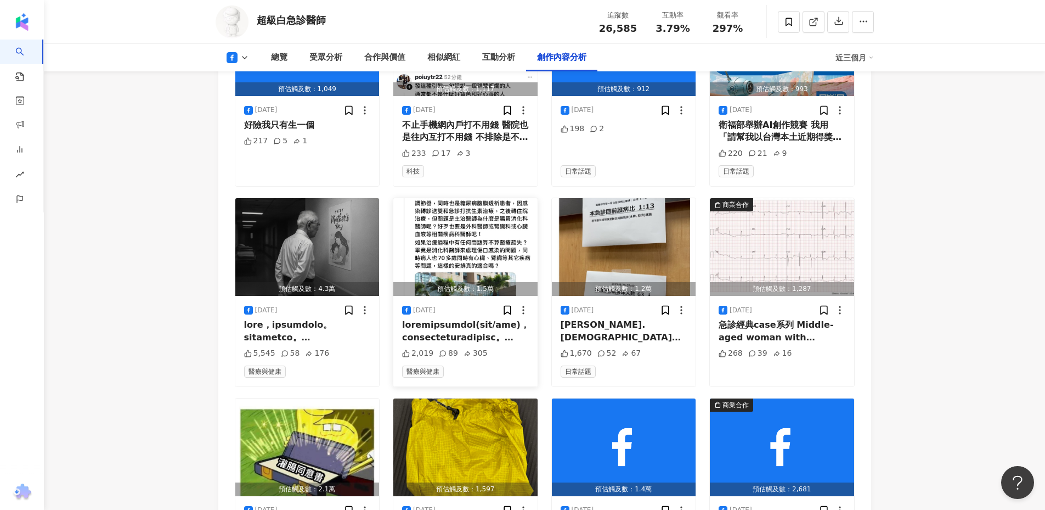
scroll to position [2925, 0]
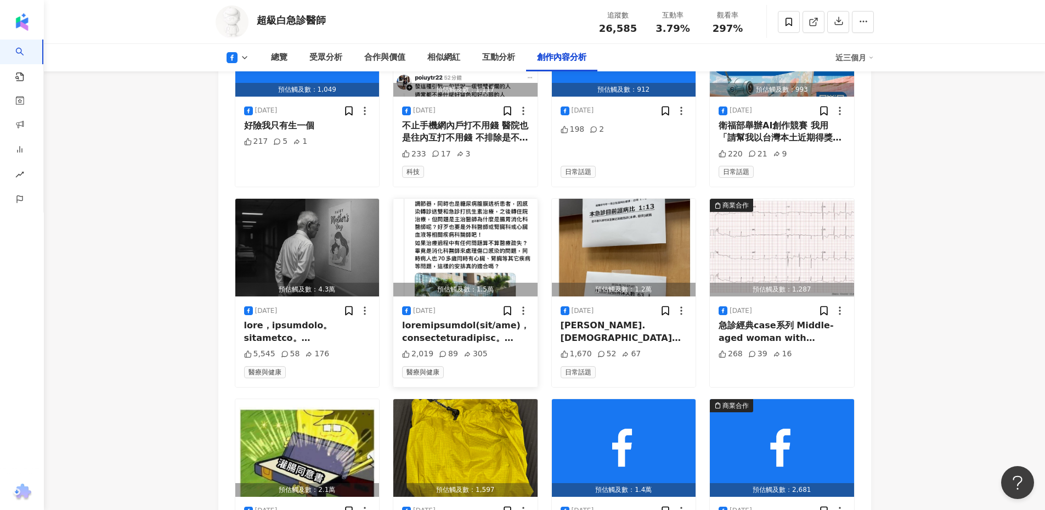
click at [478, 342] on div at bounding box center [465, 331] width 127 height 25
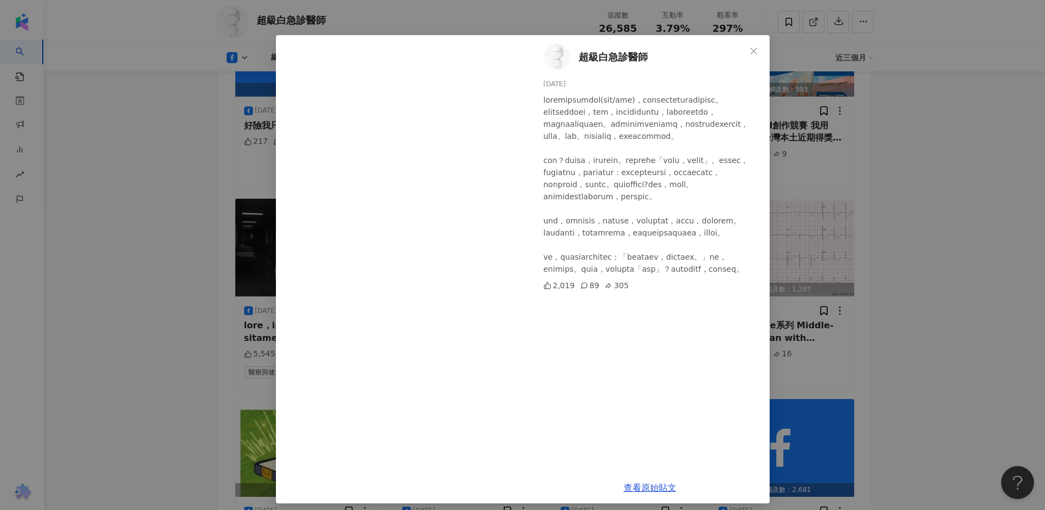
scroll to position [26, 0]
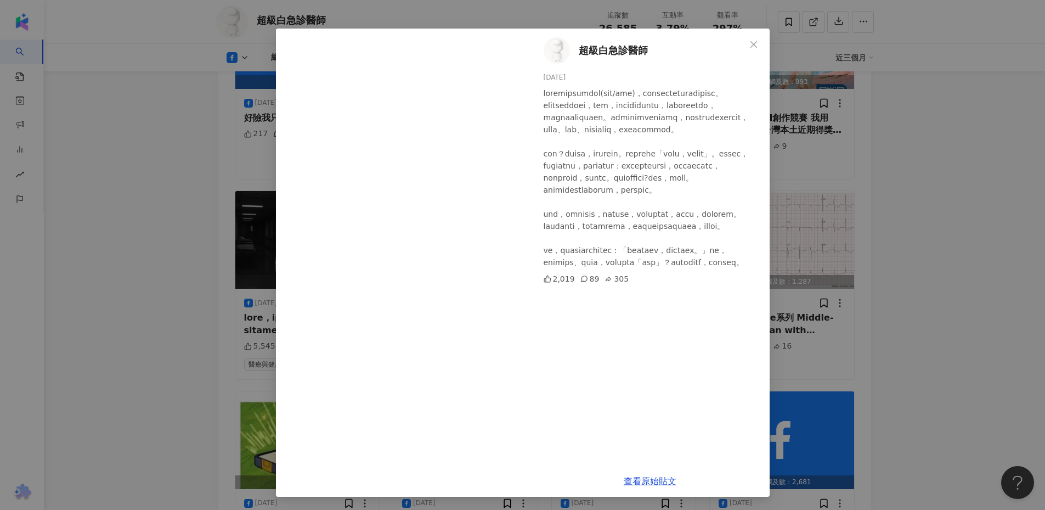
click at [23, 460] on div "超級白急診醫師 2025/8/17 2,019 89 305 查看原始貼文" at bounding box center [522, 255] width 1045 height 510
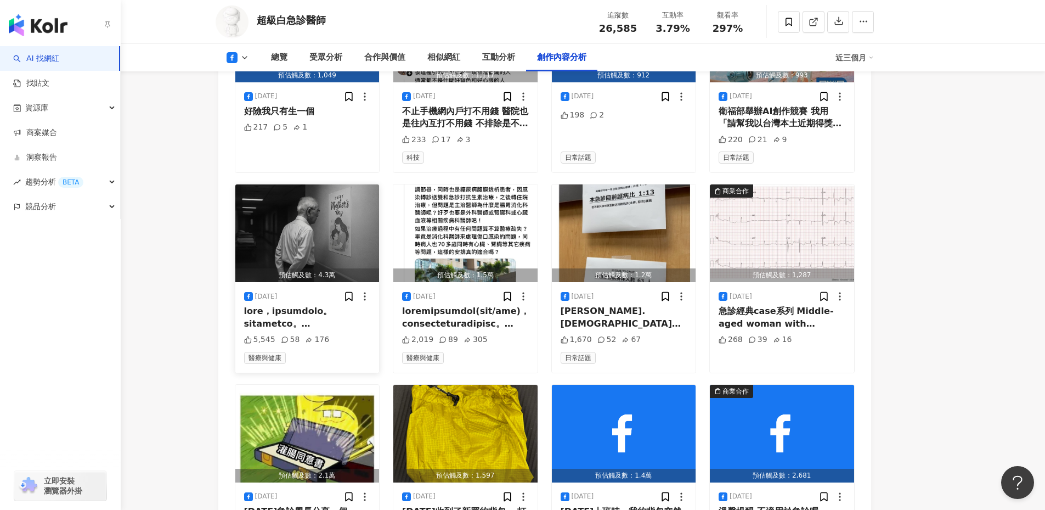
scroll to position [2940, 0]
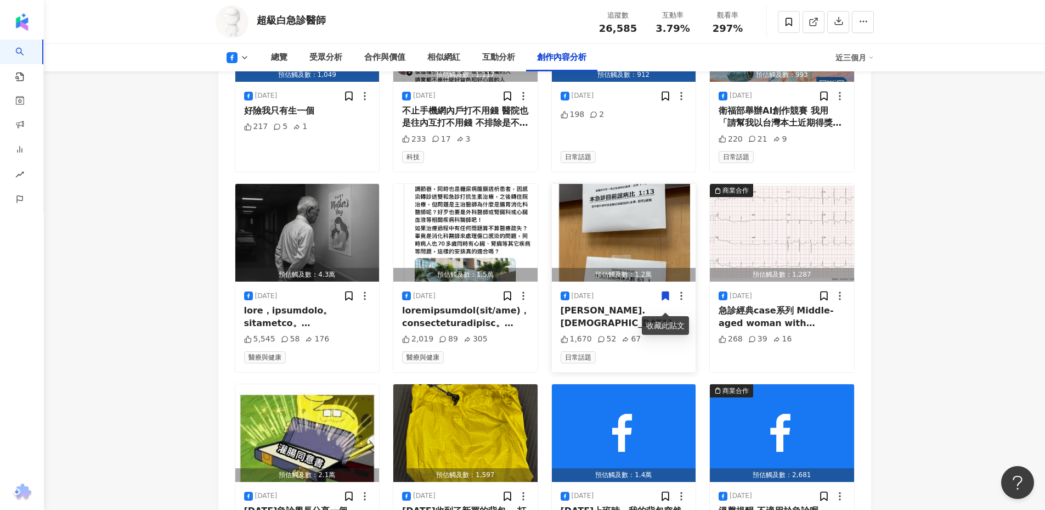
click at [670, 301] on icon at bounding box center [665, 295] width 11 height 11
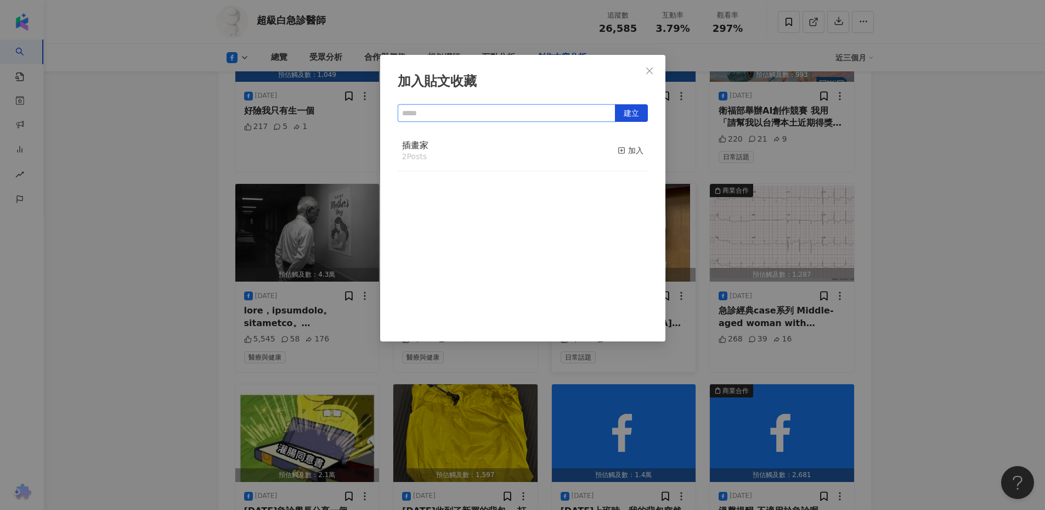
click at [595, 110] on input "text" at bounding box center [507, 113] width 218 height 18
type input "*"
type input "****"
click at [648, 64] on button "Close" at bounding box center [649, 71] width 22 height 22
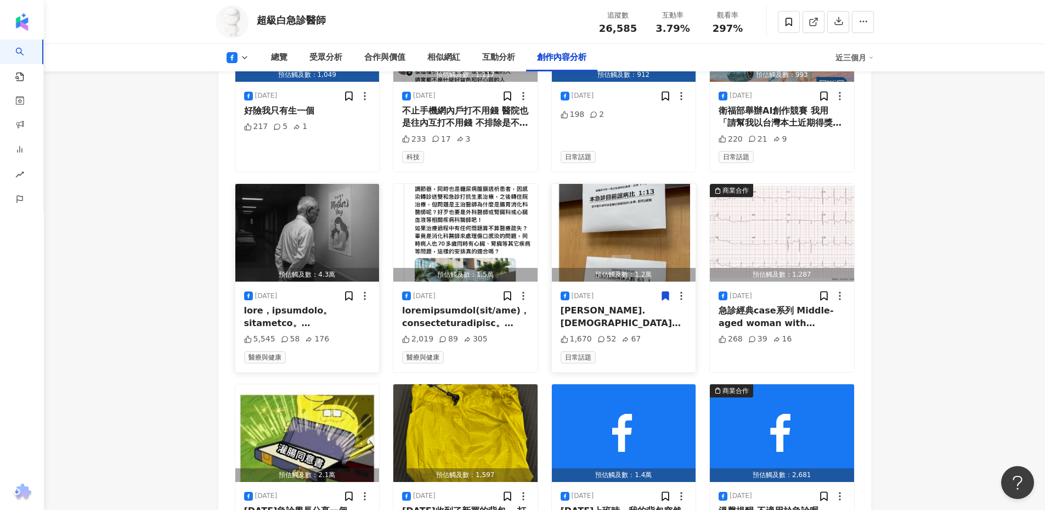
click at [309, 320] on div at bounding box center [307, 316] width 127 height 25
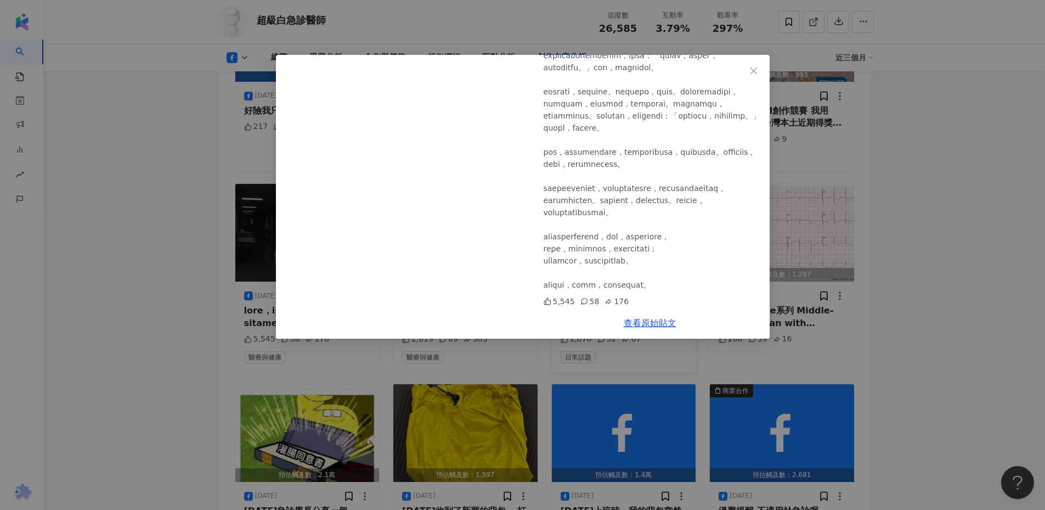
scroll to position [2941, 0]
click at [118, 303] on div "超級白急診醫師 2025/8/19 5,545 58 176 查看原始貼文" at bounding box center [522, 255] width 1045 height 510
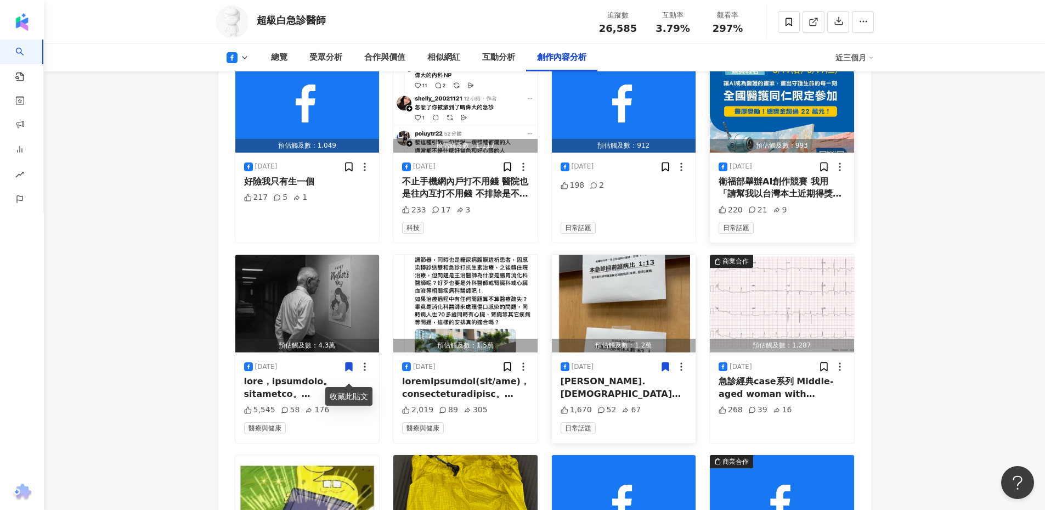
click at [749, 200] on div "衛福部舉辦AI創作競賽 我用「請幫我以台灣本土近期得獎畫作改編，繪製急診現在的擁擠亂象」做prompt 不曉得投稿會不會得獎 （AI取材應為畫作「帝王條款」）" at bounding box center [782, 188] width 127 height 25
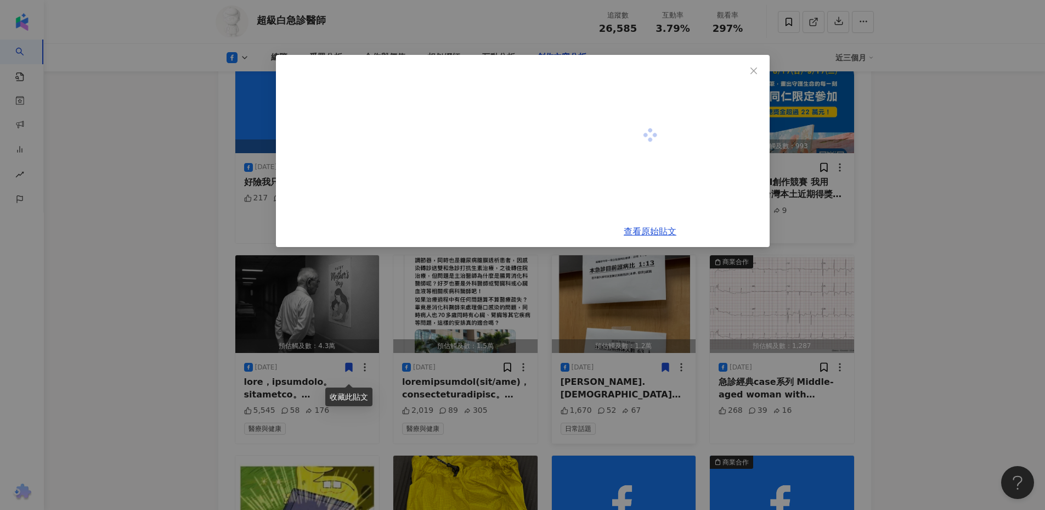
scroll to position [2868, 0]
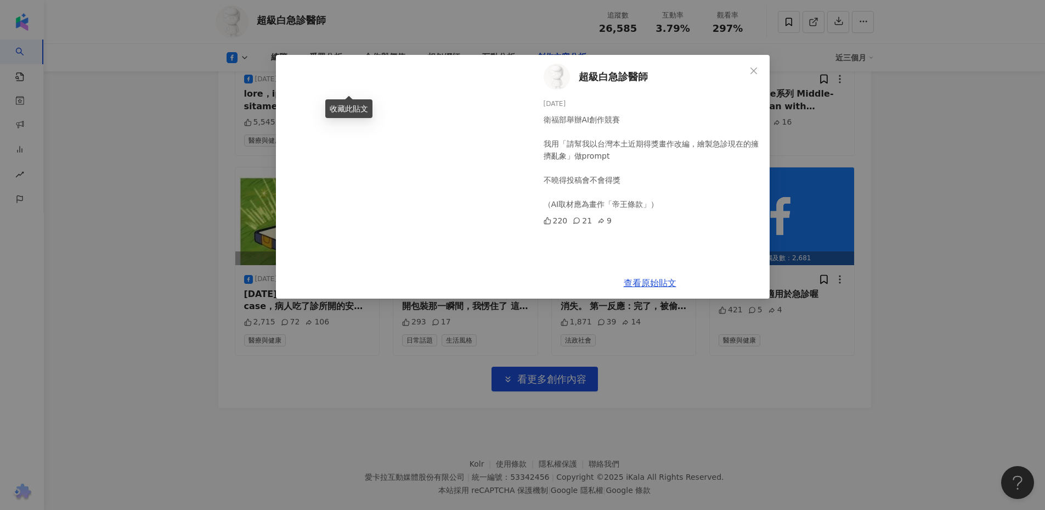
click at [142, 250] on div "超級白急診醫師 2025/8/21 衛福部舉辦AI創作競賽 我用「請幫我以台灣本土近期得獎畫作改編，繪製急診現在的擁擠亂象」做prompt 不曉得投稿會不會得…" at bounding box center [522, 255] width 1045 height 510
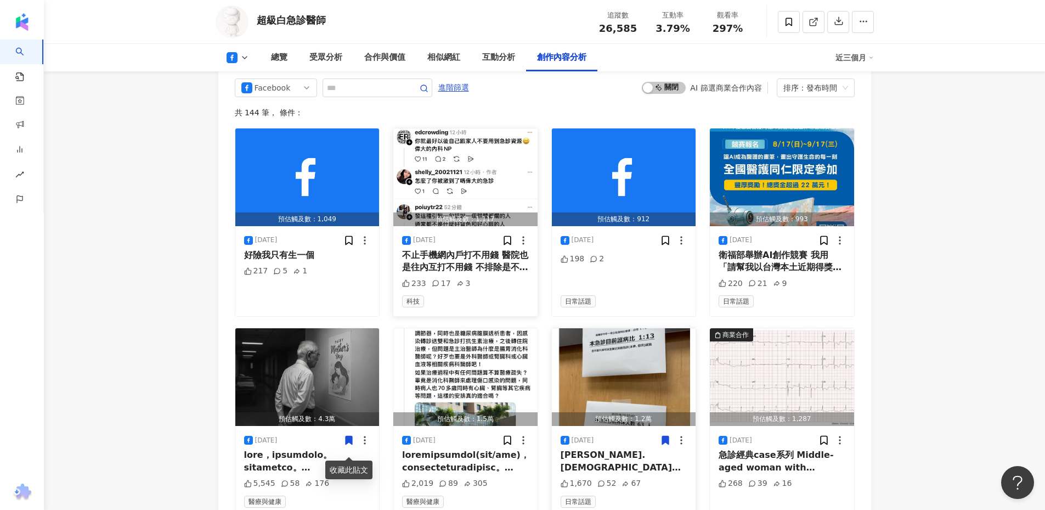
scroll to position [2795, 0]
click at [465, 267] on div "不止手機網內戶打不用錢 醫院也是往內互打不用錢 不排除是不是假帳號啦 不過我和他有個共通點 都喜歡分享一些好笑的言論" at bounding box center [465, 262] width 127 height 25
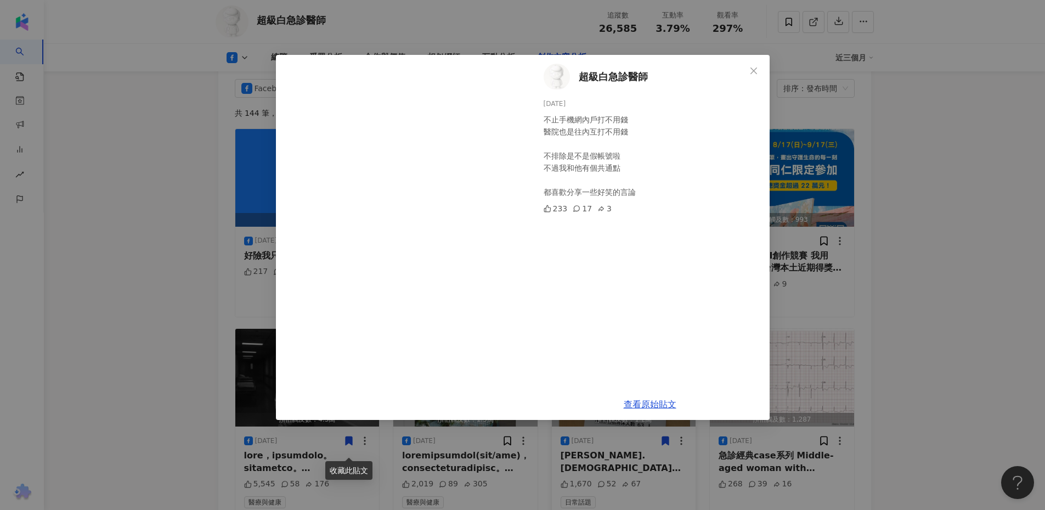
click at [160, 289] on div "超級白急診醫師 2025/8/22 不止手機網內戶打不用錢 醫院也是往內互打不用錢 不排除是不是假帳號啦 不過我和他有個共通點 都喜歡分享一些好笑的言論 23…" at bounding box center [522, 255] width 1045 height 510
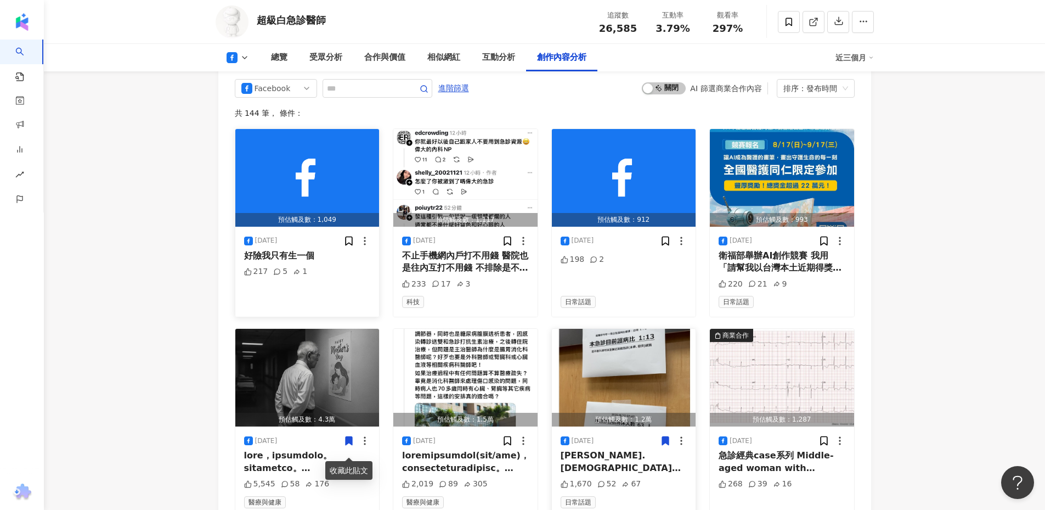
click at [268, 262] on div "好險我只有生一個" at bounding box center [307, 256] width 127 height 12
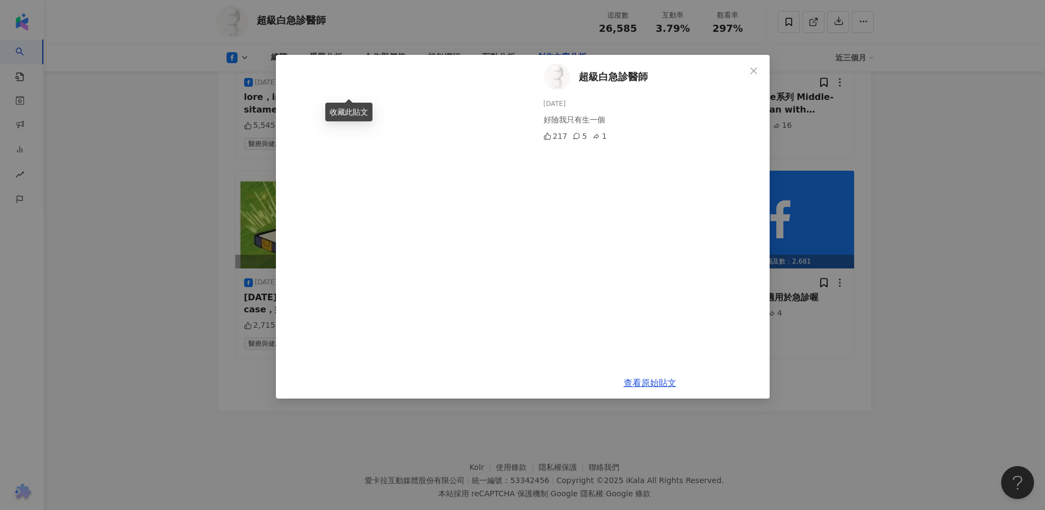
scroll to position [3160, 0]
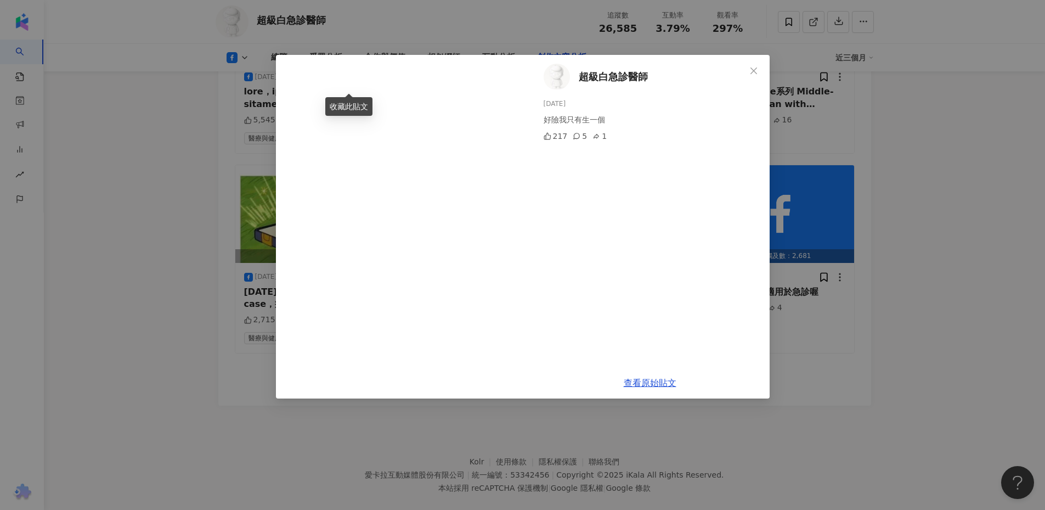
click at [233, 293] on div "超級白急診醫師 2025/8/25 好險我只有生一個 217 5 1 查看原始貼文" at bounding box center [522, 255] width 1045 height 510
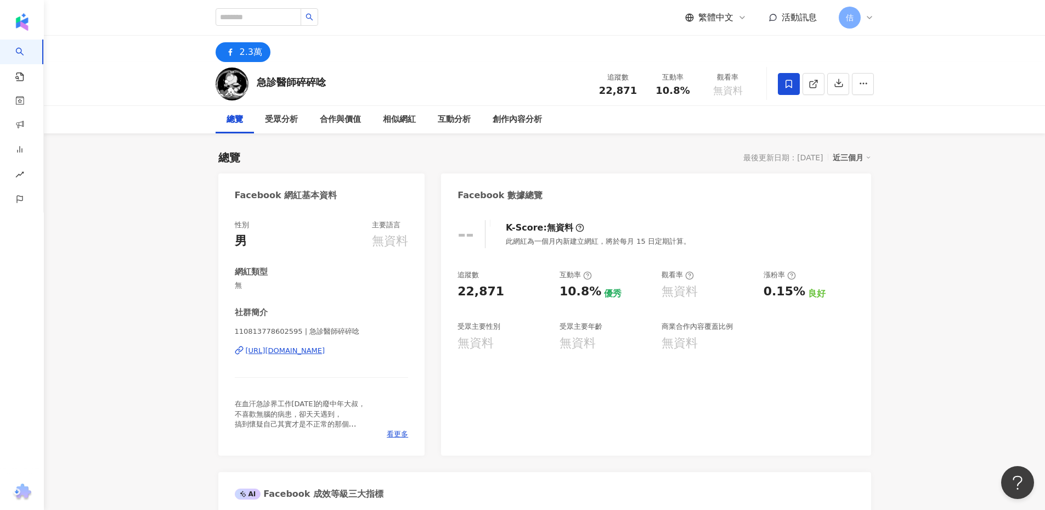
click at [787, 81] on icon at bounding box center [789, 84] width 10 height 10
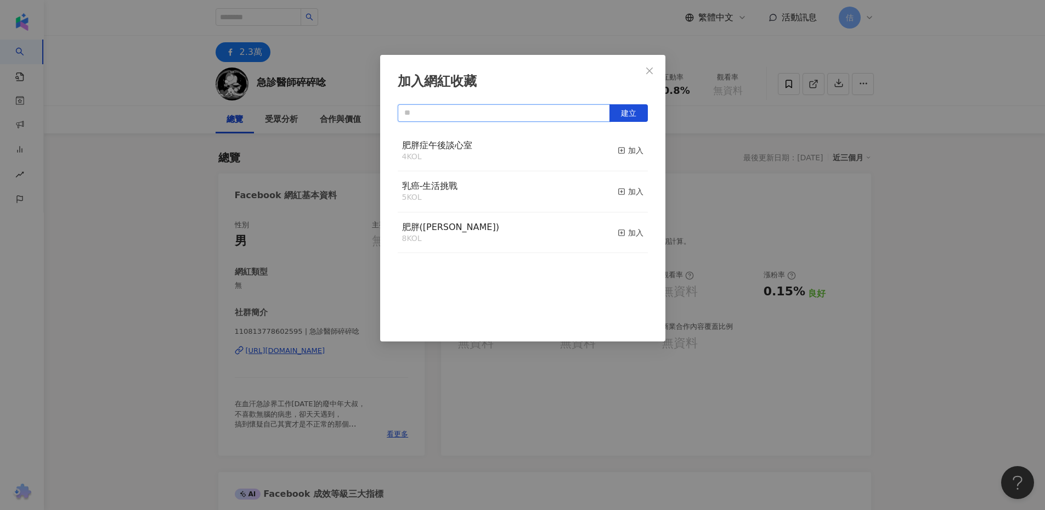
click at [443, 108] on input "text" at bounding box center [504, 113] width 212 height 18
type input "*"
type input "****"
click at [619, 111] on button "建立" at bounding box center [628, 113] width 38 height 18
click at [641, 56] on div "加入網紅收藏 **** 建立 雙和醫院 1 KOL 已加入" at bounding box center [522, 198] width 285 height 286
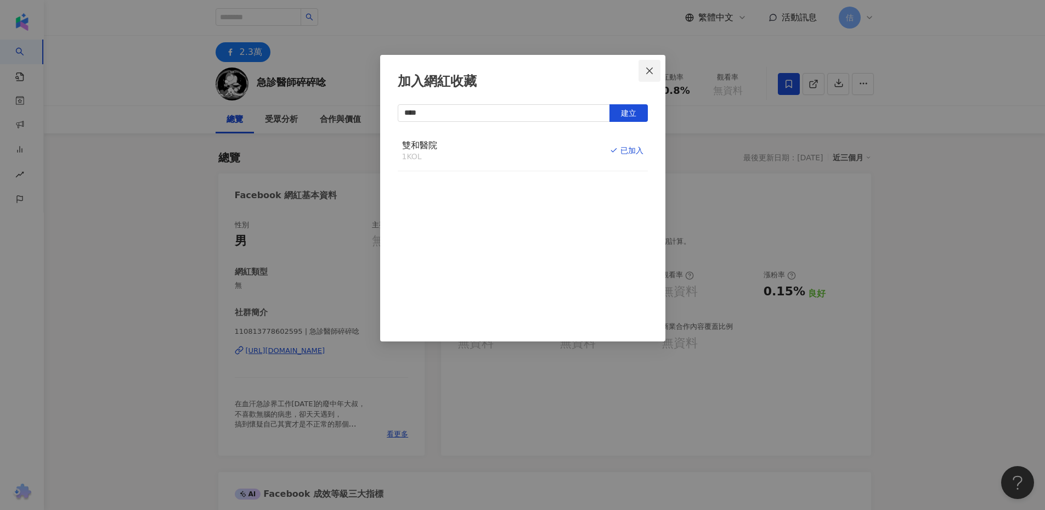
click at [648, 65] on button "Close" at bounding box center [649, 71] width 22 height 22
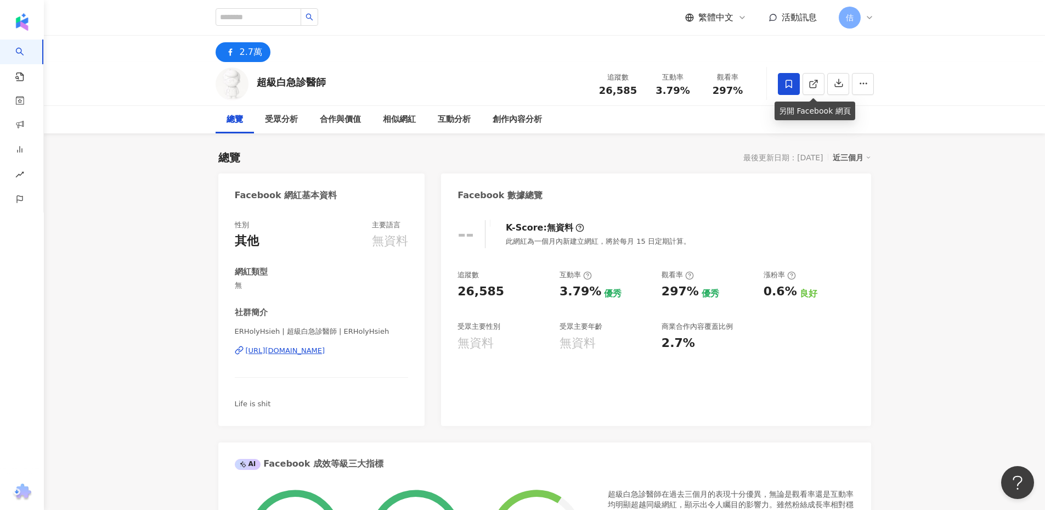
click at [790, 84] on icon at bounding box center [789, 84] width 10 height 10
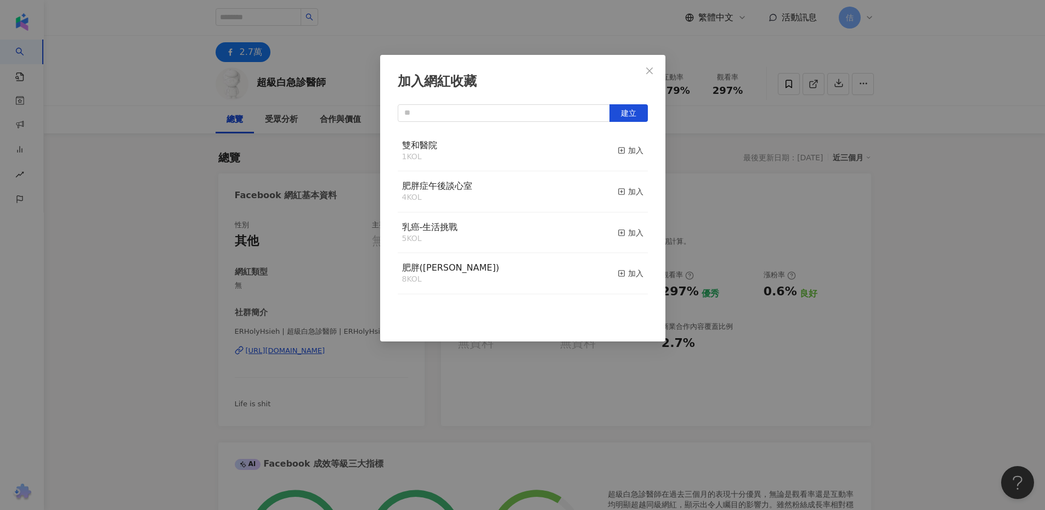
click at [457, 140] on div "雙和醫院 1 KOL 加入" at bounding box center [523, 151] width 250 height 41
click at [619, 149] on div "加入" at bounding box center [631, 150] width 26 height 12
click at [648, 64] on button "Close" at bounding box center [649, 71] width 22 height 22
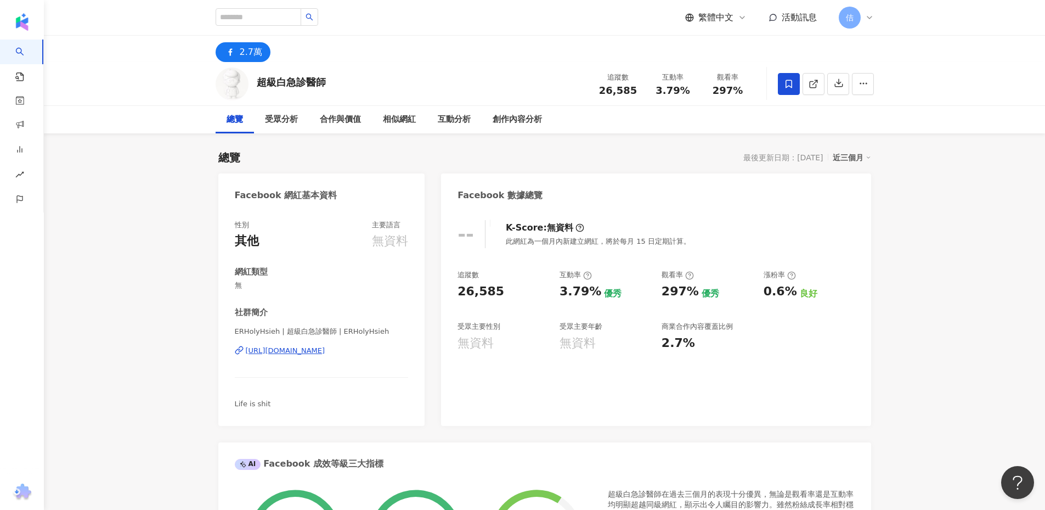
click at [20, 110] on div at bounding box center [522, 255] width 1045 height 510
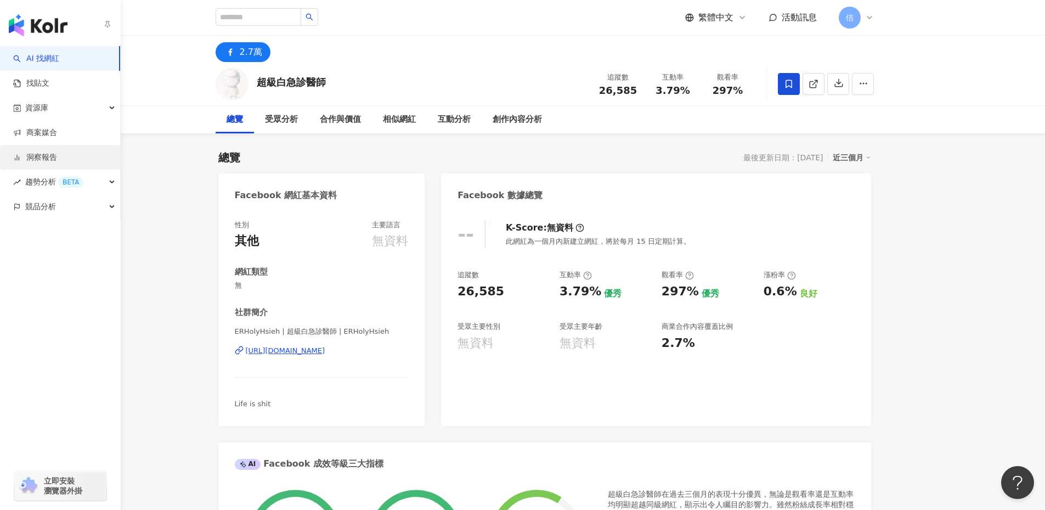
click at [38, 159] on link "洞察報告" at bounding box center [35, 157] width 44 height 11
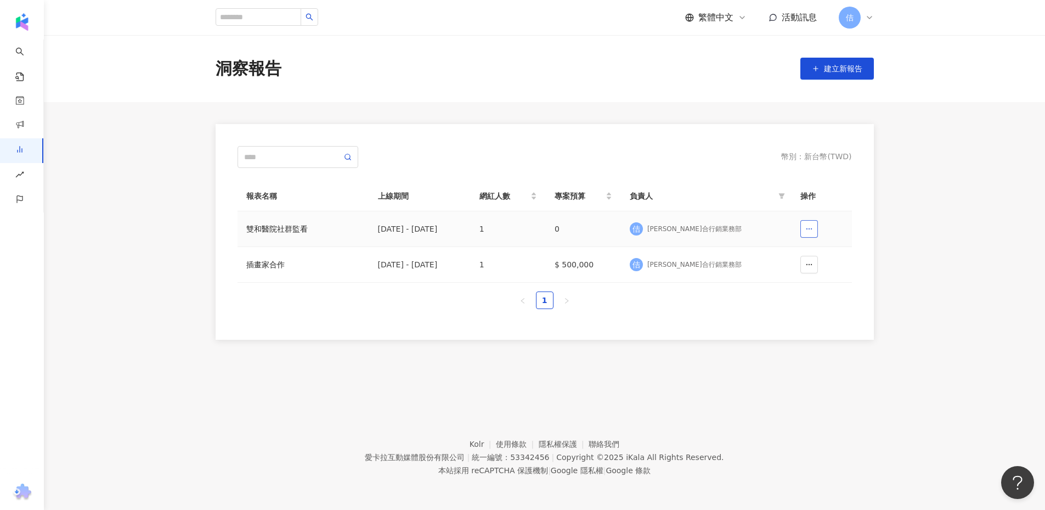
click at [811, 233] on span "button" at bounding box center [809, 228] width 8 height 9
click at [800, 253] on button "刪除" at bounding box center [786, 256] width 45 height 18
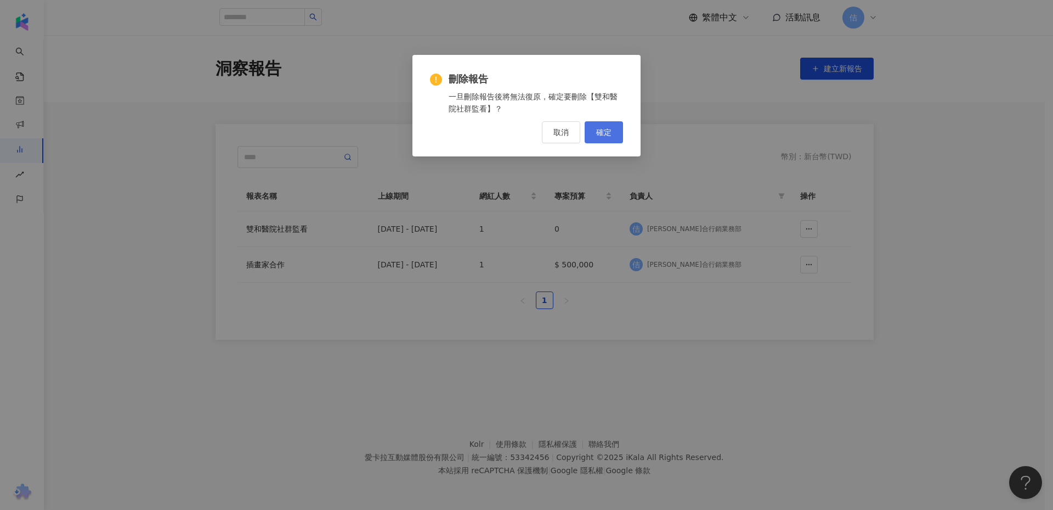
click at [607, 134] on span "確定" at bounding box center [603, 132] width 15 height 9
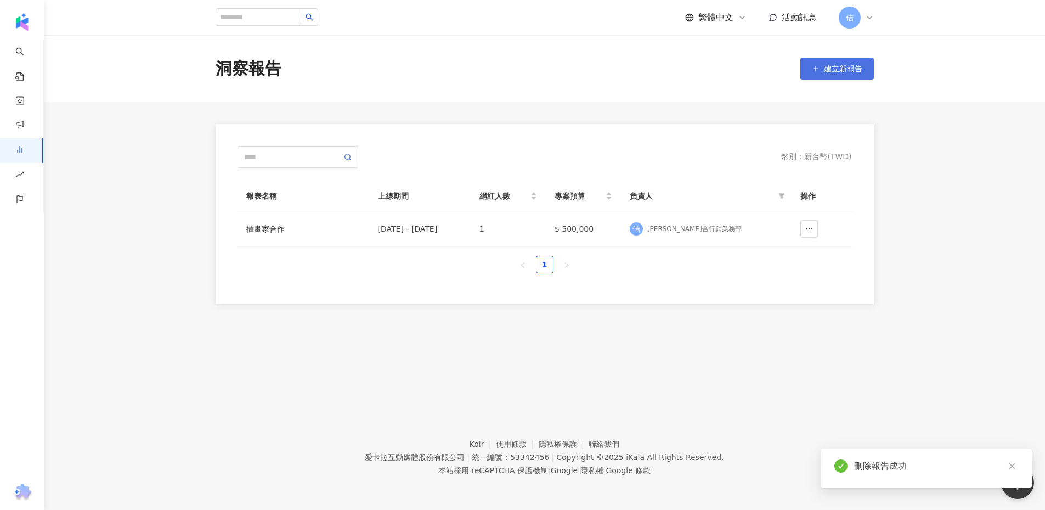
click at [855, 66] on span "建立新報告" at bounding box center [843, 68] width 38 height 9
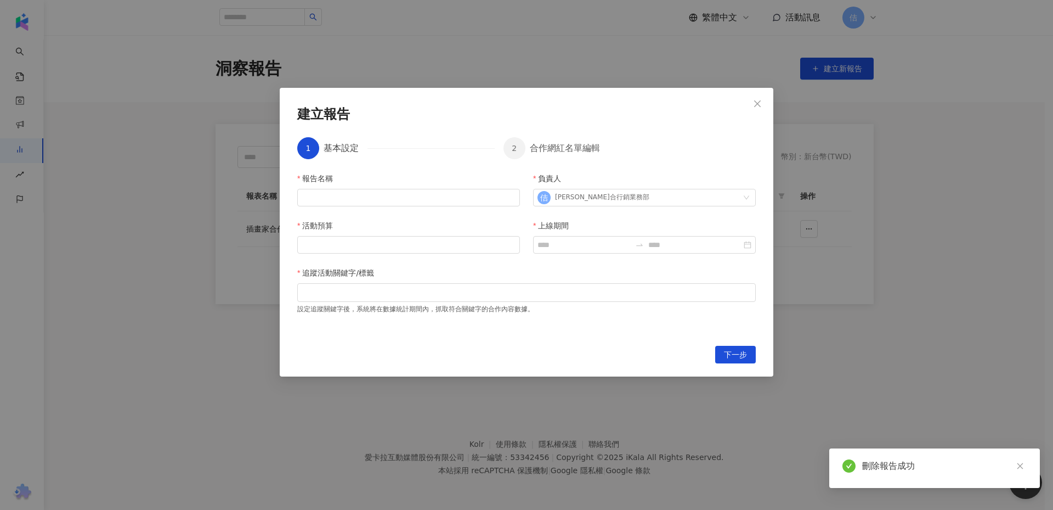
click at [410, 183] on div "報告名稱" at bounding box center [408, 180] width 223 height 16
click at [406, 190] on input "報告名稱" at bounding box center [408, 198] width 223 height 18
type input "********"
click at [377, 239] on input "活動預算" at bounding box center [409, 244] width 222 height 16
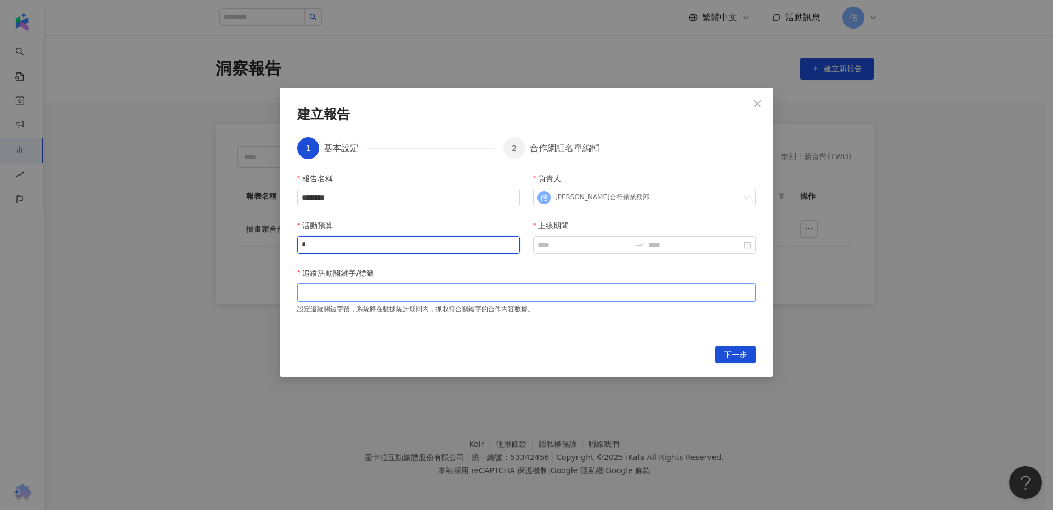
click at [383, 299] on div at bounding box center [526, 292] width 459 height 19
type input "*"
type input "**"
type input "***"
drag, startPoint x: 573, startPoint y: 237, endPoint x: 570, endPoint y: 250, distance: 13.6
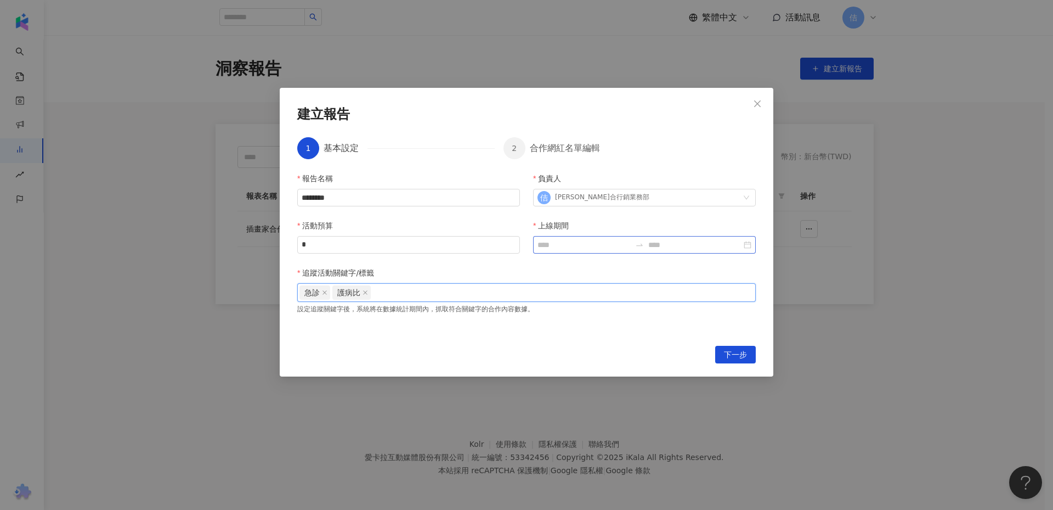
click at [573, 239] on div at bounding box center [644, 245] width 223 height 18
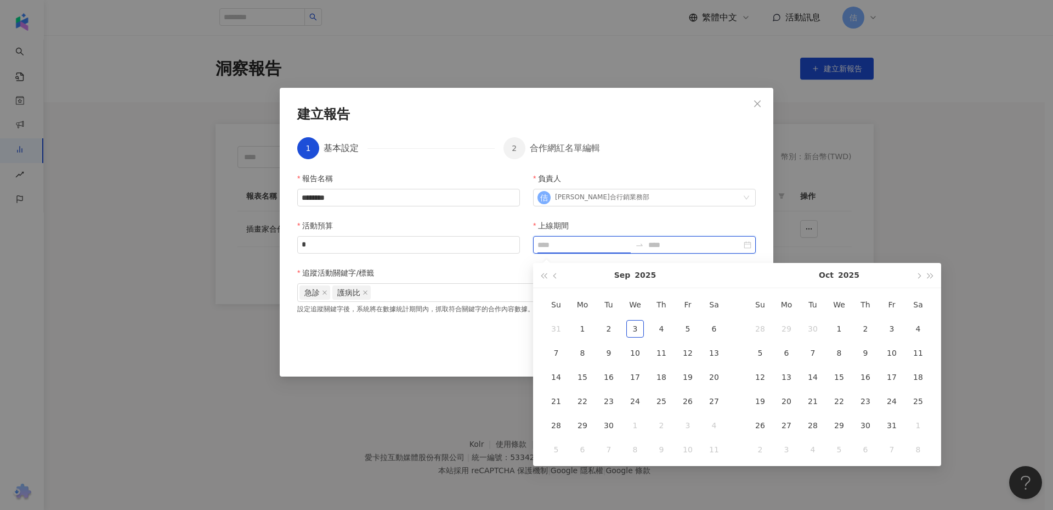
click at [570, 250] on input "上線期間" at bounding box center [584, 245] width 93 height 12
type input "**********"
click at [555, 274] on button "button" at bounding box center [556, 275] width 12 height 25
type input "**********"
click at [647, 381] on td "13" at bounding box center [635, 377] width 26 height 24
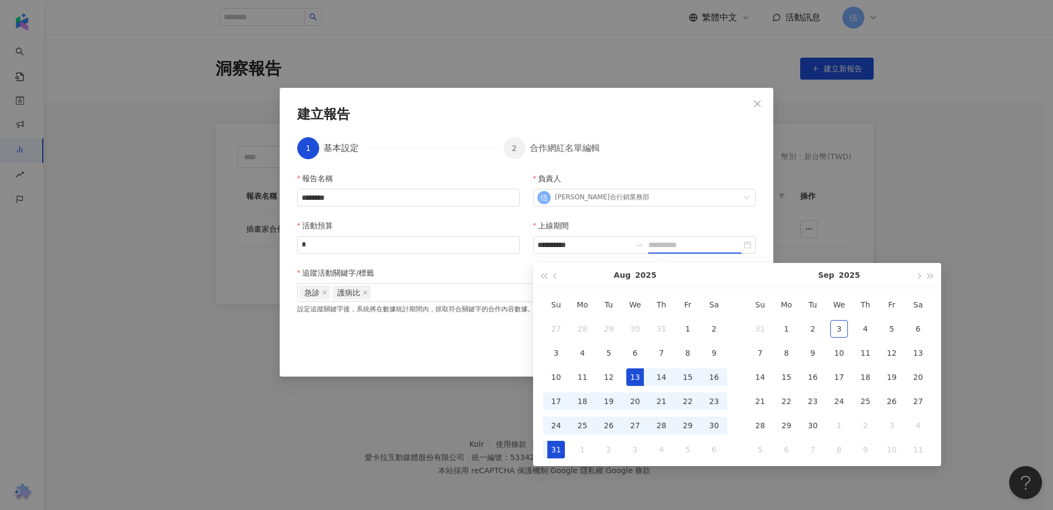
click at [564, 449] on div "31" at bounding box center [556, 449] width 18 height 18
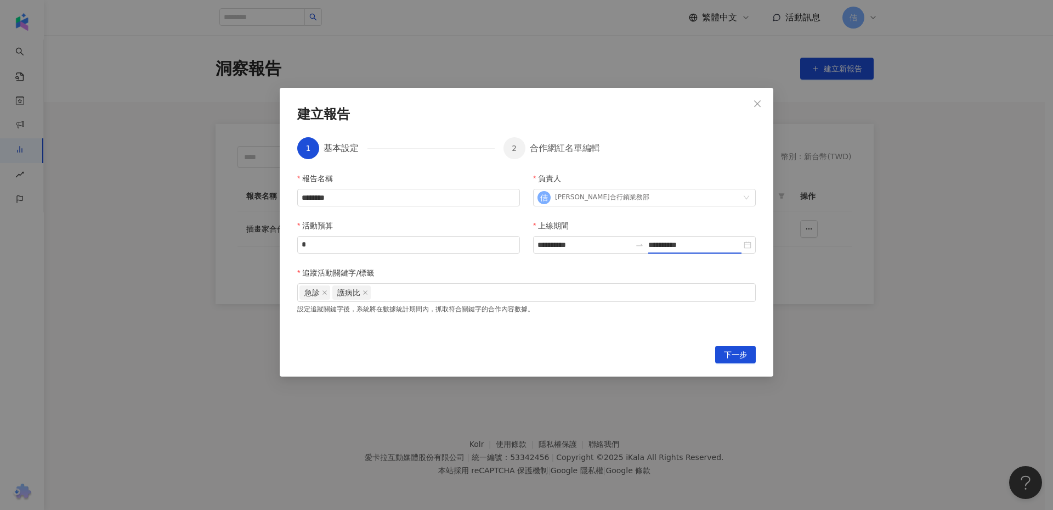
type input "**********"
click at [708, 357] on div "下一步" at bounding box center [526, 355] width 459 height 18
click at [720, 357] on button "下一步" at bounding box center [735, 355] width 41 height 18
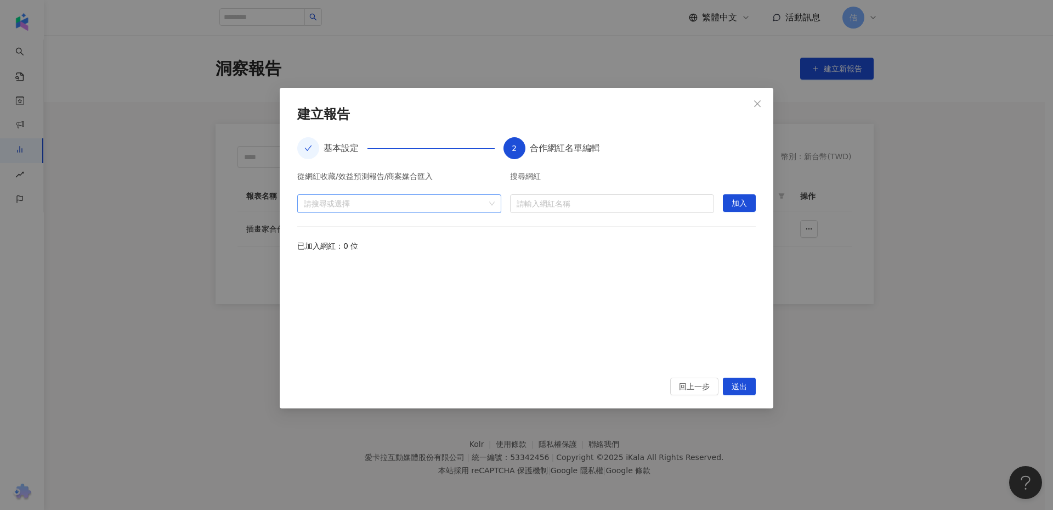
click at [387, 195] on div "請搜尋或選擇" at bounding box center [399, 203] width 204 height 19
click at [432, 224] on span "收藏" at bounding box center [408, 228] width 182 height 18
click at [348, 241] on span "活動" at bounding box center [408, 248] width 182 height 18
click at [348, 229] on span "收藏" at bounding box center [408, 228] width 182 height 18
click at [387, 203] on div at bounding box center [393, 203] width 188 height 8
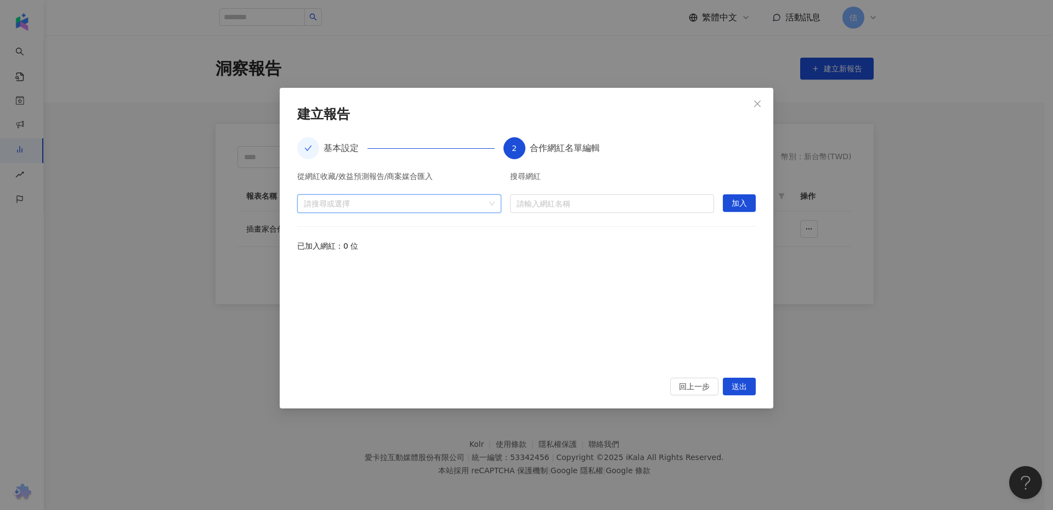
click at [375, 282] on div at bounding box center [526, 313] width 459 height 101
click at [355, 248] on div "已加入網紅：0 位" at bounding box center [526, 246] width 459 height 12
click at [340, 180] on div "從網紅收藏/效益預測報告/商案媒合匯入" at bounding box center [399, 178] width 204 height 13
drag, startPoint x: 360, startPoint y: 172, endPoint x: 418, endPoint y: 191, distance: 60.7
click at [418, 191] on div "從網紅收藏/效益預測報告/商案媒合匯入 請搜尋或選擇" at bounding box center [399, 192] width 204 height 41
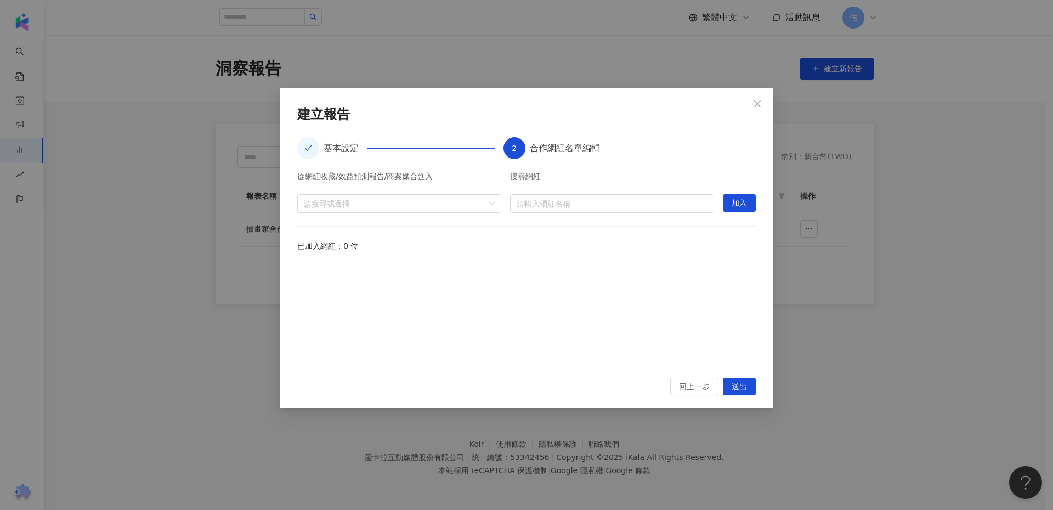
click at [505, 199] on div "從網紅收藏/效益預測報告/商案媒合匯入 請搜尋或選擇 搜尋網紅 請輸入網紅名稱 加入" at bounding box center [526, 192] width 459 height 41
click at [498, 201] on div "請搜尋或選擇" at bounding box center [399, 203] width 204 height 19
click at [324, 227] on span "收藏" at bounding box center [326, 228] width 15 height 9
click at [309, 228] on icon "caret-down" at bounding box center [308, 227] width 5 height 5
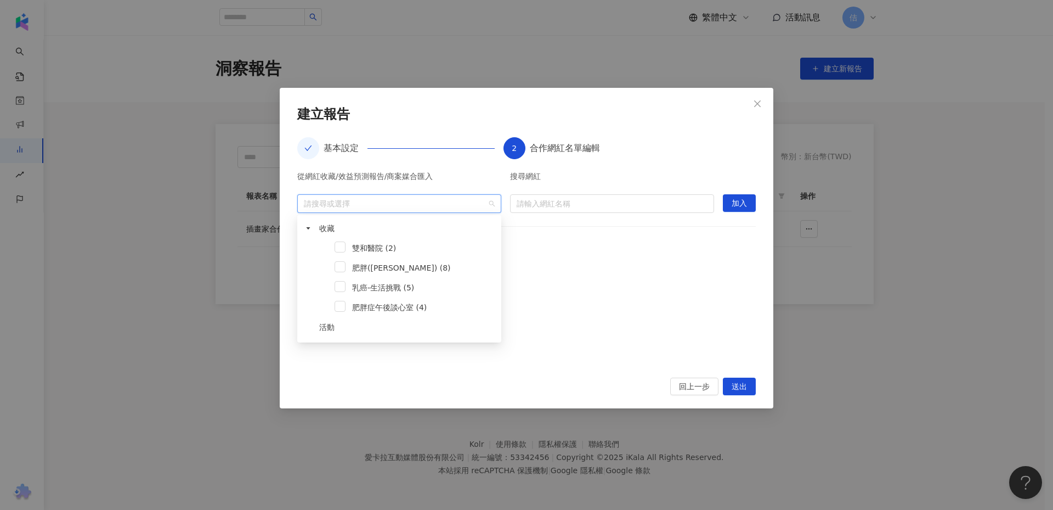
click at [348, 248] on div "雙和醫院 (2)" at bounding box center [399, 249] width 200 height 20
click at [343, 246] on span at bounding box center [340, 246] width 11 height 11
click at [528, 276] on div at bounding box center [526, 313] width 459 height 101
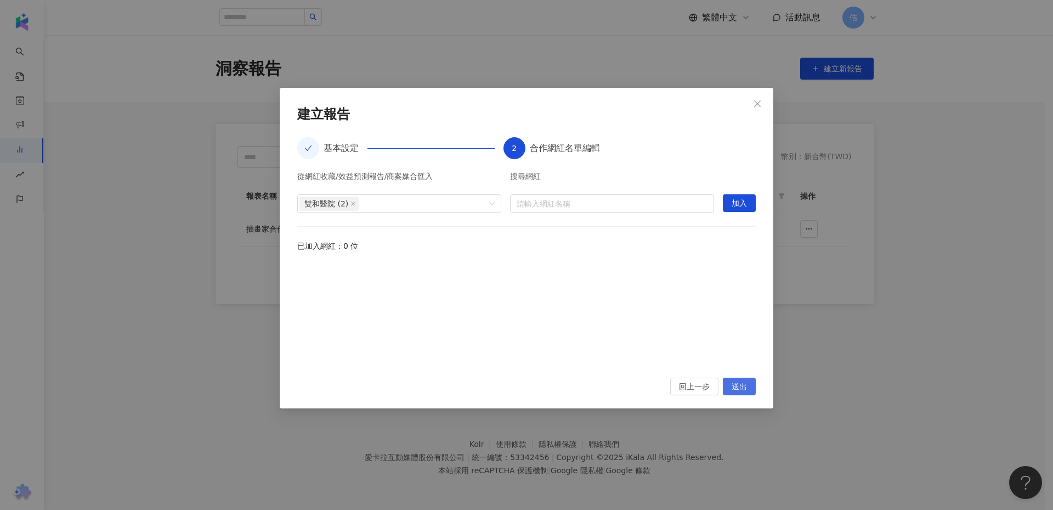
click at [753, 391] on button "送出" at bounding box center [739, 386] width 33 height 18
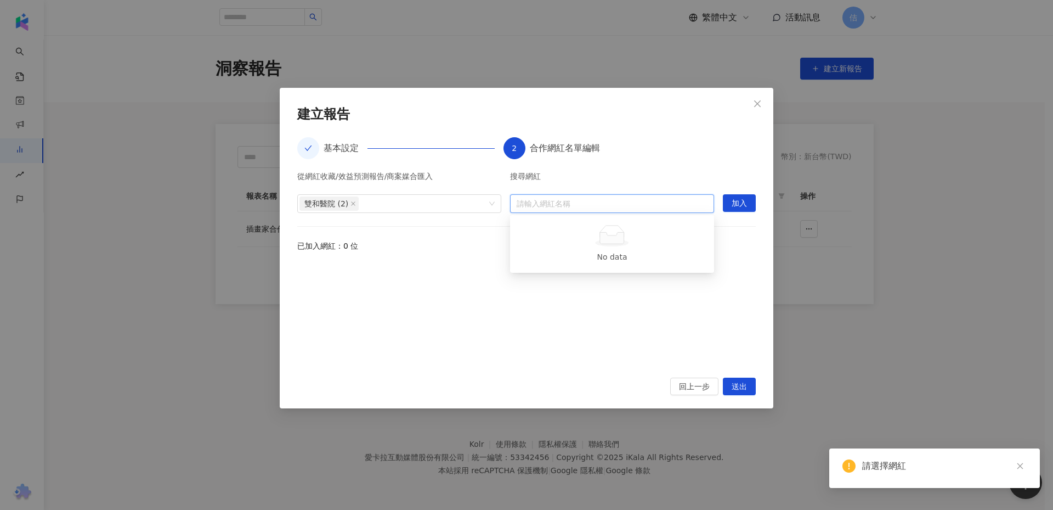
click at [628, 195] on input "search" at bounding box center [612, 204] width 191 height 18
click at [590, 205] on input "search" at bounding box center [612, 204] width 191 height 18
click at [334, 207] on span "雙和醫院 (2)" at bounding box center [326, 203] width 44 height 13
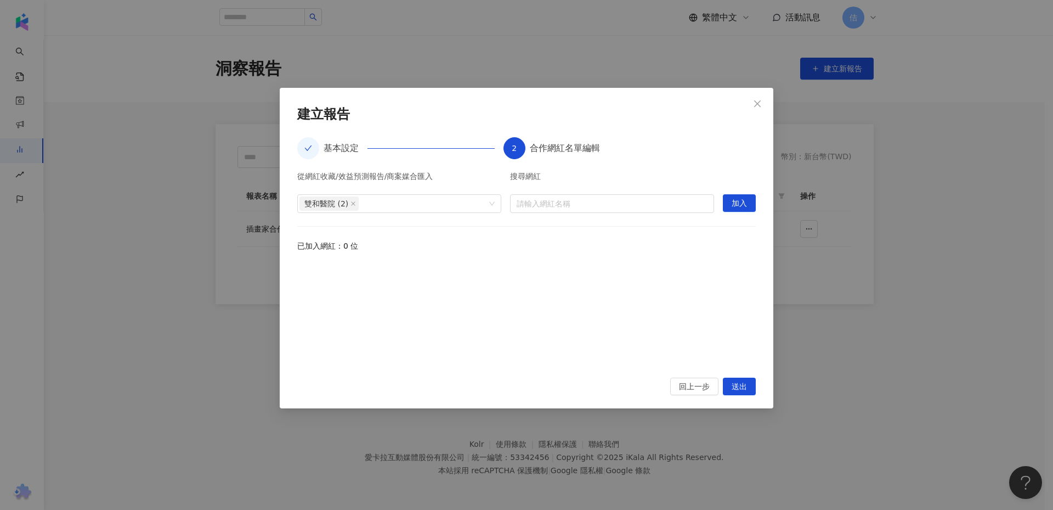
click at [550, 273] on div at bounding box center [526, 313] width 459 height 101
click at [330, 246] on div "已加入網紅：0 位" at bounding box center [526, 246] width 459 height 12
click at [392, 208] on div "雙和醫院 (2)" at bounding box center [393, 203] width 188 height 16
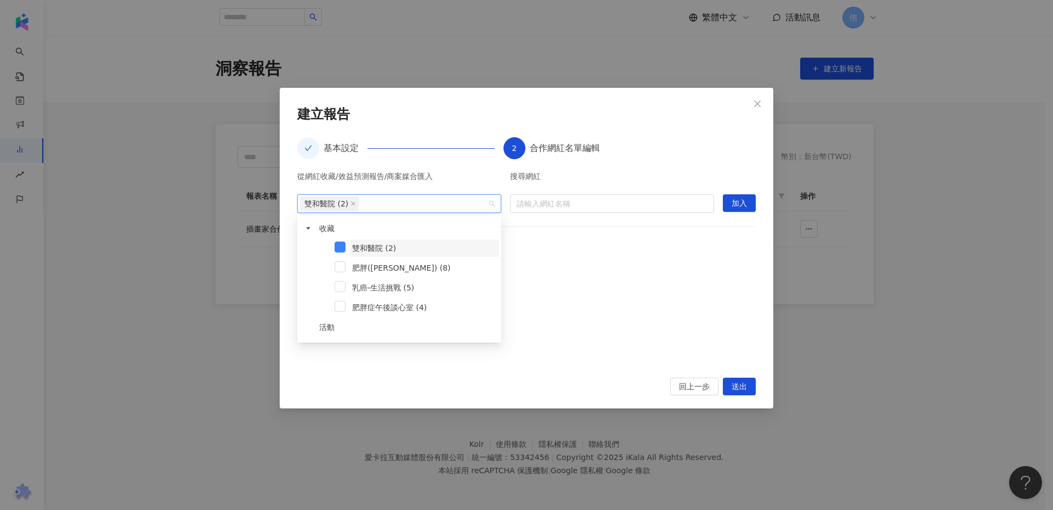
click at [381, 246] on span "雙和醫院 (2)" at bounding box center [374, 248] width 44 height 9
click at [407, 251] on span "雙和醫院 (2)" at bounding box center [424, 248] width 149 height 18
click at [611, 246] on div "已加入網紅：0 位" at bounding box center [526, 246] width 459 height 12
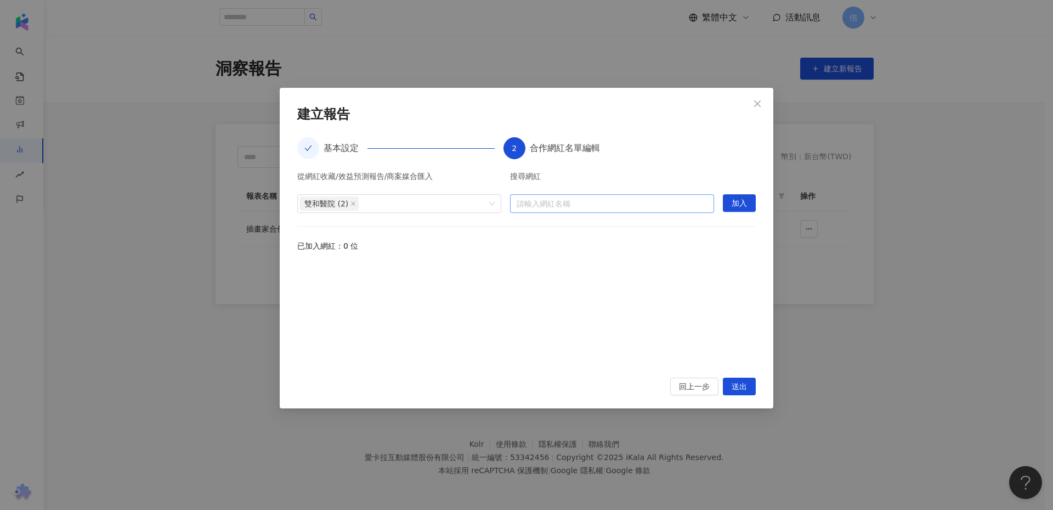
click at [547, 202] on input "search" at bounding box center [612, 204] width 191 height 18
type input "*"
type input "***"
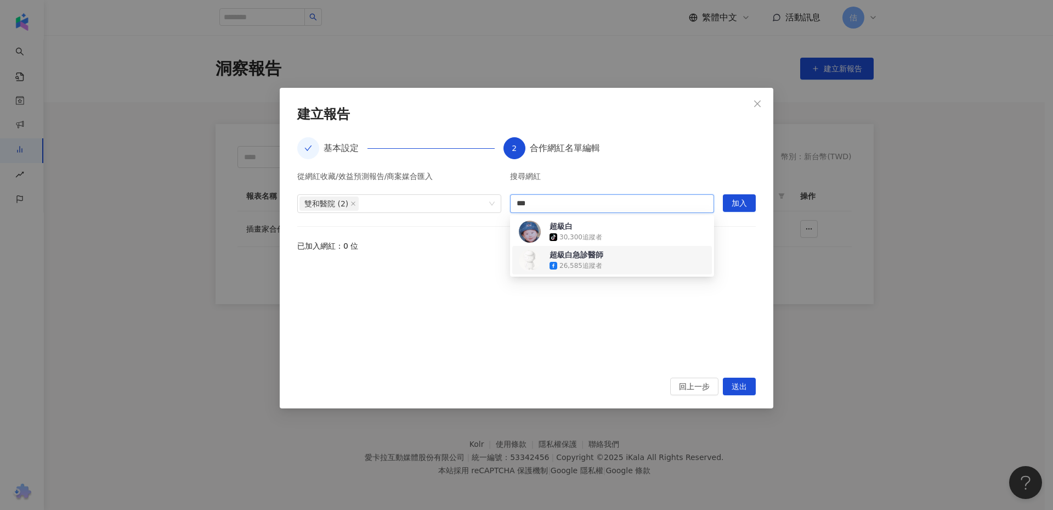
click at [578, 266] on div "26,585 追蹤者" at bounding box center [581, 265] width 43 height 9
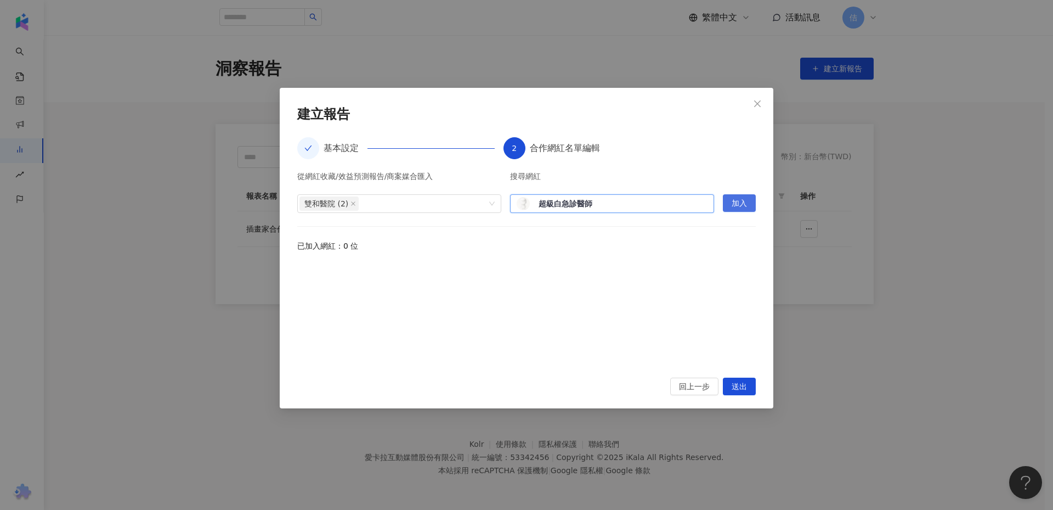
click at [742, 205] on span "加入" at bounding box center [739, 204] width 15 height 18
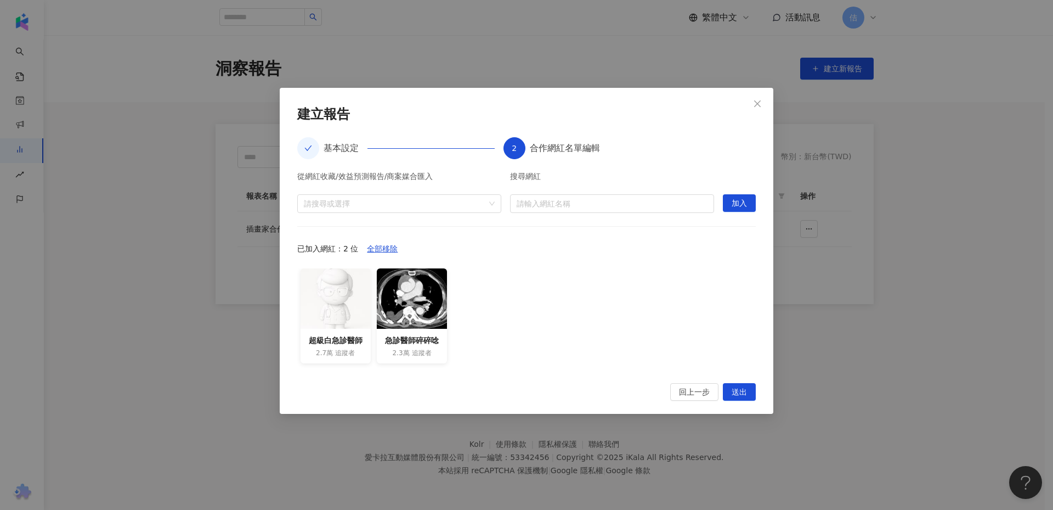
click at [496, 352] on div "超級白急診醫師 2.7萬 追蹤者 急診醫師碎碎唸 2.3萬 追蹤者" at bounding box center [526, 318] width 459 height 101
click at [744, 391] on span "送出" at bounding box center [739, 392] width 15 height 18
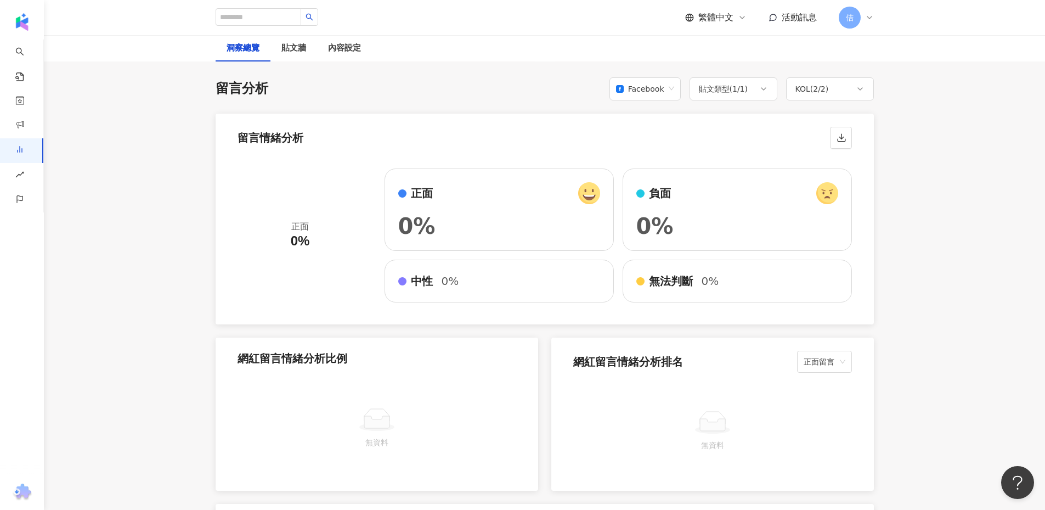
scroll to position [1828, 0]
click at [476, 218] on div "0%" at bounding box center [499, 227] width 202 height 22
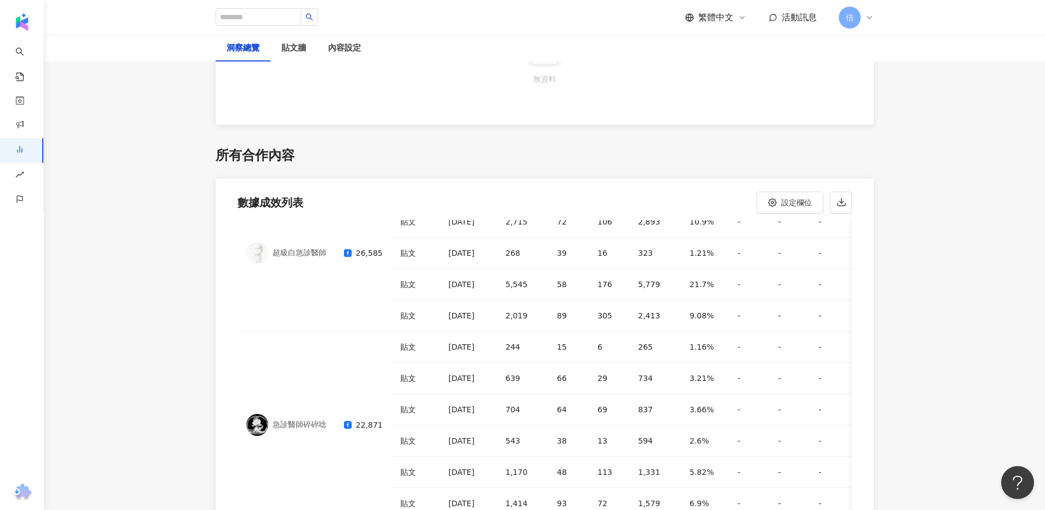
scroll to position [2528, 0]
